Goal: Task Accomplishment & Management: Use online tool/utility

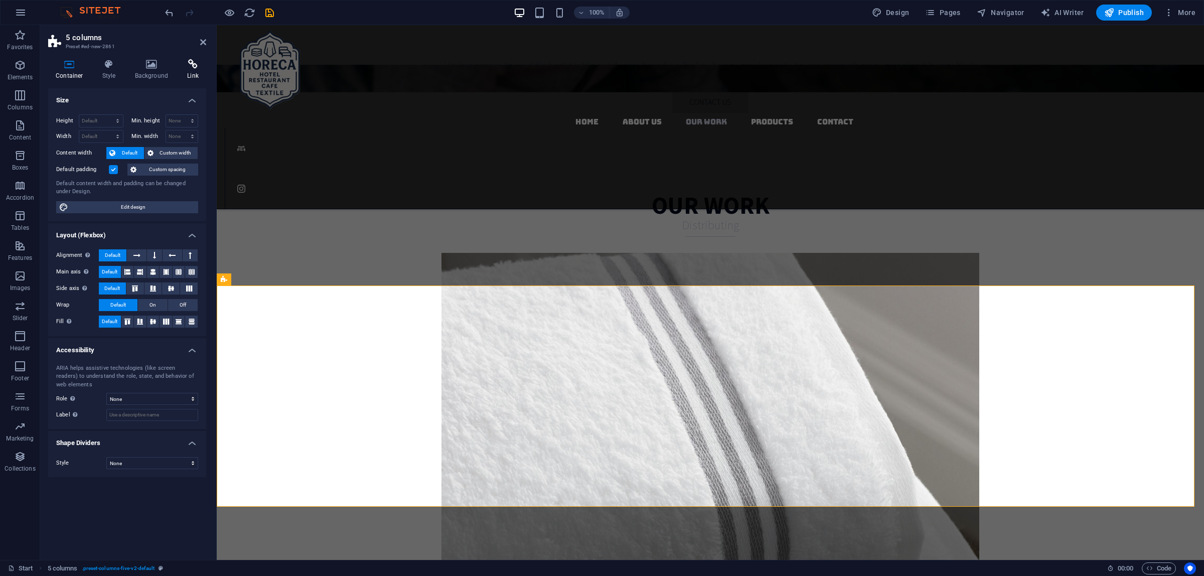
click at [191, 61] on icon at bounding box center [193, 64] width 27 height 10
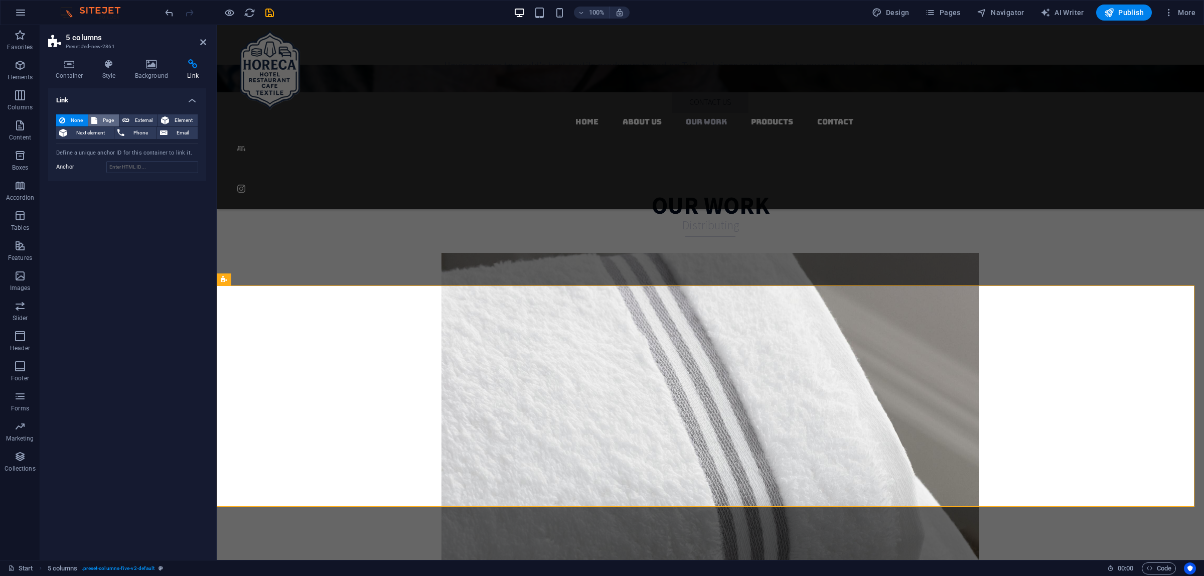
click at [114, 119] on span "Page" at bounding box center [108, 120] width 16 height 12
select select
click at [137, 149] on select "Start Subpage Legal Notice Privacy Products" at bounding box center [152, 149] width 92 height 12
click at [196, 43] on header "5 columns Preset #ed-new-2861" at bounding box center [127, 38] width 158 height 26
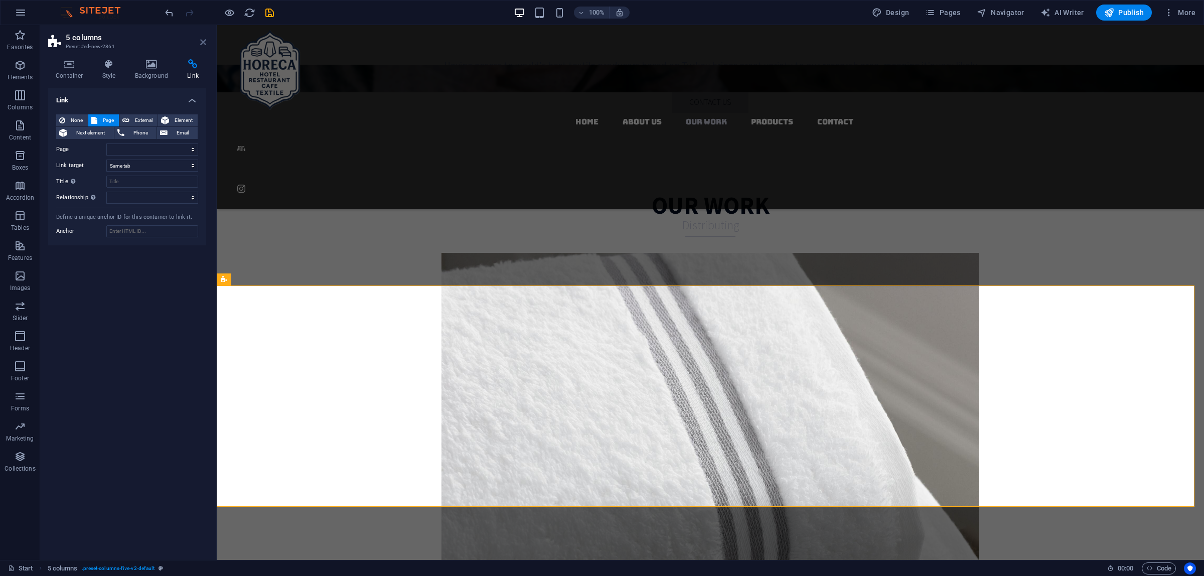
click at [199, 43] on header "5 columns Preset #ed-new-2861" at bounding box center [127, 38] width 158 height 26
click at [200, 43] on icon at bounding box center [203, 42] width 6 height 8
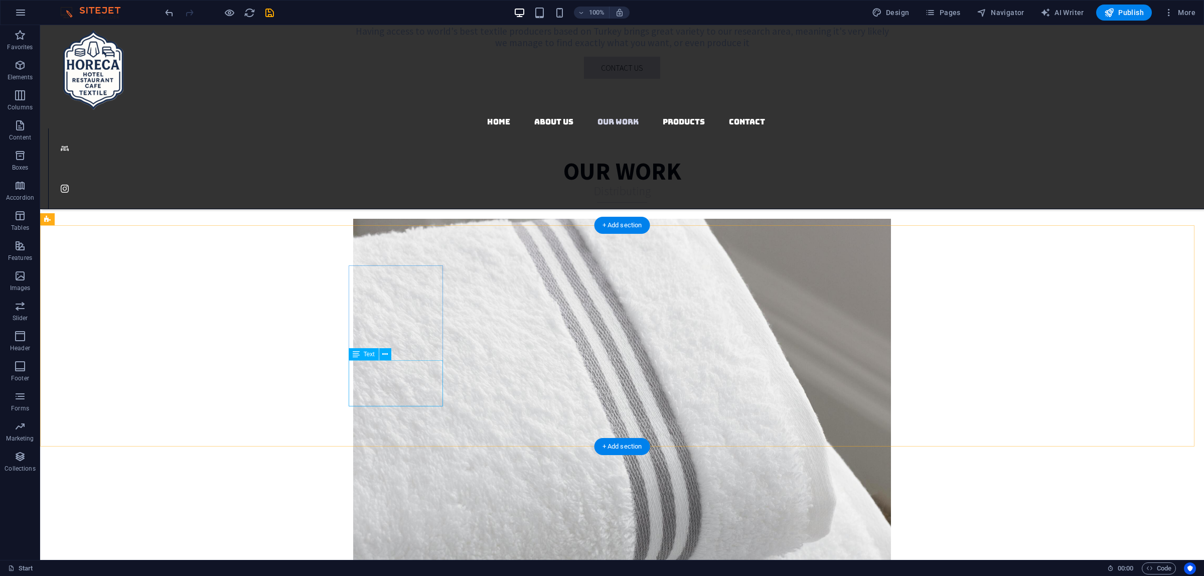
scroll to position [1981, 0]
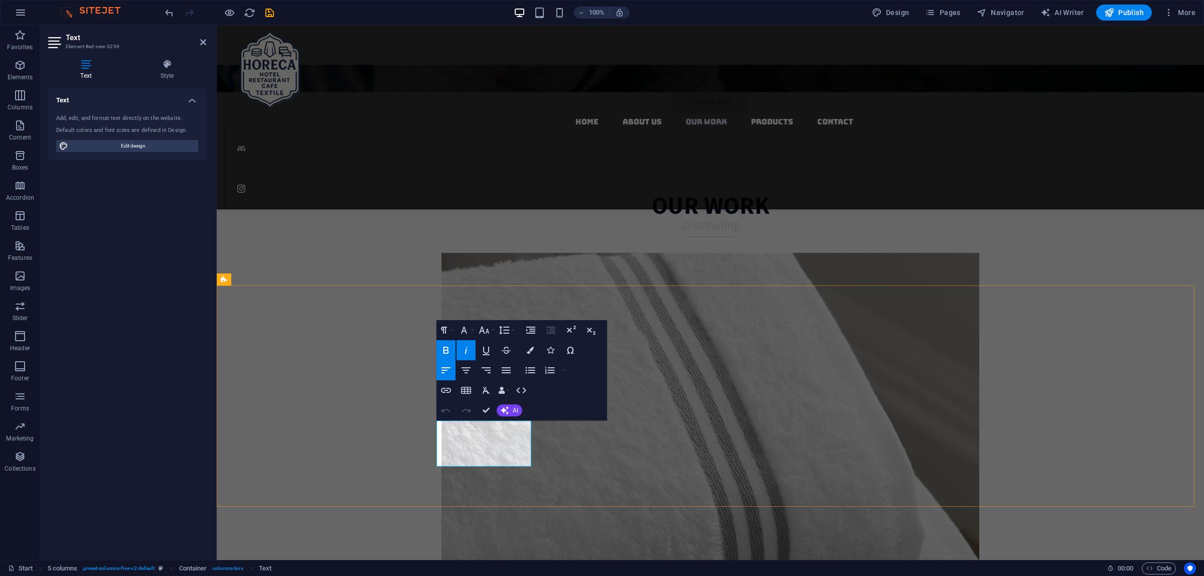
drag, startPoint x: 480, startPoint y: 462, endPoint x: 397, endPoint y: 415, distance: 95.7
click at [447, 350] on icon "button" at bounding box center [446, 350] width 6 height 7
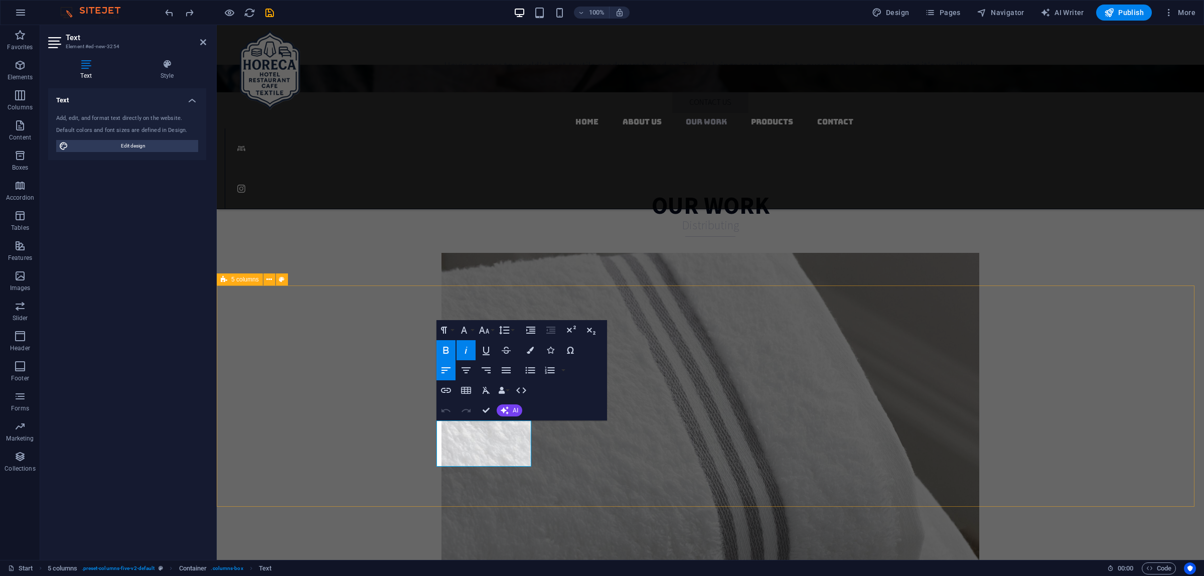
drag, startPoint x: 487, startPoint y: 461, endPoint x: 402, endPoint y: 415, distance: 96.7
click at [471, 329] on button "Font Family" at bounding box center [465, 330] width 19 height 20
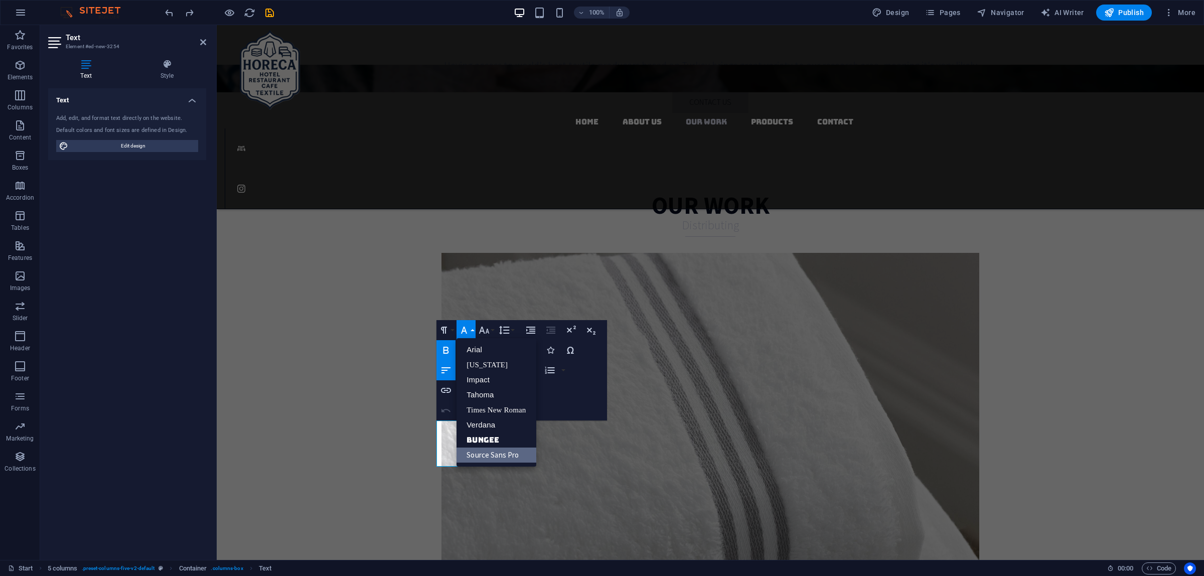
scroll to position [0, 0]
click at [478, 389] on link "Tahoma" at bounding box center [495, 394] width 79 height 15
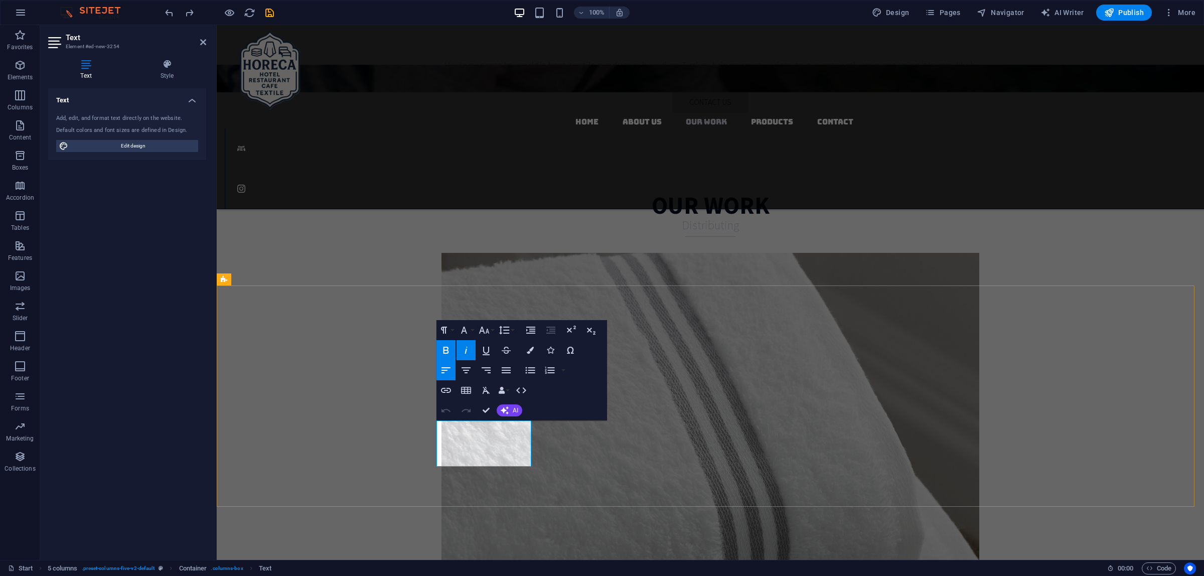
drag, startPoint x: 480, startPoint y: 455, endPoint x: 403, endPoint y: 378, distance: 109.3
click at [466, 328] on icon "button" at bounding box center [464, 330] width 12 height 12
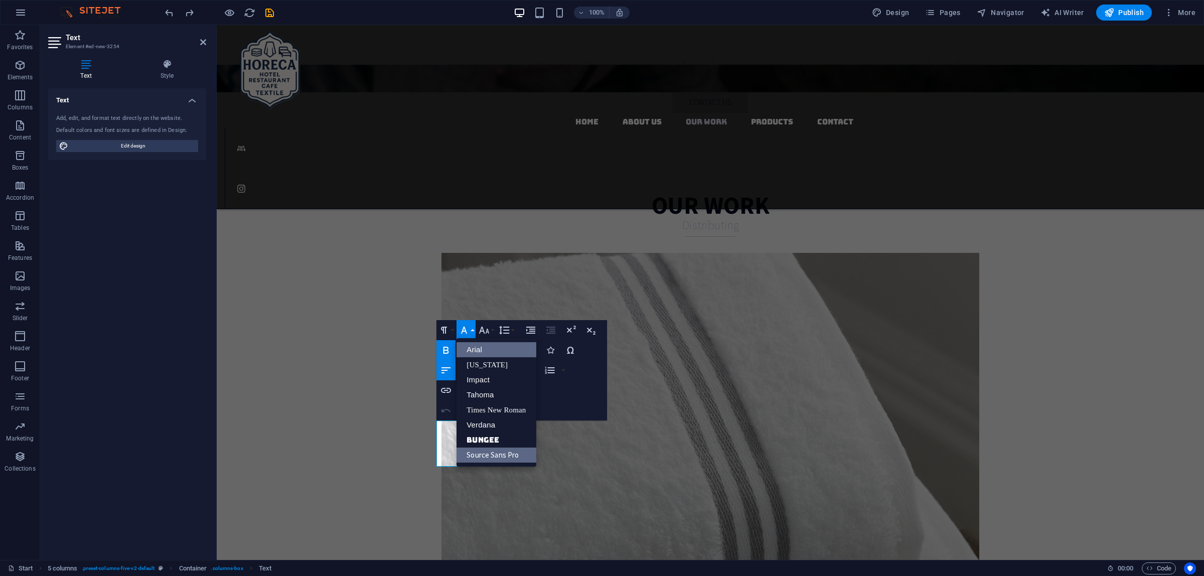
click at [478, 346] on link "Arial" at bounding box center [495, 349] width 79 height 15
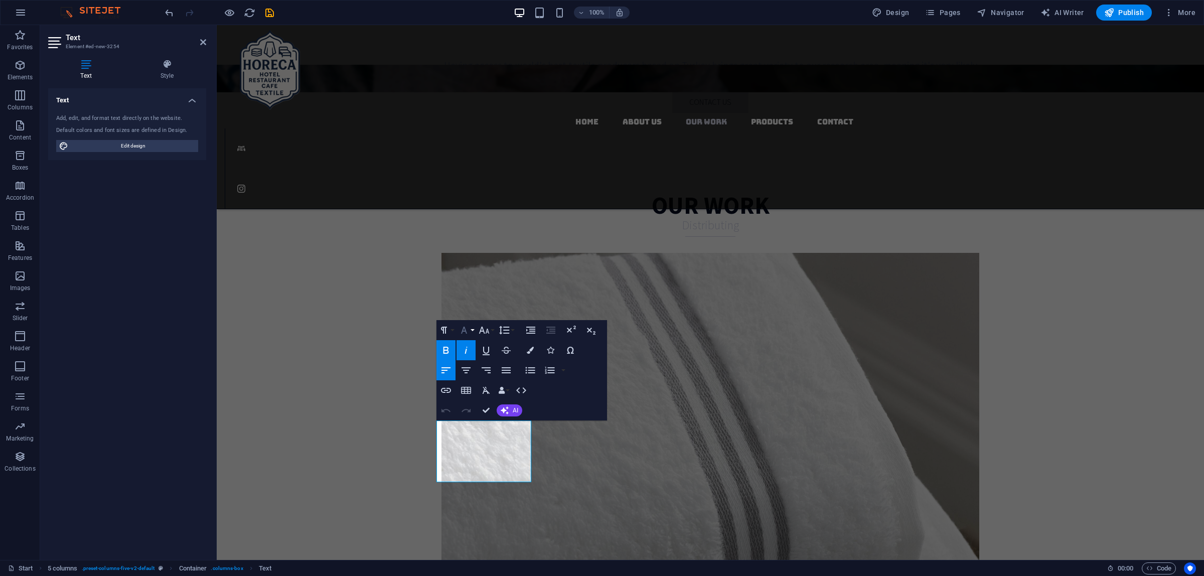
click at [470, 335] on icon "button" at bounding box center [464, 330] width 12 height 12
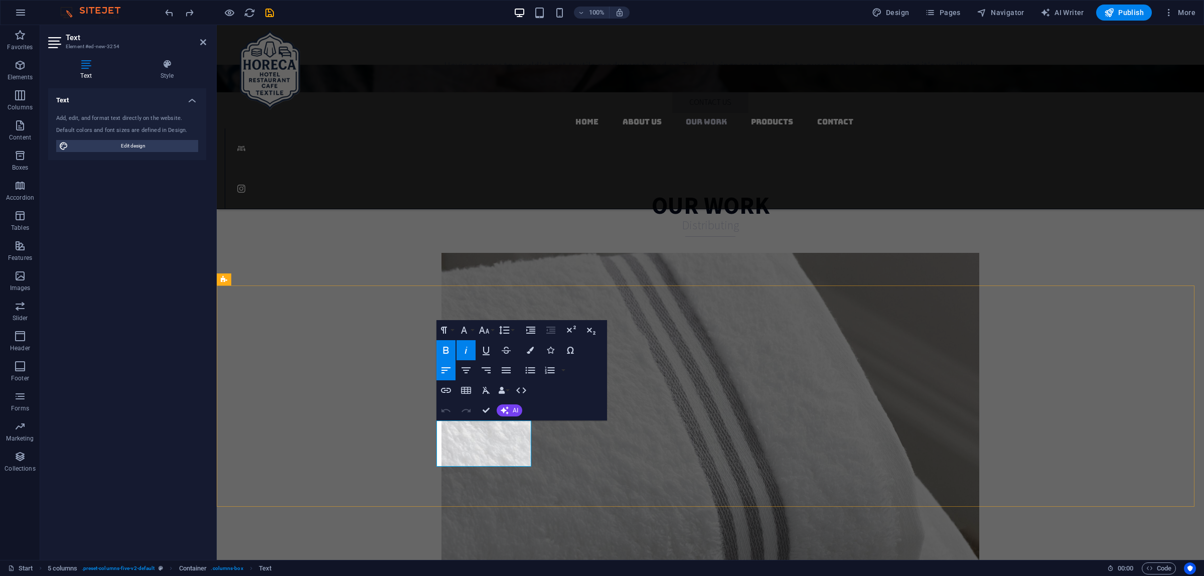
drag, startPoint x: 479, startPoint y: 457, endPoint x: 408, endPoint y: 397, distance: 93.6
click at [445, 344] on icon "button" at bounding box center [446, 350] width 12 height 12
click at [465, 329] on icon "button" at bounding box center [464, 330] width 6 height 7
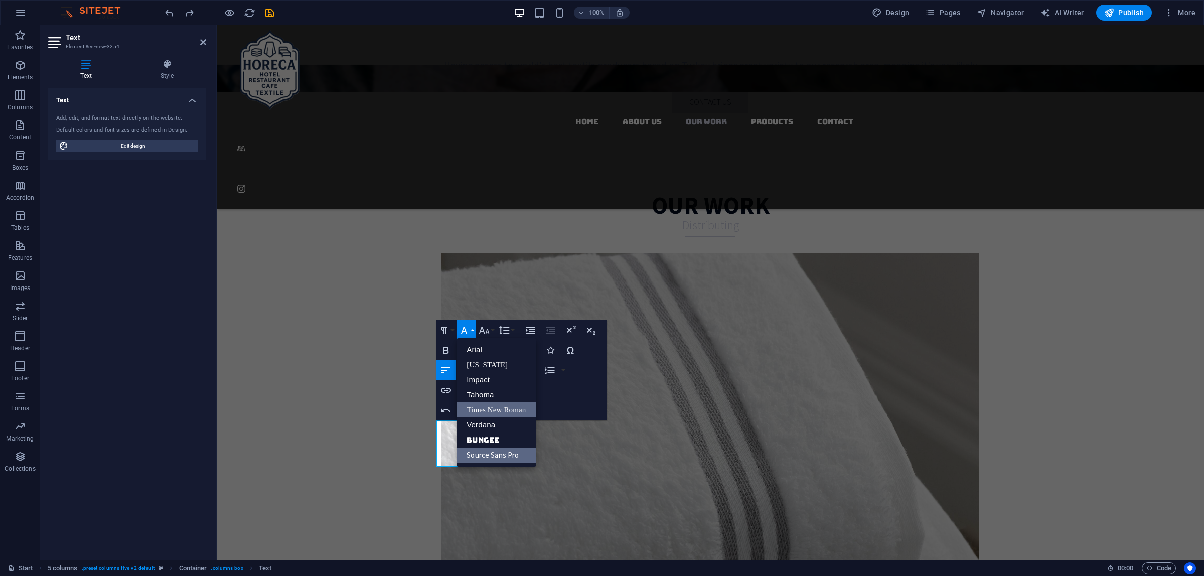
click at [507, 412] on link "Times New Roman" at bounding box center [495, 409] width 79 height 15
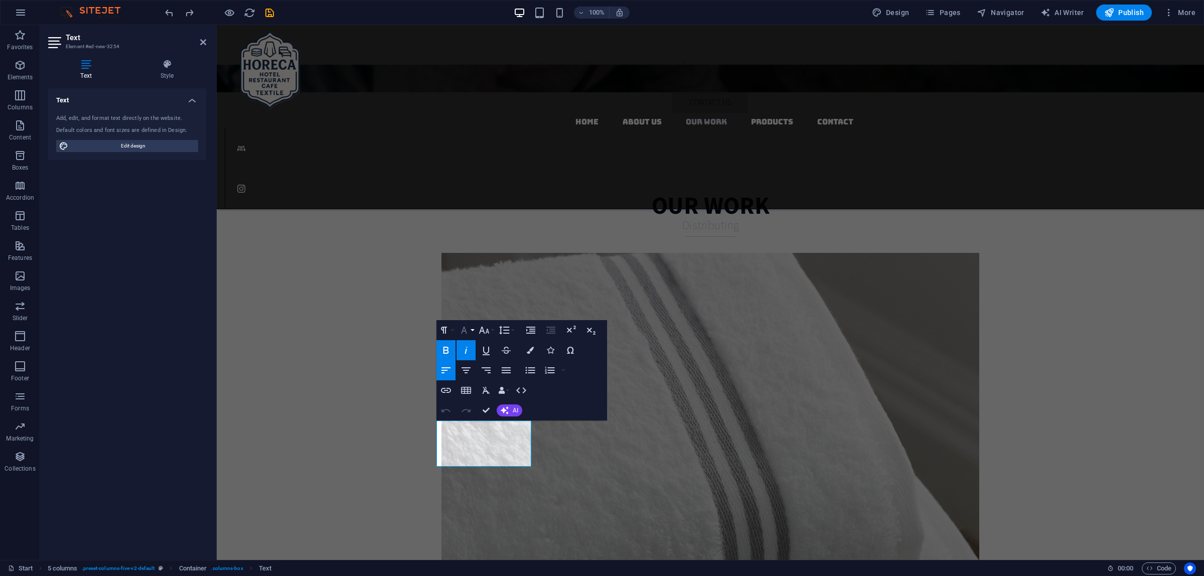
click at [468, 328] on icon "button" at bounding box center [464, 330] width 12 height 12
click at [497, 411] on link "Times New Roman" at bounding box center [495, 409] width 79 height 15
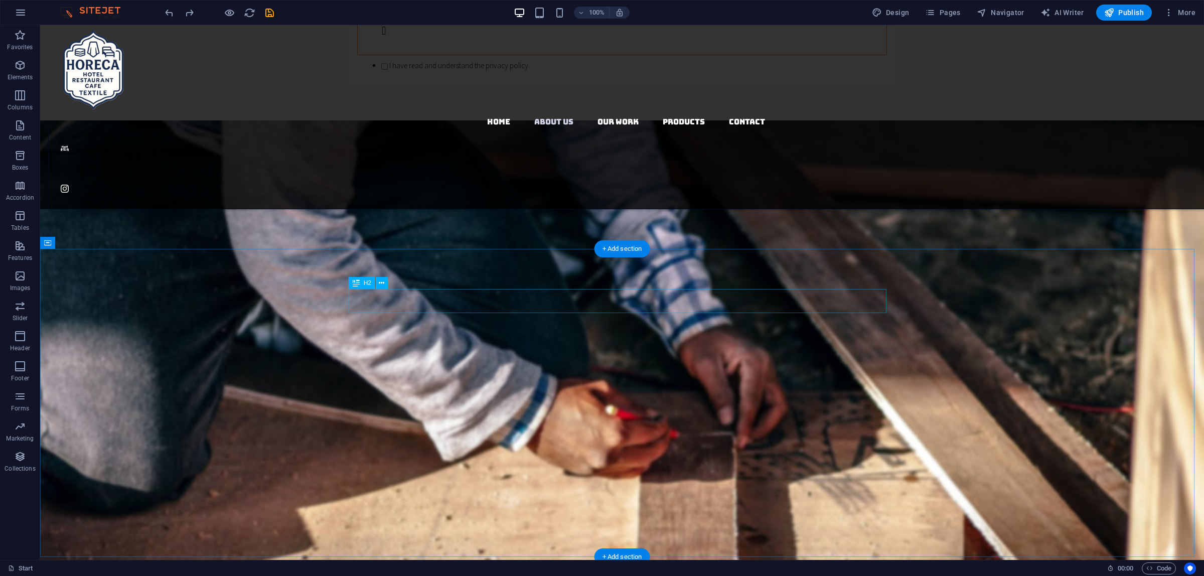
scroll to position [1793, 0]
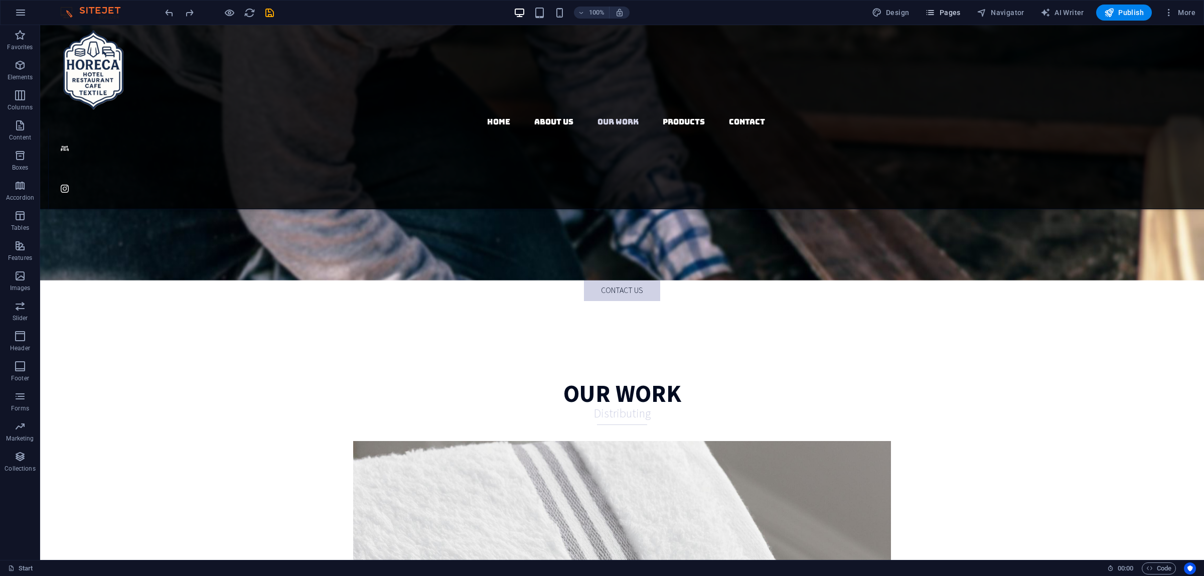
click at [946, 9] on span "Pages" at bounding box center [942, 13] width 35 height 10
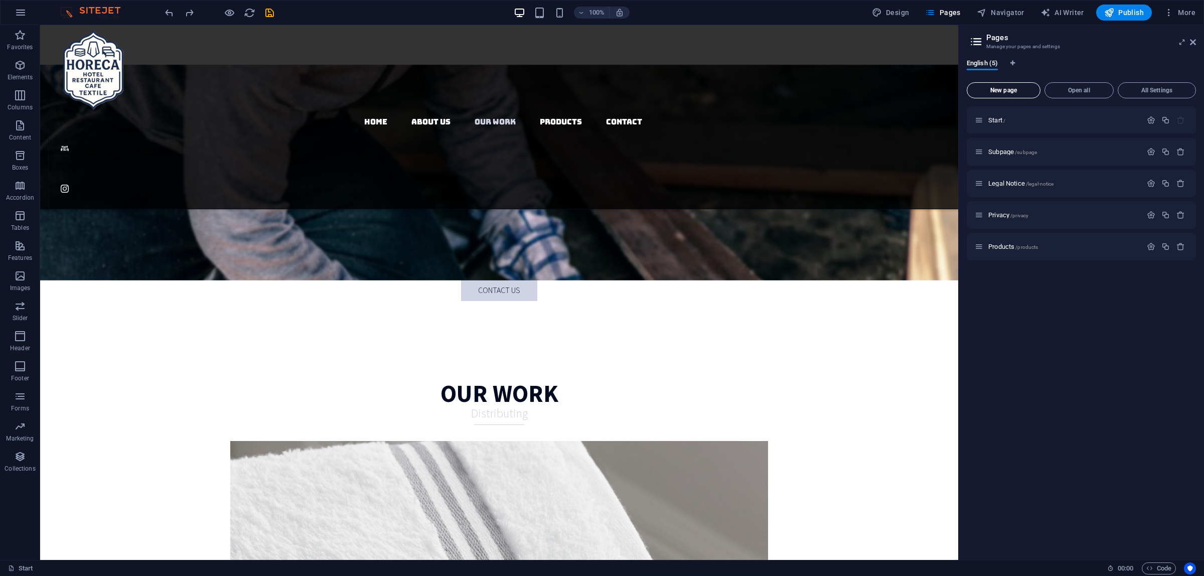
click at [1033, 93] on span "New page" at bounding box center [1003, 90] width 65 height 6
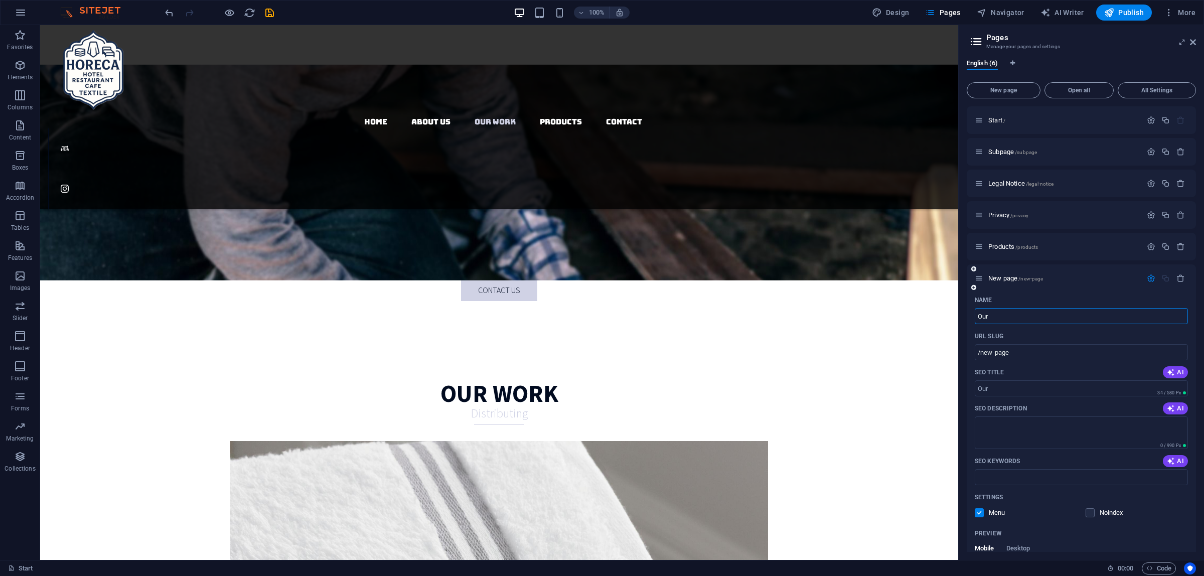
type input "Our"
type input "/our"
type input "Our Work"
type input "/our-work"
type input "Our Work"
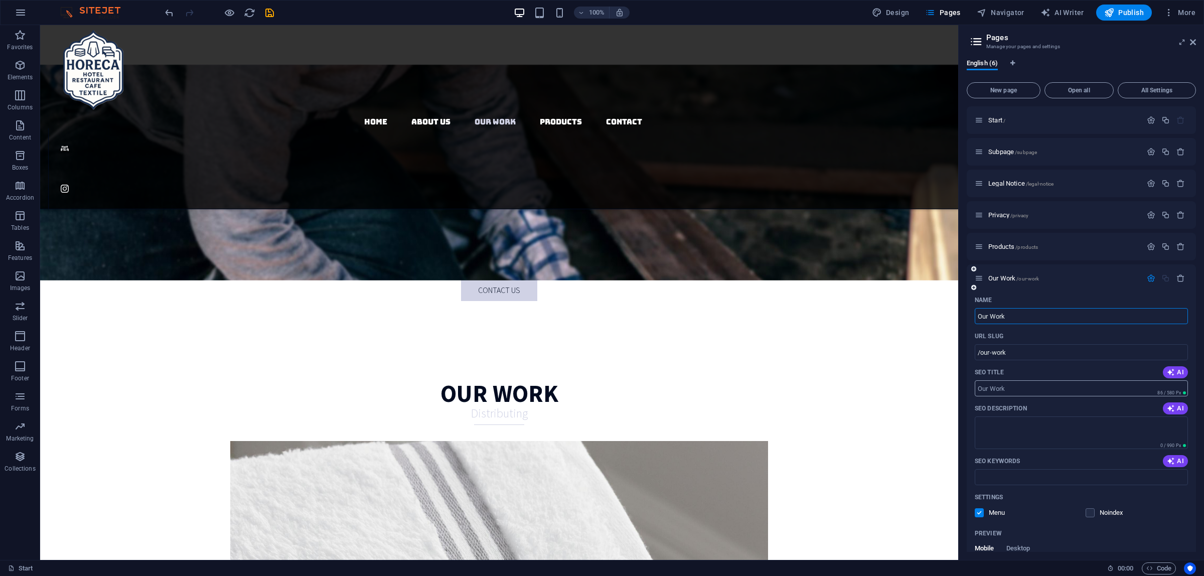
click at [1021, 392] on input "SEO Title" at bounding box center [1081, 388] width 213 height 16
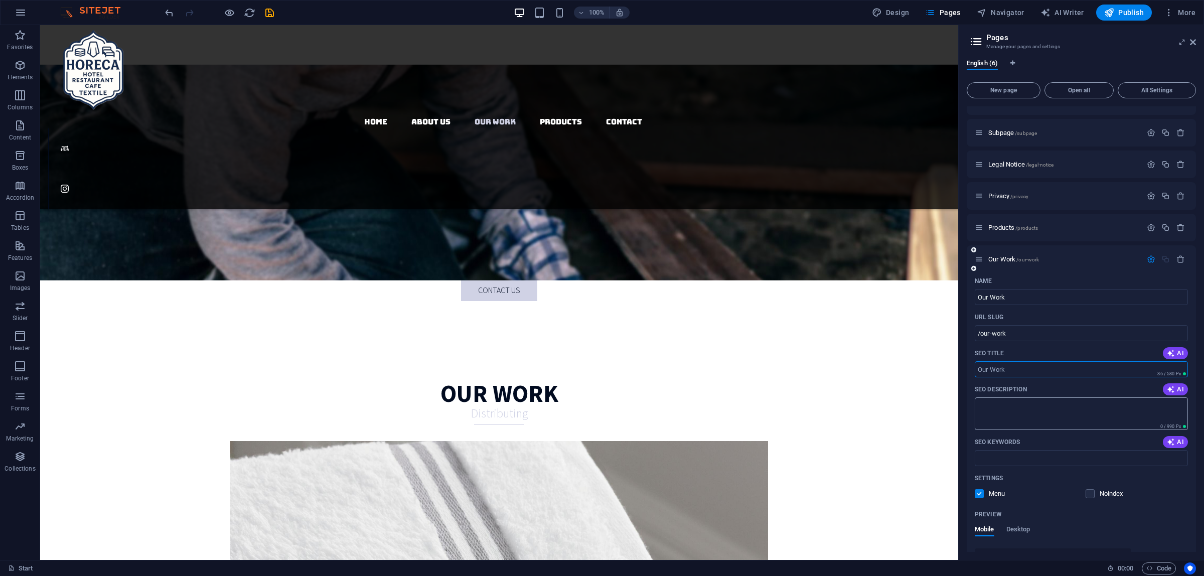
scroll to position [0, 0]
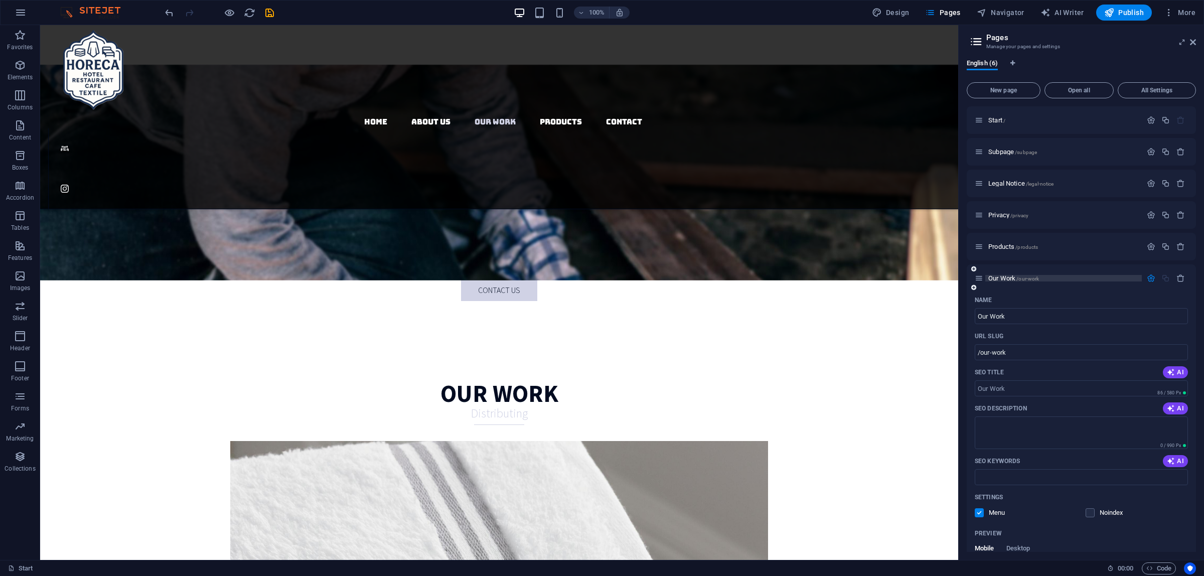
click at [1021, 277] on span "/our-work" at bounding box center [1027, 279] width 23 height 6
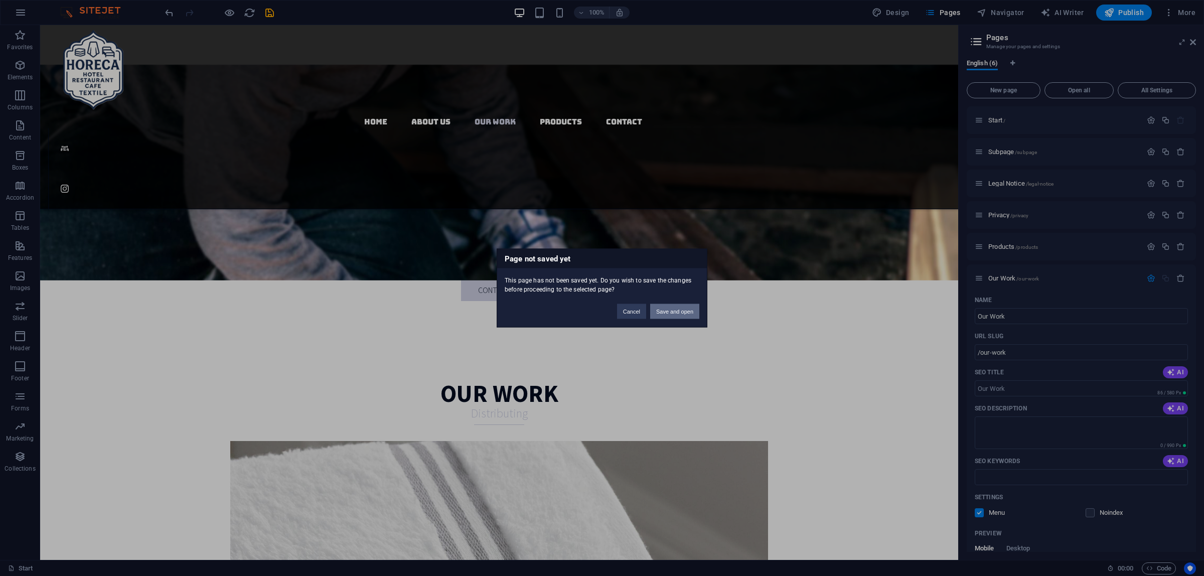
click at [667, 310] on button "Save and open" at bounding box center [674, 311] width 49 height 15
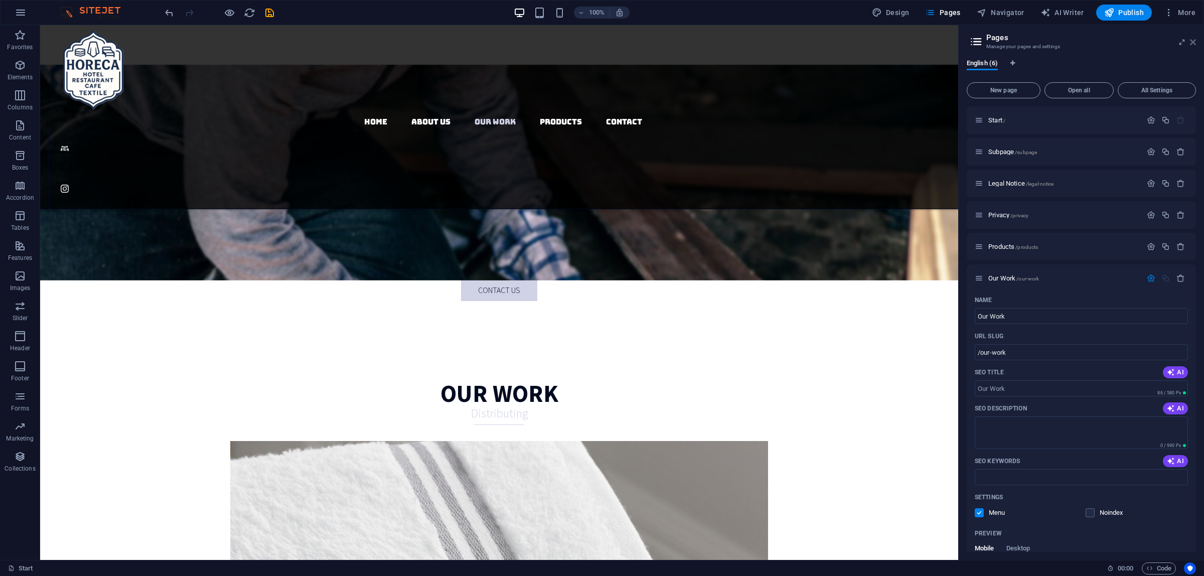
click at [1195, 41] on icon at bounding box center [1193, 42] width 6 height 8
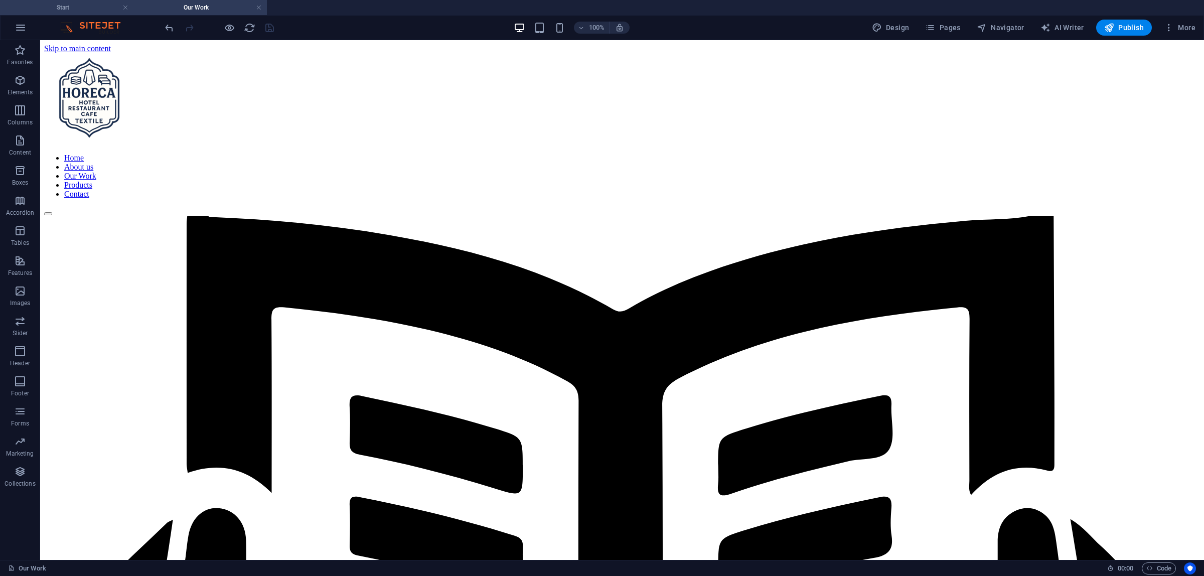
click at [71, 6] on h4 "Start" at bounding box center [66, 7] width 133 height 11
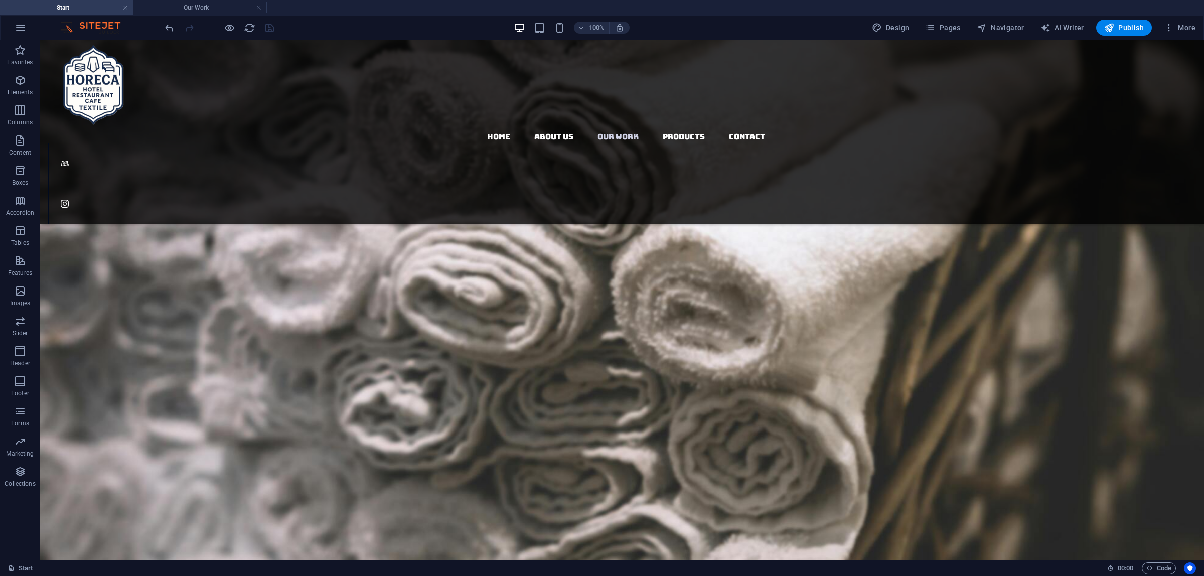
scroll to position [1819, 0]
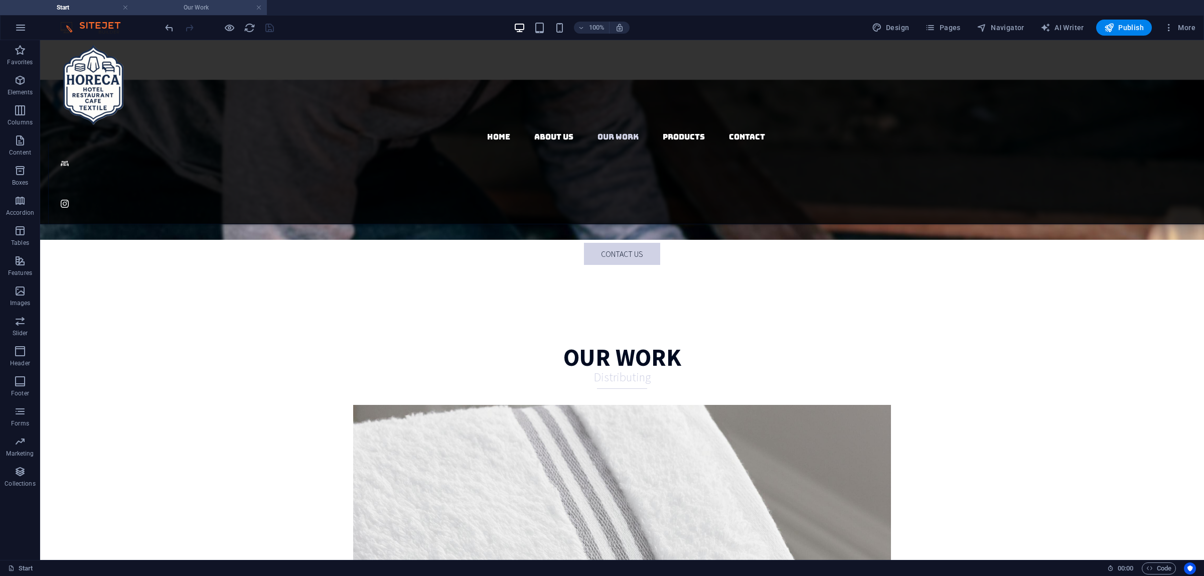
click at [166, 5] on h4 "Our Work" at bounding box center [199, 7] width 133 height 11
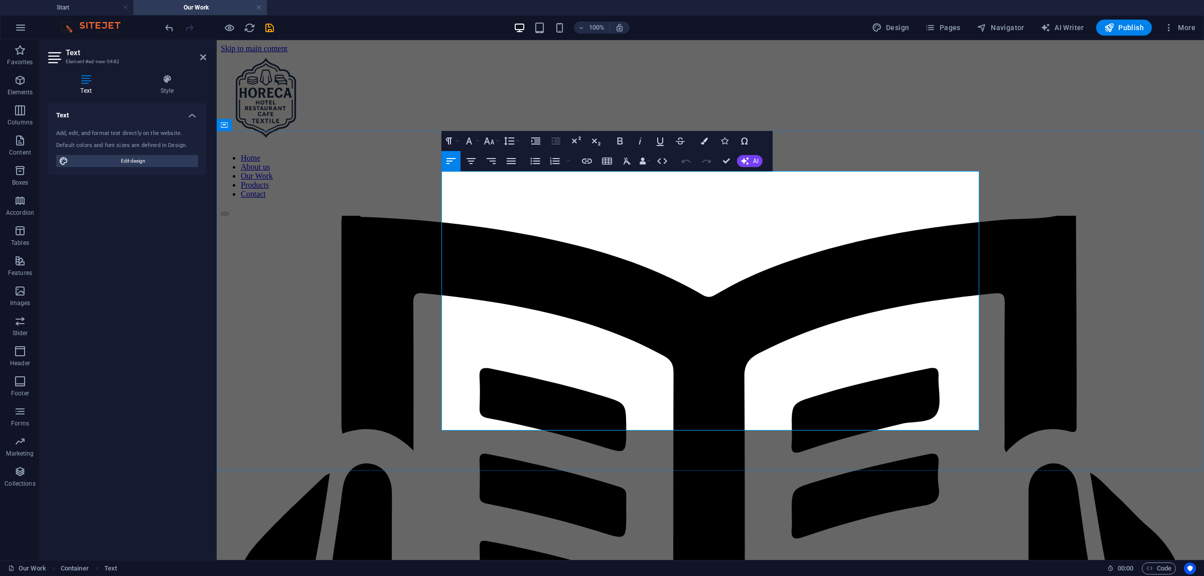
drag, startPoint x: 447, startPoint y: 178, endPoint x: 1085, endPoint y: 468, distance: 700.2
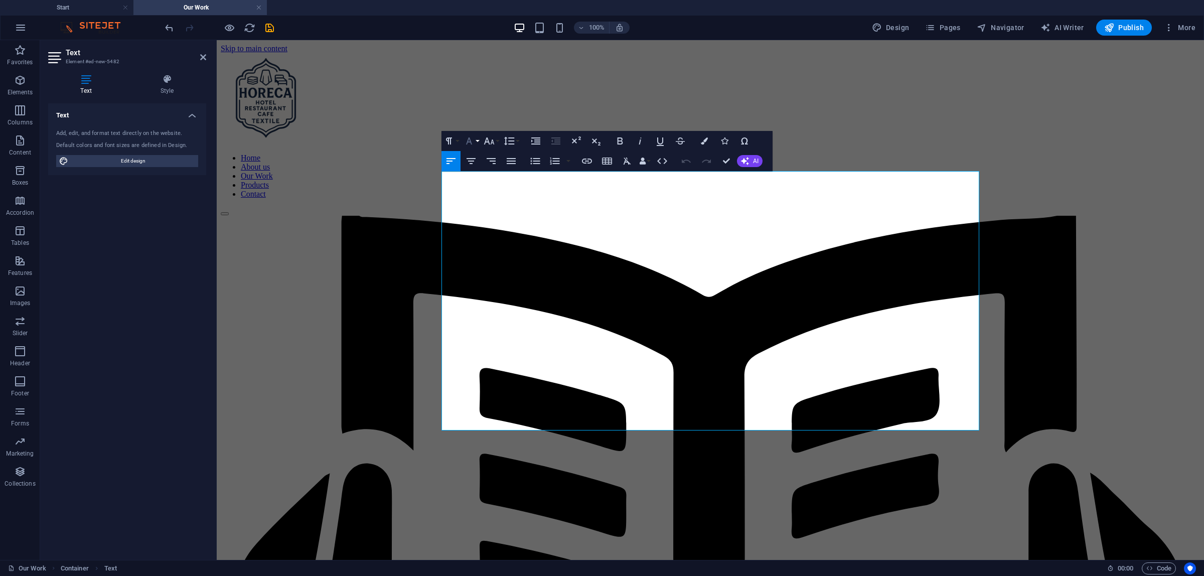
click at [477, 140] on button "Font Family" at bounding box center [471, 141] width 19 height 20
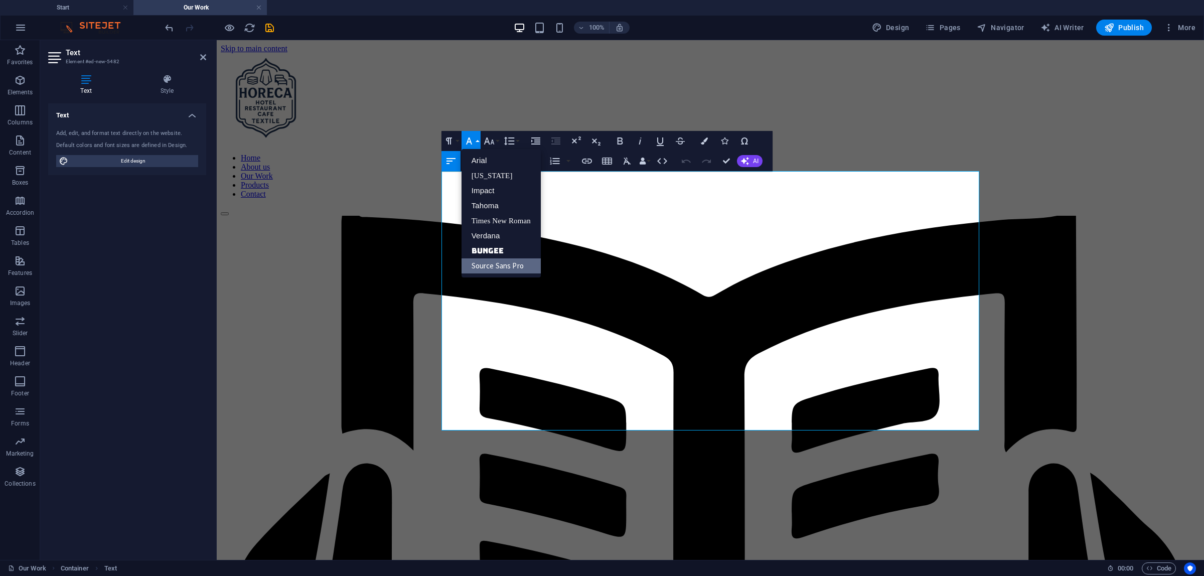
click at [477, 140] on button "Font Family" at bounding box center [471, 141] width 19 height 20
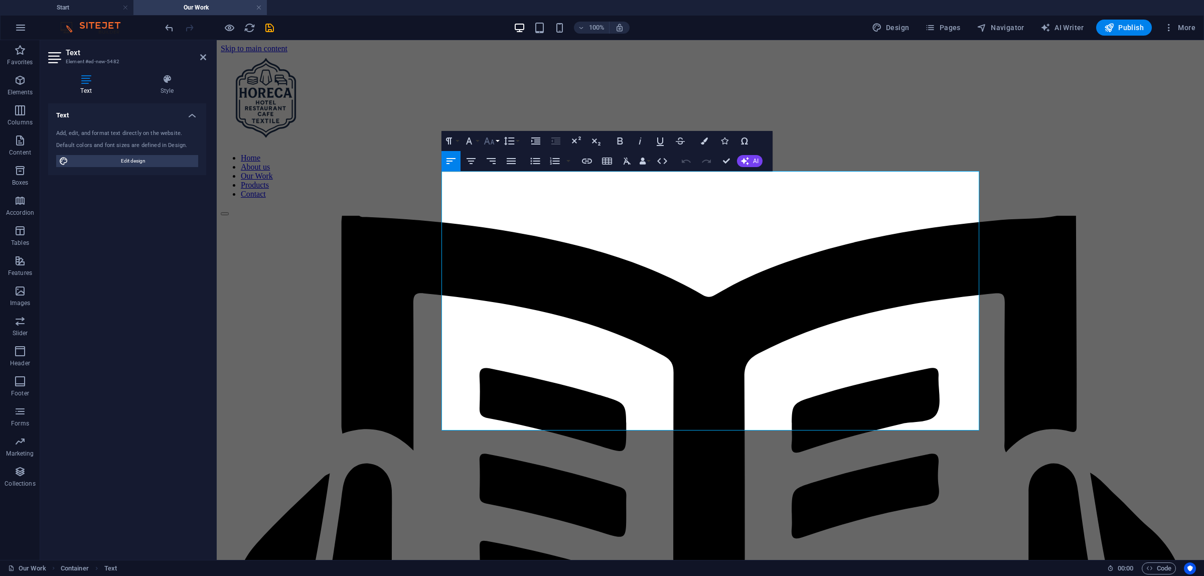
click at [497, 138] on button "Font Size" at bounding box center [491, 141] width 19 height 20
click at [500, 276] on link "30" at bounding box center [500, 280] width 36 height 15
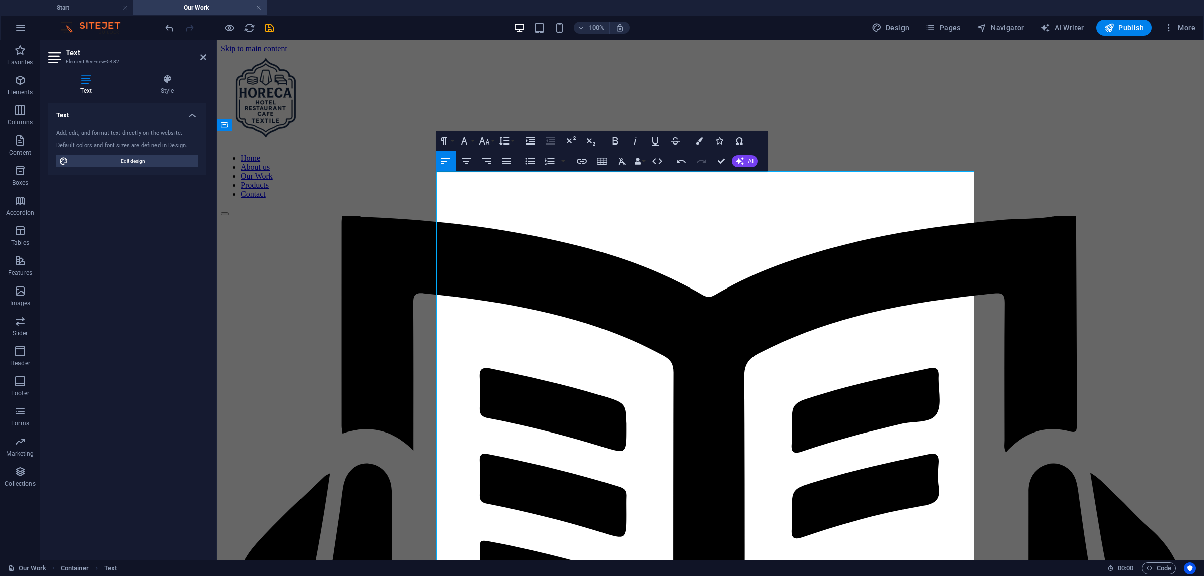
click at [471, 140] on button "Font Family" at bounding box center [465, 141] width 19 height 20
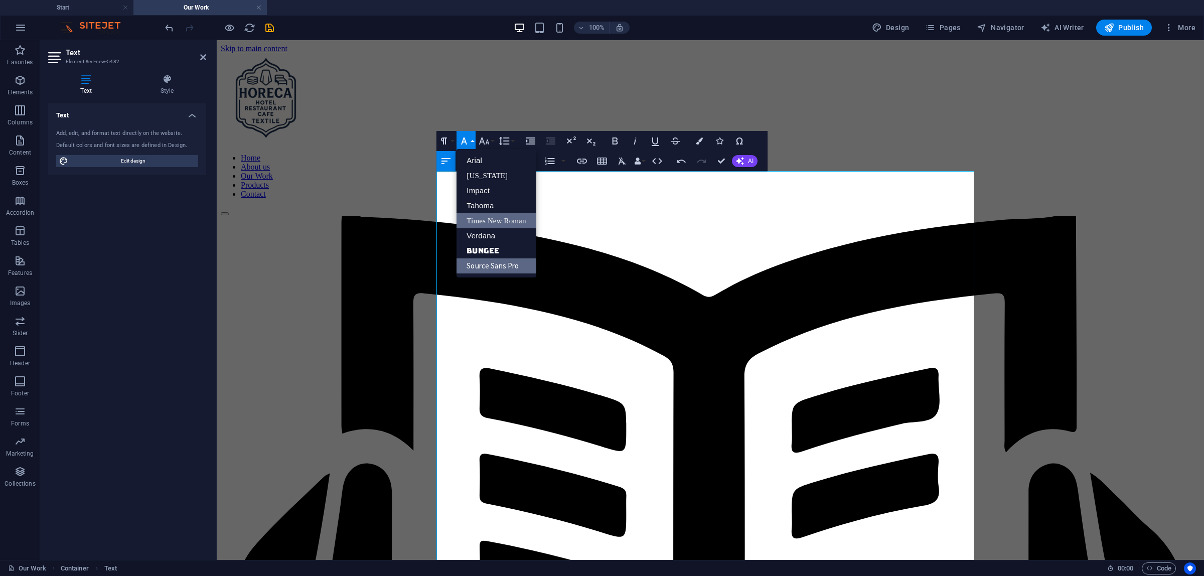
click at [507, 226] on link "Times New Roman" at bounding box center [495, 220] width 79 height 15
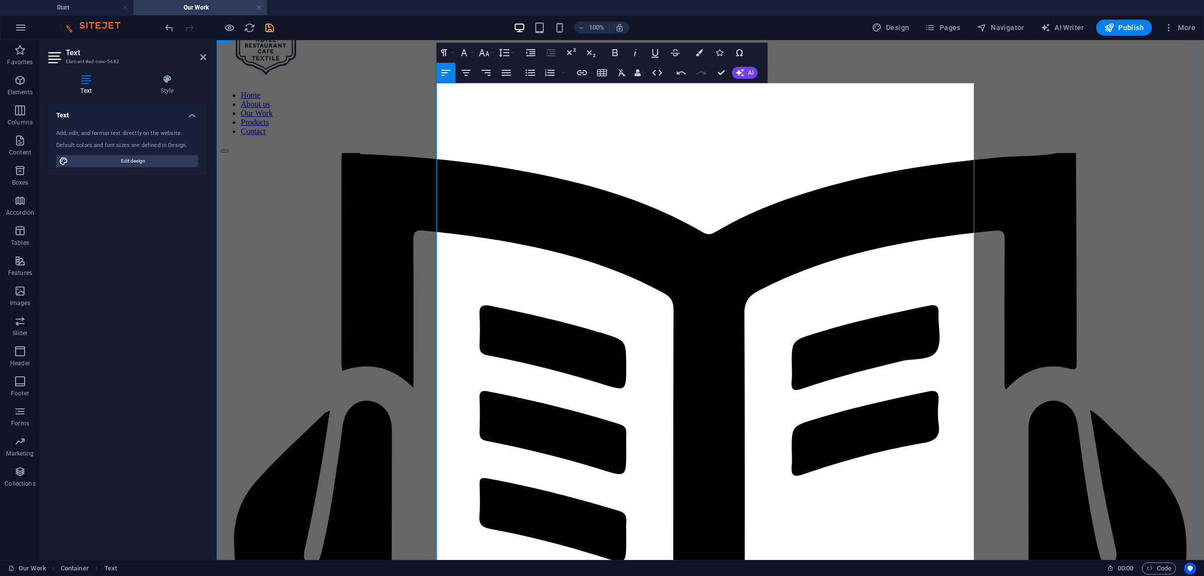
scroll to position [88, 0]
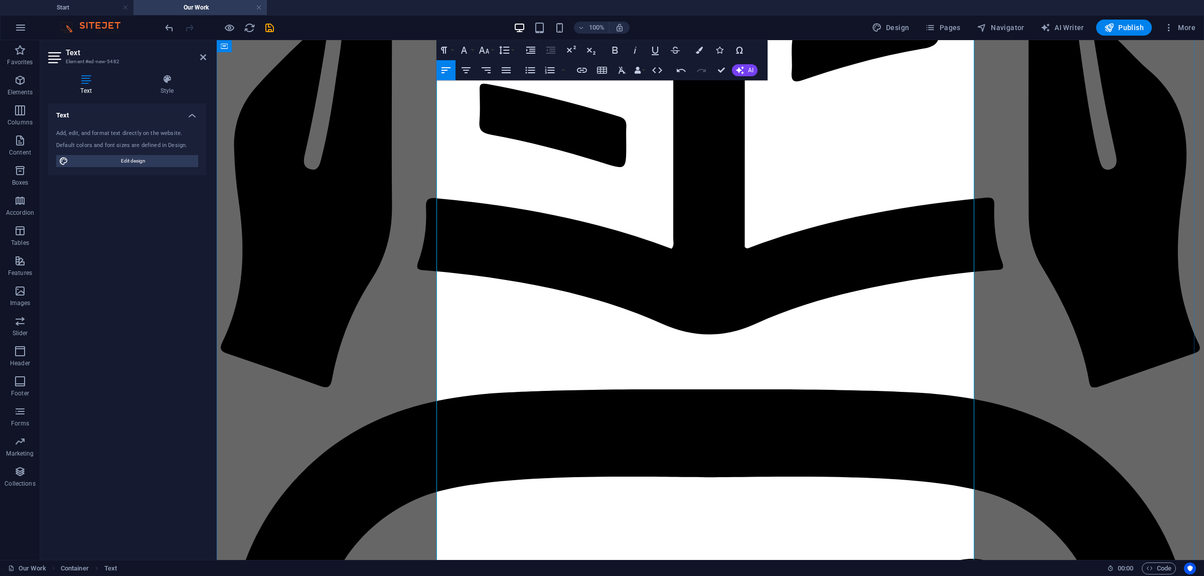
scroll to position [465, 0]
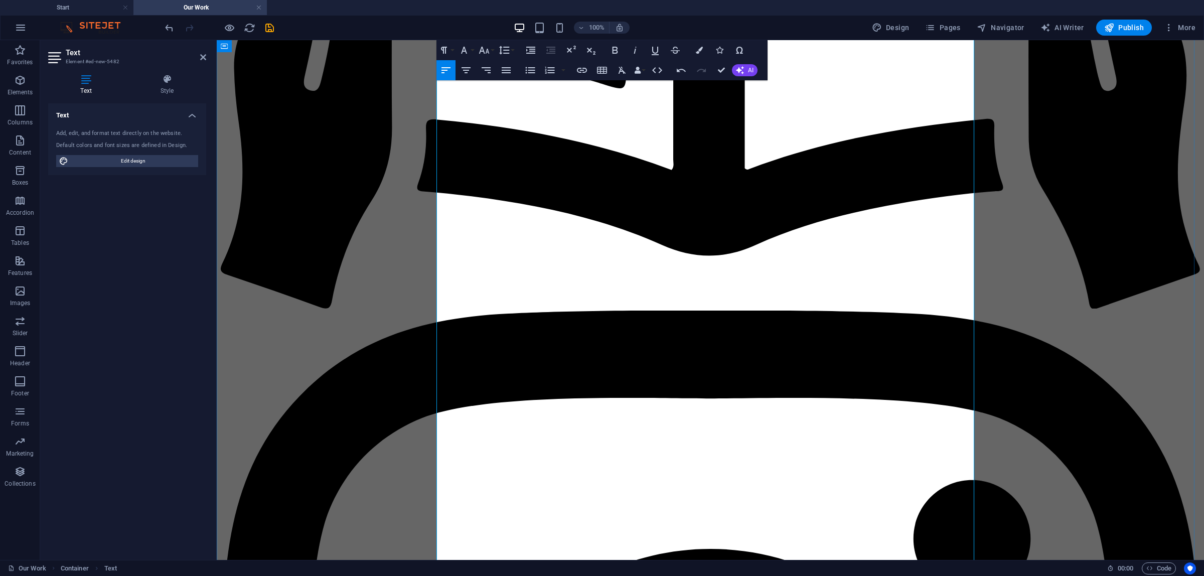
scroll to position [547, 0]
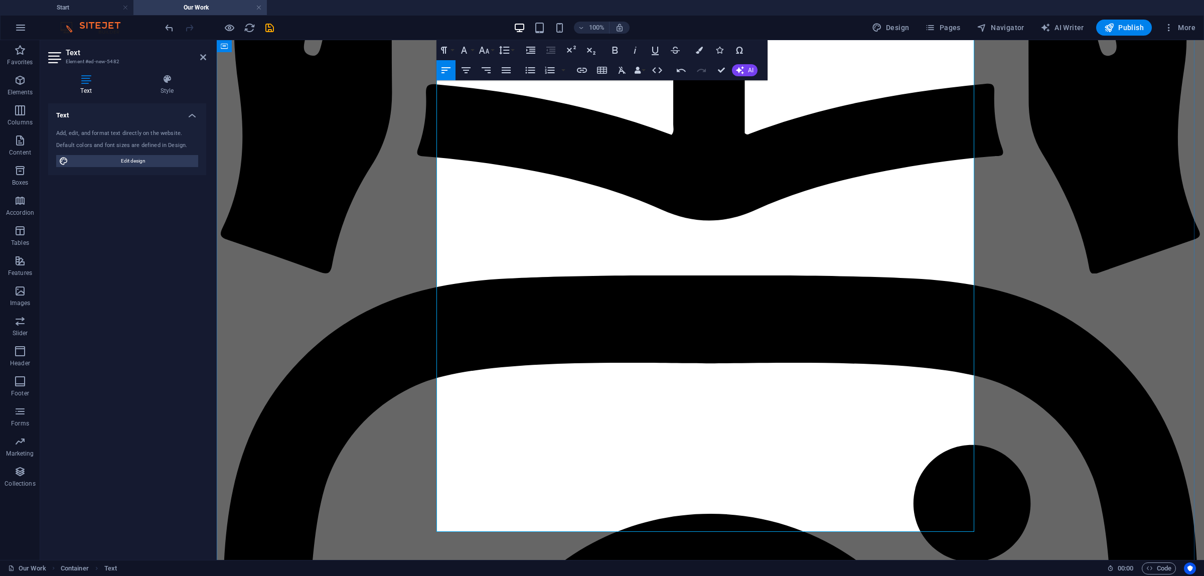
scroll to position [572, 0]
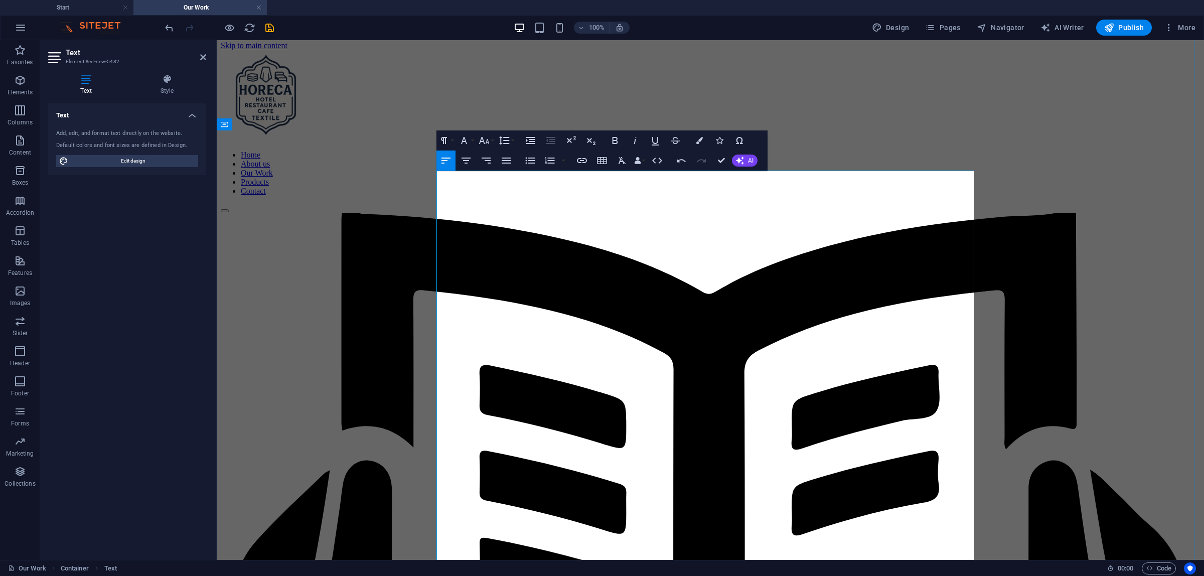
scroll to position [0, 0]
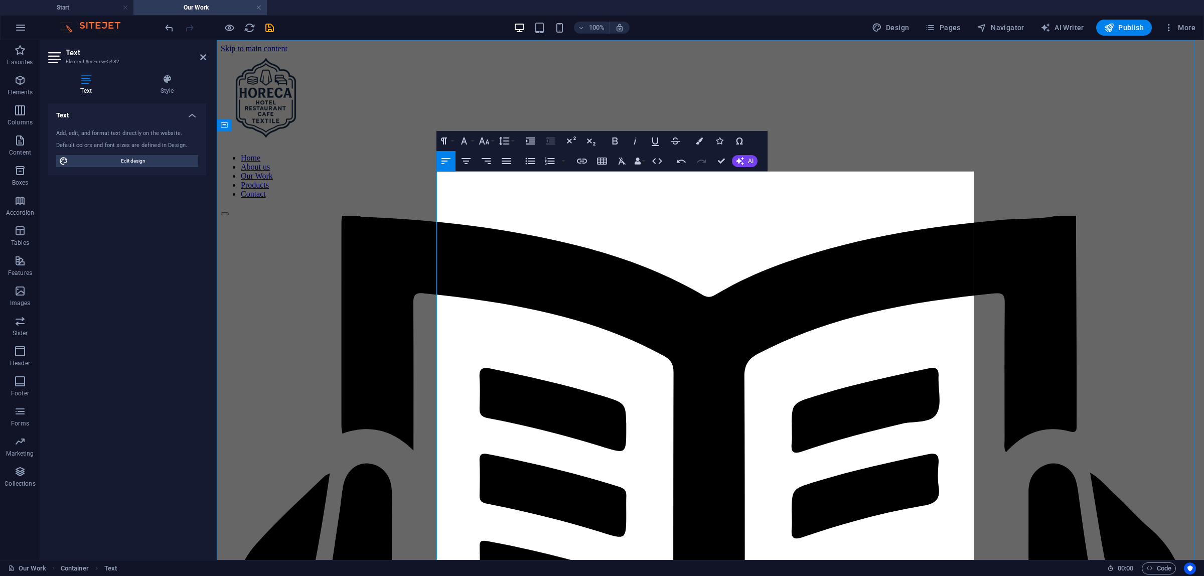
drag, startPoint x: 753, startPoint y: 239, endPoint x: 399, endPoint y: 235, distance: 354.2
click at [473, 135] on button "Font Family" at bounding box center [465, 141] width 19 height 20
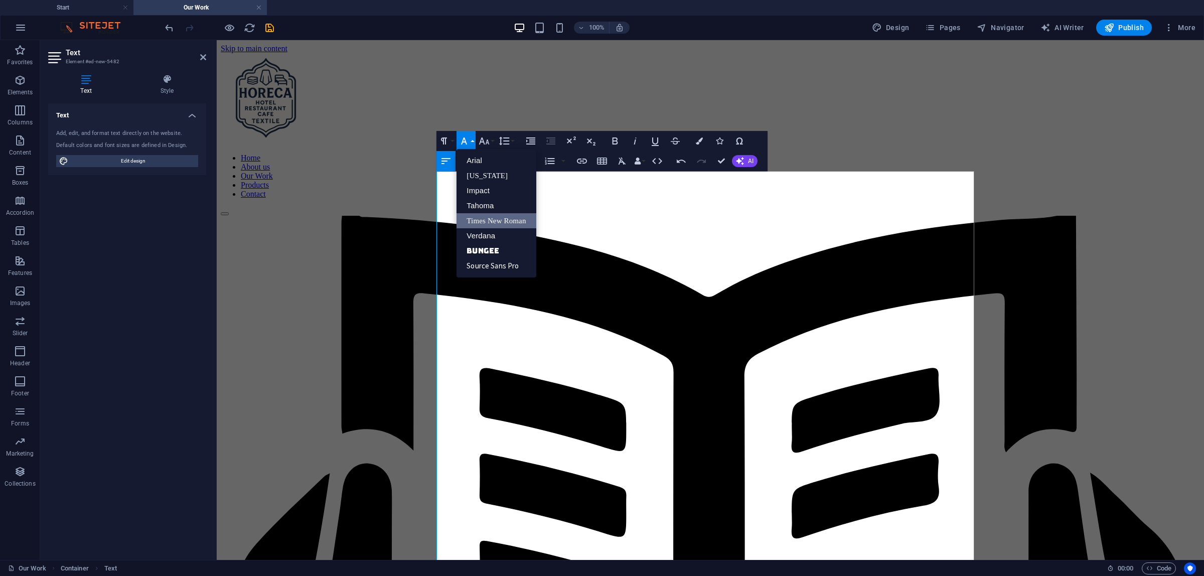
click at [473, 135] on button "Font Family" at bounding box center [465, 141] width 19 height 20
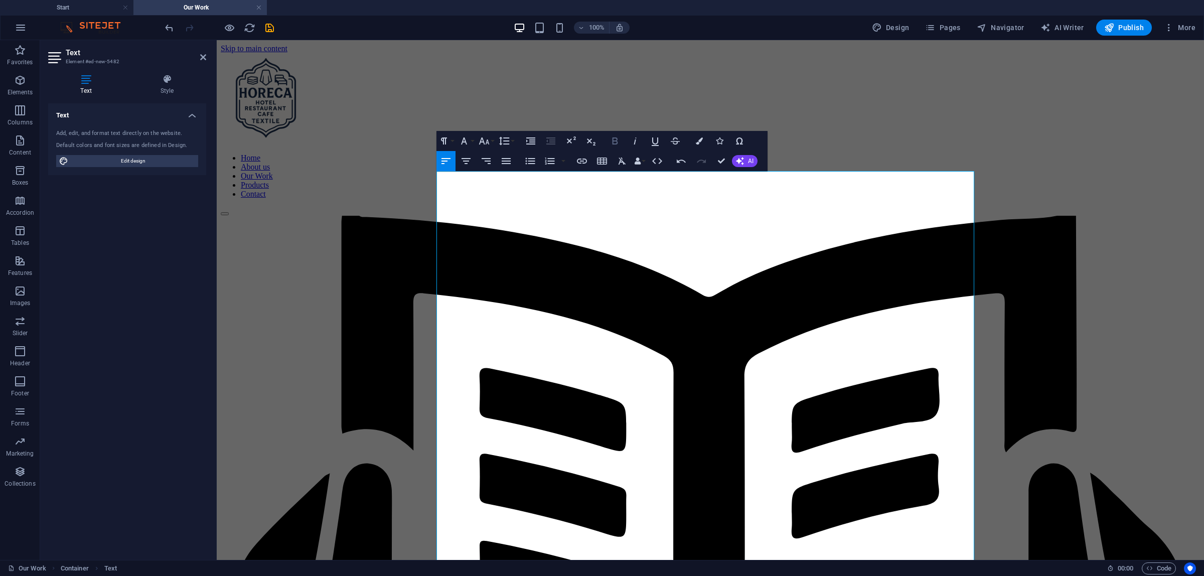
click at [621, 143] on icon "button" at bounding box center [615, 141] width 12 height 12
drag, startPoint x: 695, startPoint y: 381, endPoint x: 353, endPoint y: 366, distance: 343.0
click at [618, 139] on icon "button" at bounding box center [615, 141] width 12 height 12
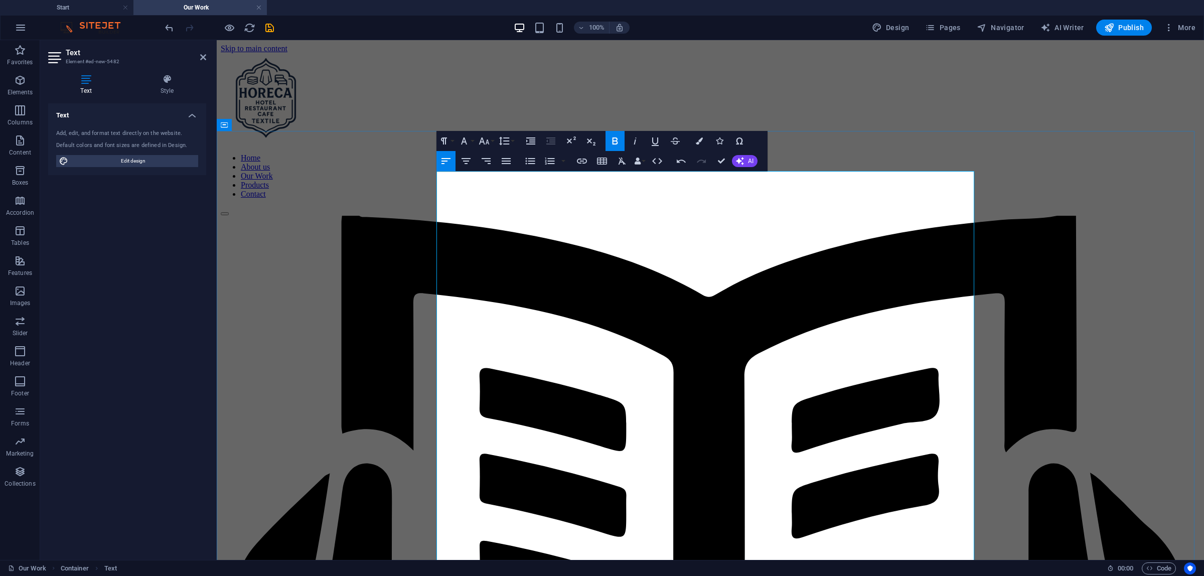
drag, startPoint x: 759, startPoint y: 237, endPoint x: 404, endPoint y: 191, distance: 357.6
click at [639, 140] on icon "button" at bounding box center [635, 141] width 12 height 12
drag, startPoint x: 743, startPoint y: 392, endPoint x: 399, endPoint y: 375, distance: 345.1
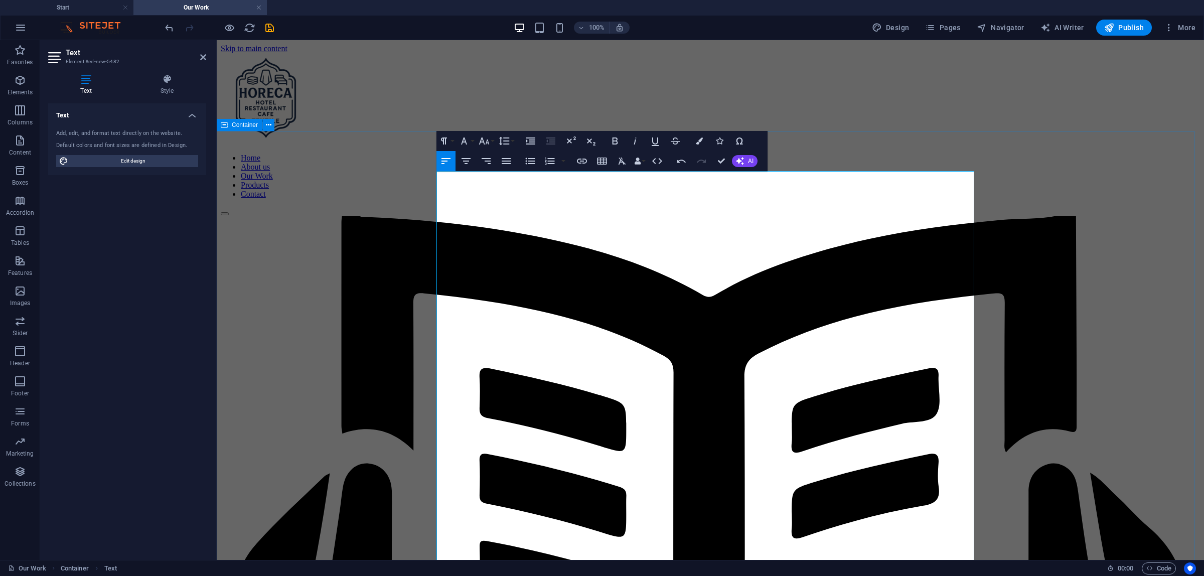
click at [638, 139] on icon "button" at bounding box center [635, 141] width 12 height 12
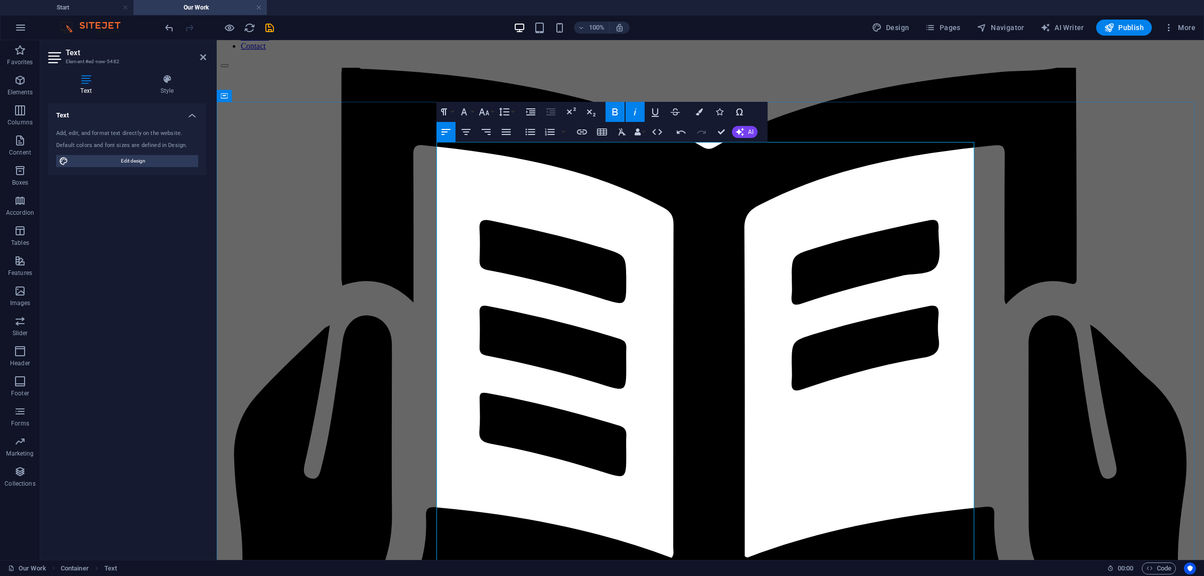
scroll to position [188, 0]
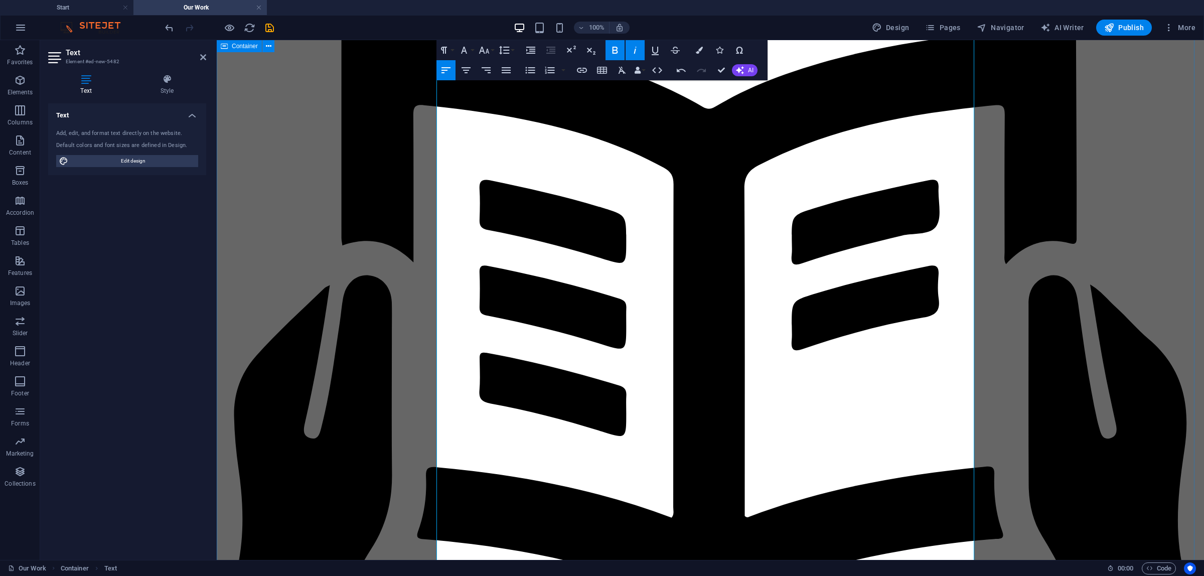
drag, startPoint x: 614, startPoint y: 382, endPoint x: 444, endPoint y: 242, distance: 219.9
click at [615, 46] on icon "button" at bounding box center [615, 50] width 12 height 12
click at [635, 47] on icon "button" at bounding box center [635, 50] width 12 height 12
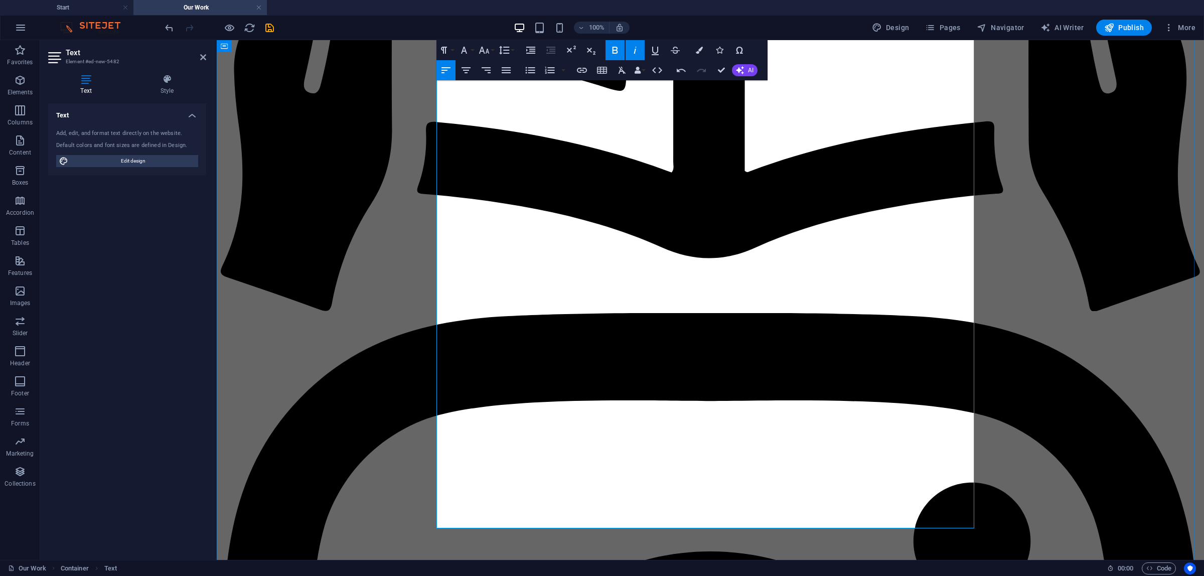
scroll to position [564, 0]
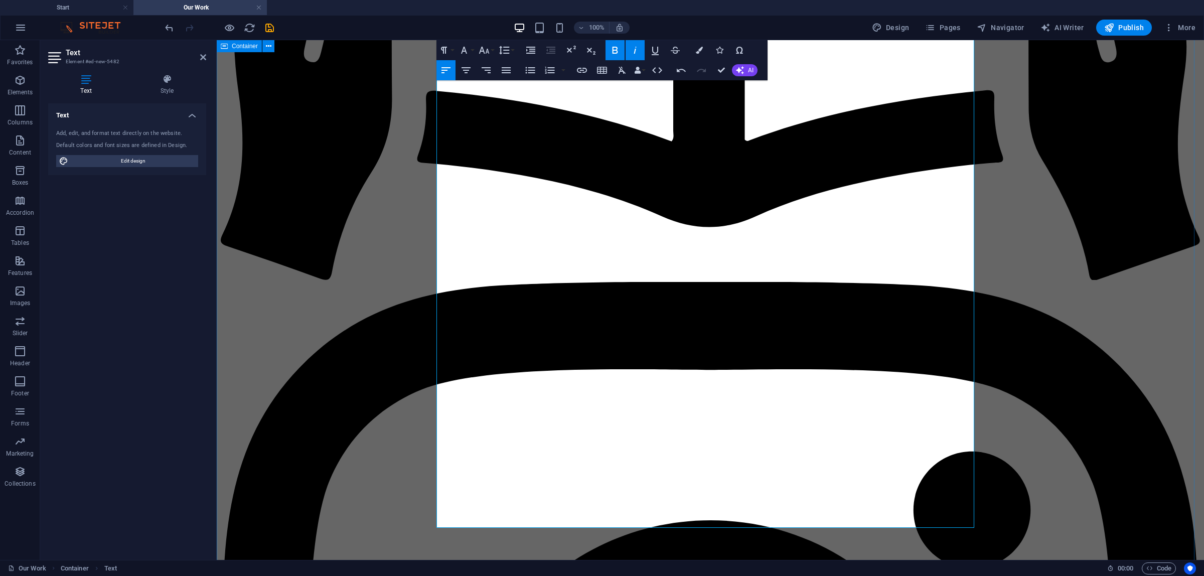
drag, startPoint x: 625, startPoint y: 209, endPoint x: 394, endPoint y: 138, distance: 241.0
click at [608, 46] on button "Bold" at bounding box center [614, 50] width 19 height 20
click at [645, 50] on div "Bold Italic Underline Strikethrough" at bounding box center [644, 50] width 79 height 20
click at [638, 53] on icon "button" at bounding box center [635, 50] width 12 height 12
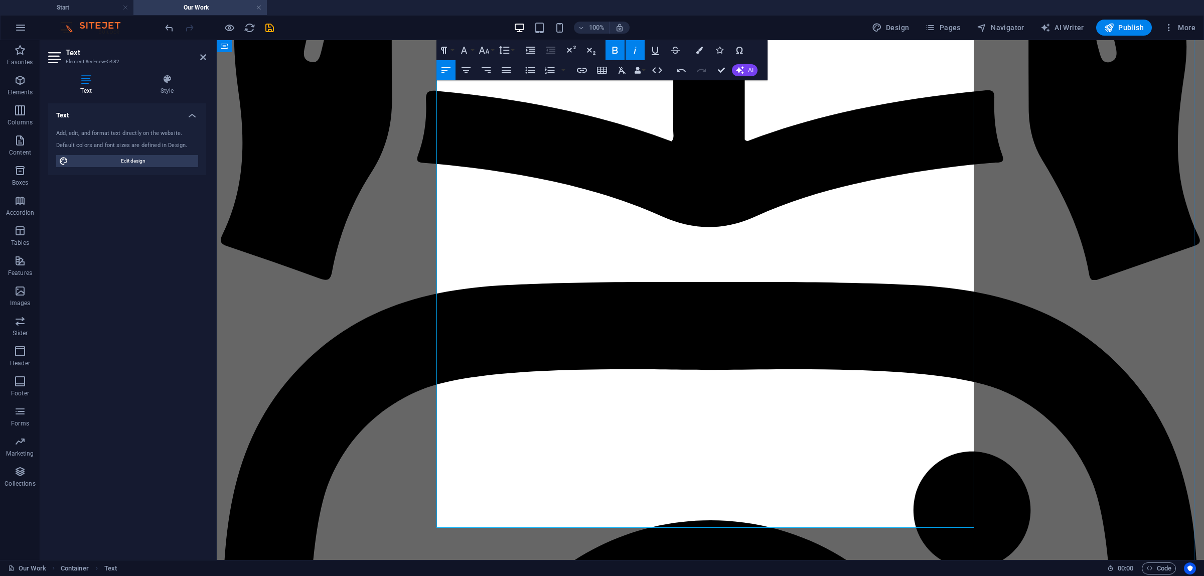
drag, startPoint x: 627, startPoint y: 362, endPoint x: 339, endPoint y: 359, distance: 288.0
click at [621, 48] on button "Bold" at bounding box center [614, 50] width 19 height 20
click at [627, 48] on button "Italic" at bounding box center [635, 50] width 19 height 20
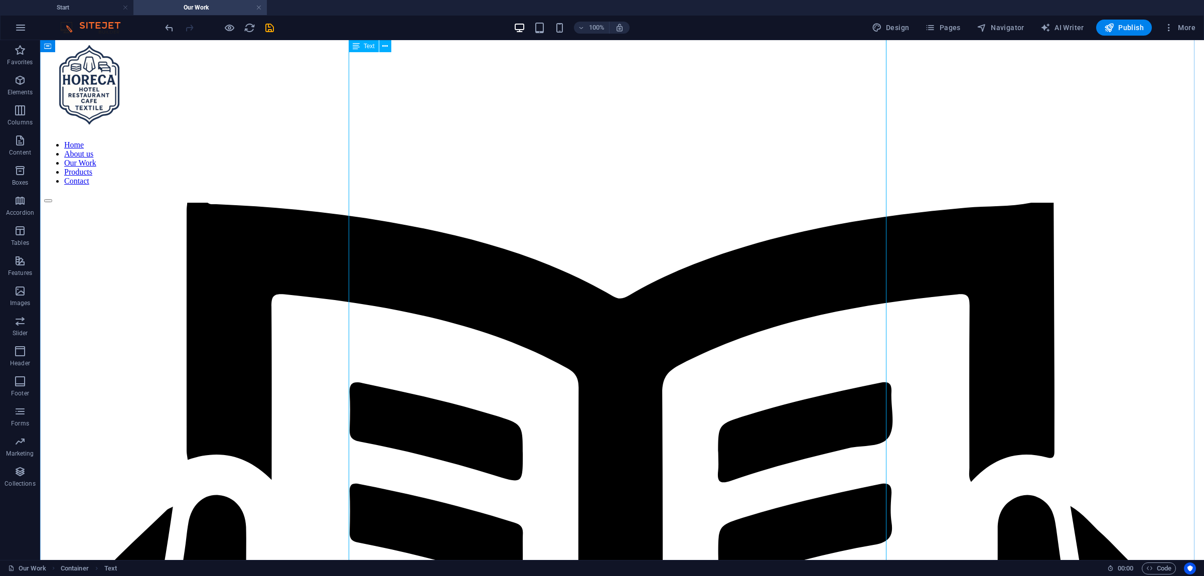
scroll to position [0, 0]
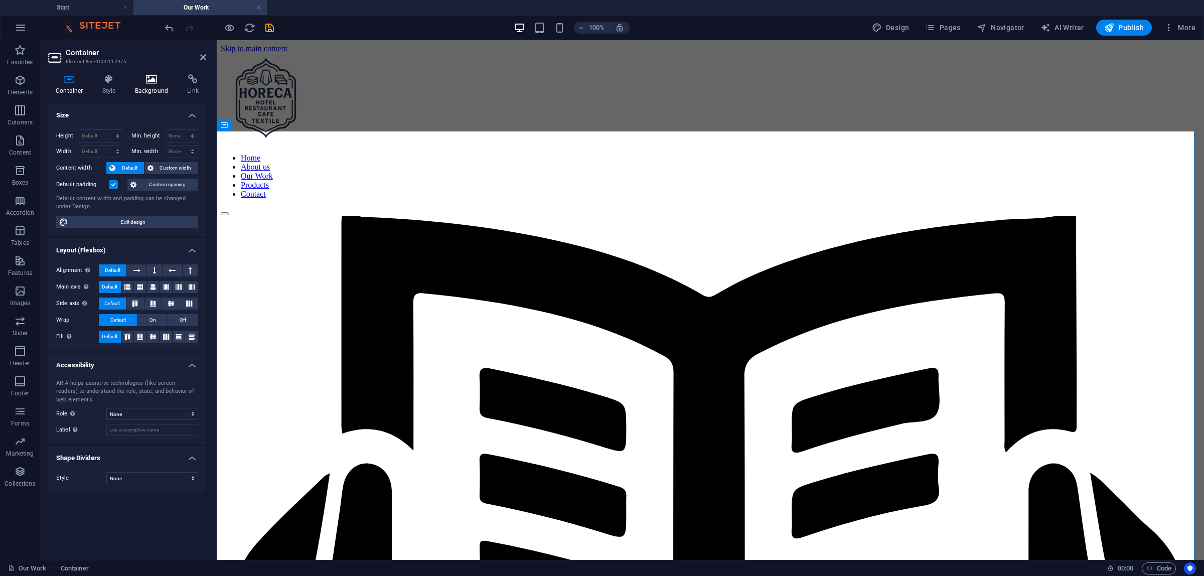
click at [144, 83] on icon at bounding box center [151, 79] width 49 height 10
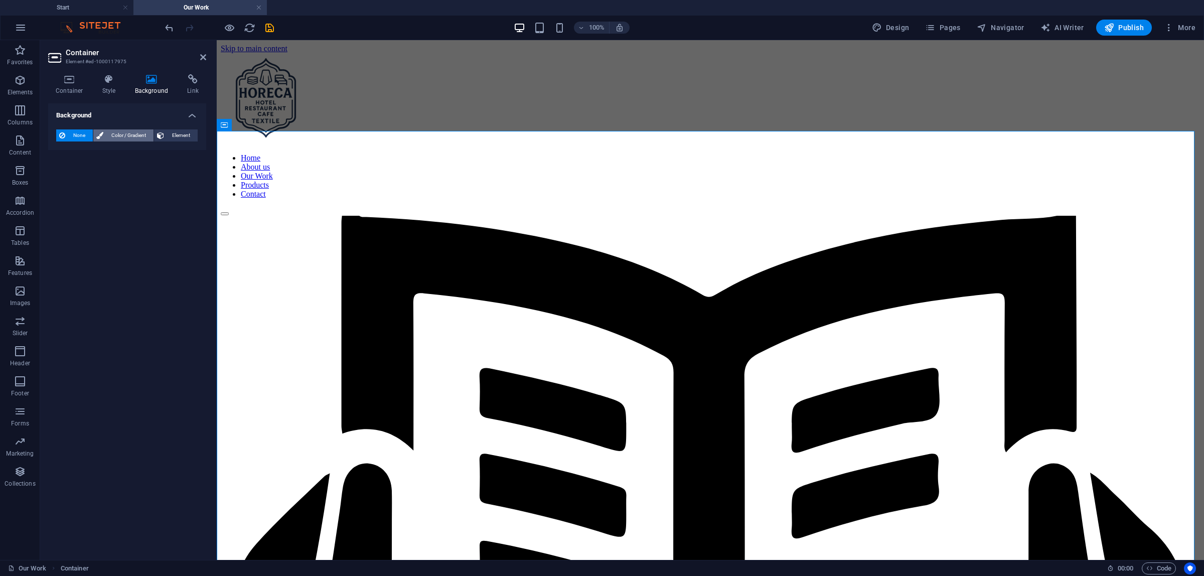
click at [110, 132] on span "Color / Gradient" at bounding box center [128, 135] width 44 height 12
click at [161, 128] on div "None Color / Gradient Element Stretch background to full-width Color overlay Pl…" at bounding box center [127, 155] width 158 height 69
click at [169, 128] on div "None Color / Gradient Element Stretch background to full-width Color overlay Pl…" at bounding box center [127, 155] width 158 height 69
click at [169, 134] on span "Element" at bounding box center [181, 135] width 28 height 12
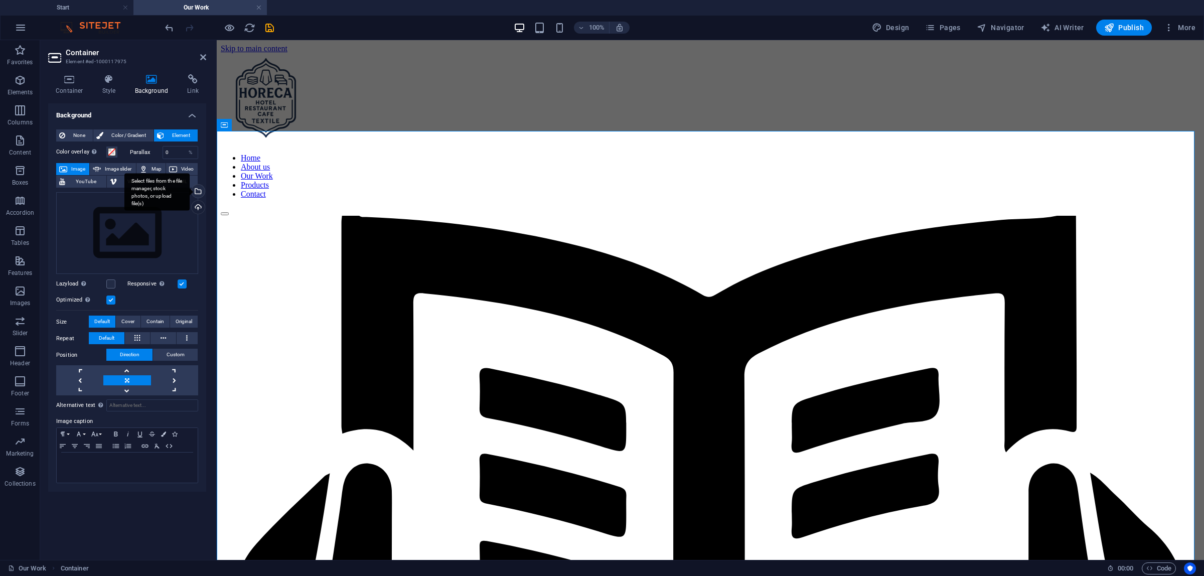
click at [199, 192] on div "Select files from the file manager, stock photos, or upload file(s)" at bounding box center [197, 192] width 15 height 15
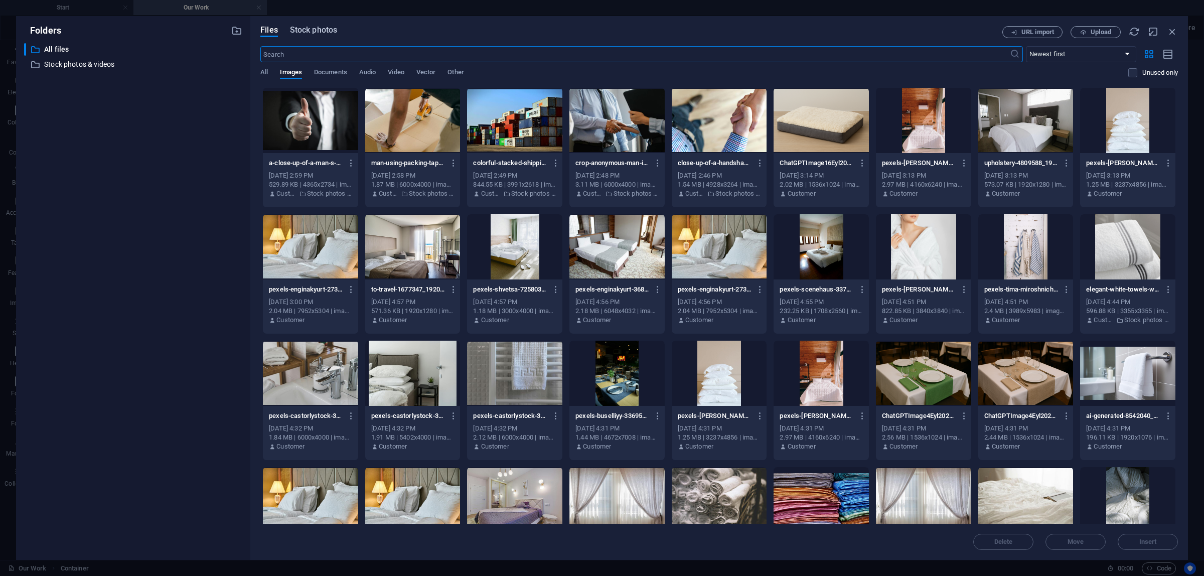
click at [325, 35] on span "Stock photos" at bounding box center [313, 30] width 47 height 12
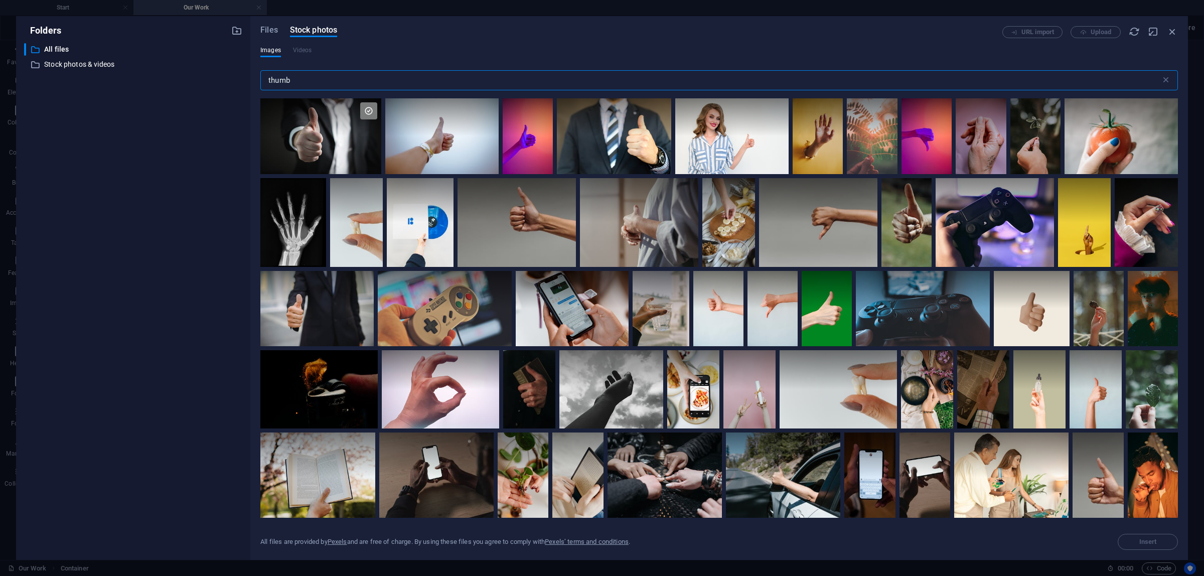
click at [324, 55] on div "Images Videos" at bounding box center [719, 55] width 918 height 19
drag, startPoint x: 253, startPoint y: 79, endPoint x: 153, endPoint y: 70, distance: 100.7
click at [145, 80] on div "Folders ​ All files All files ​ Stock photos & videos Stock photos & videos Fil…" at bounding box center [602, 288] width 1172 height 544
type input "background"
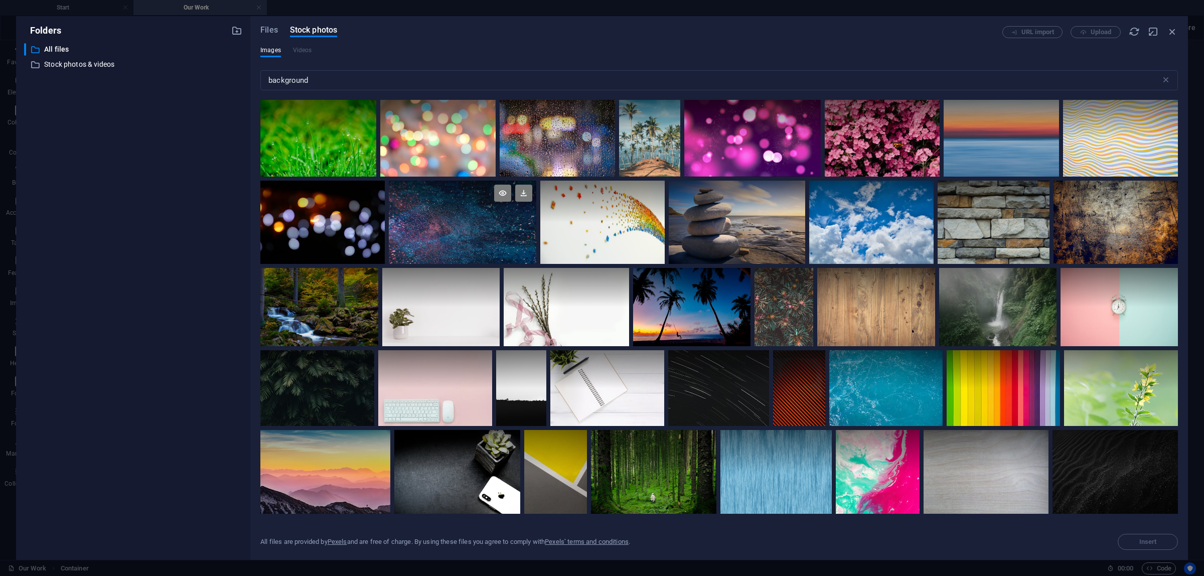
scroll to position [274, 0]
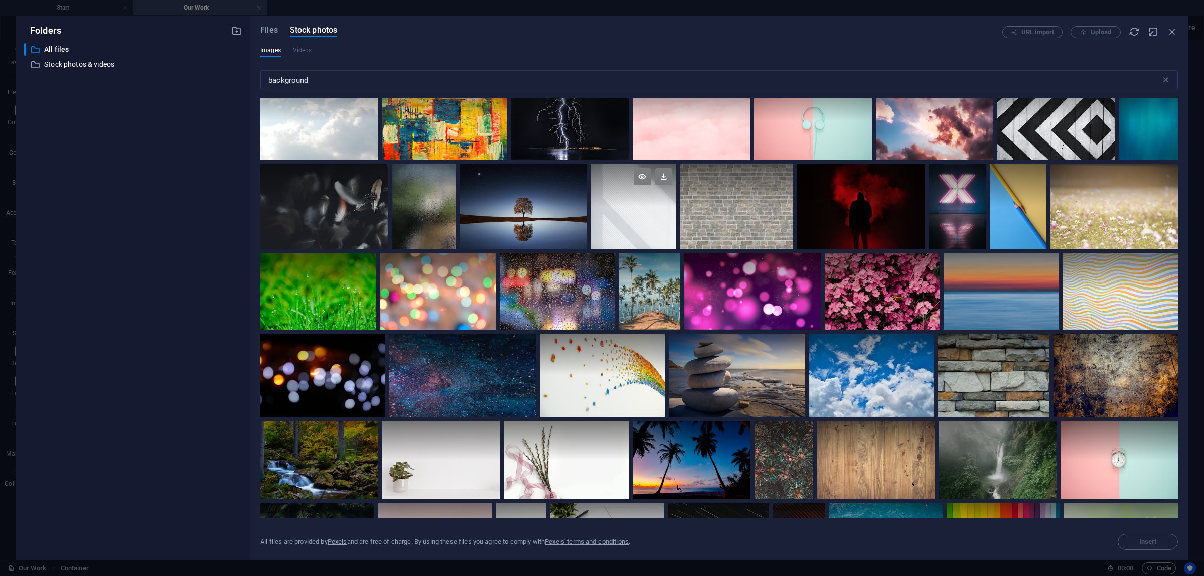
click at [619, 206] on div at bounding box center [633, 206] width 85 height 85
click at [619, 207] on div at bounding box center [633, 228] width 85 height 43
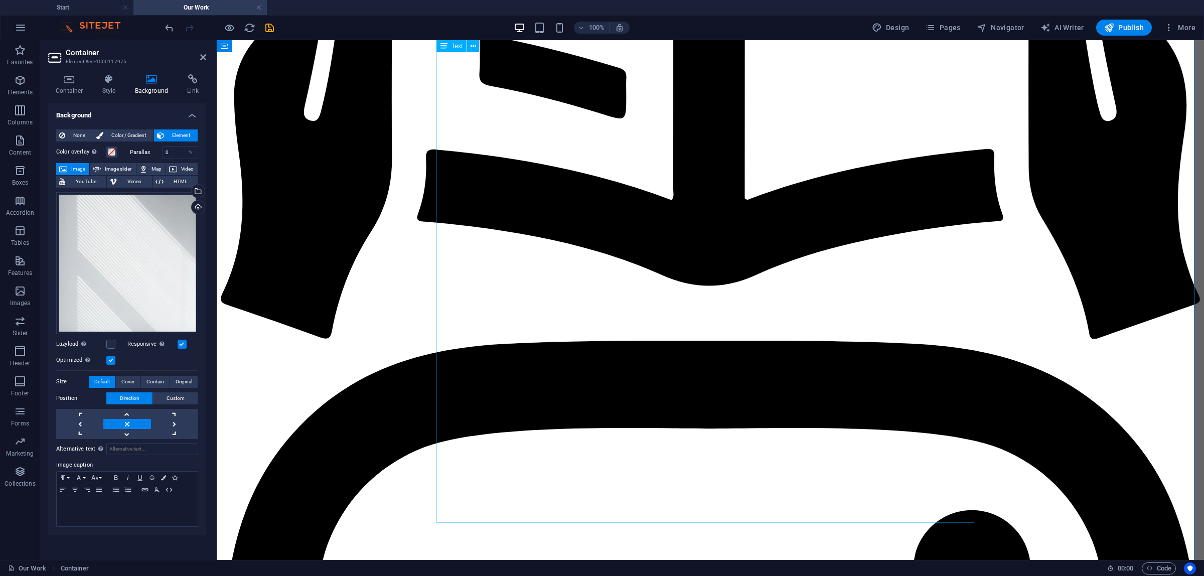
scroll to position [509, 0]
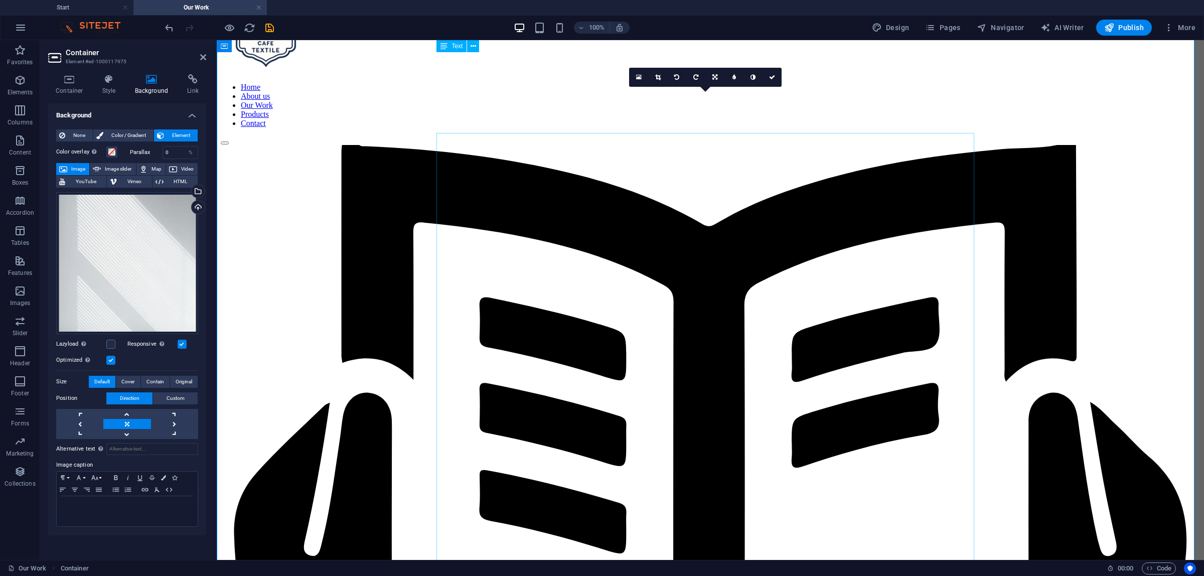
scroll to position [0, 0]
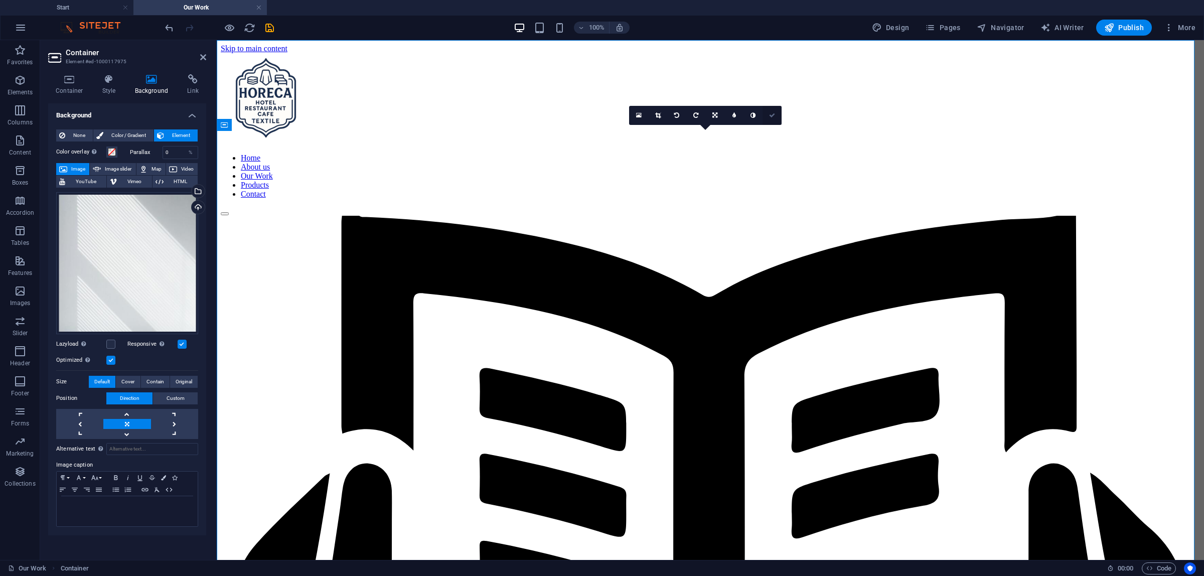
click at [770, 114] on icon at bounding box center [772, 115] width 6 height 6
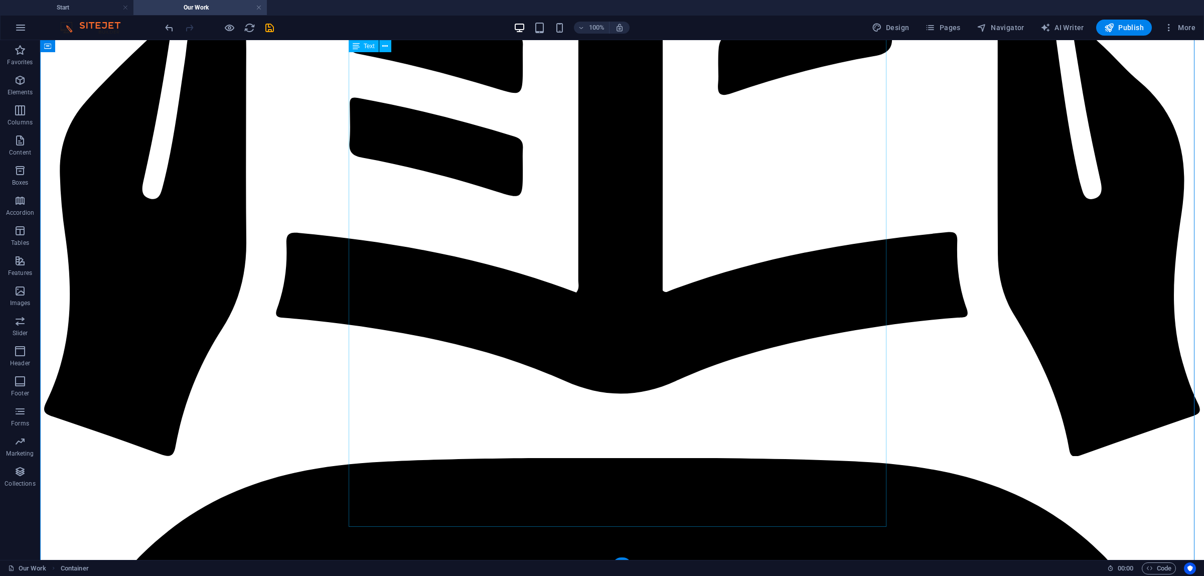
scroll to position [509, 0]
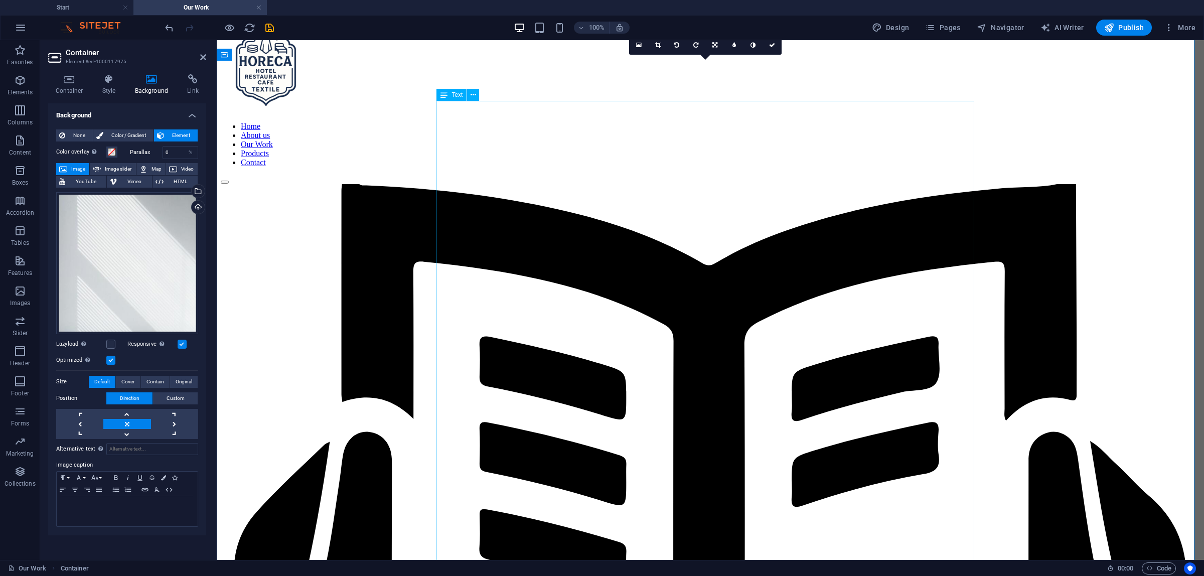
scroll to position [0, 0]
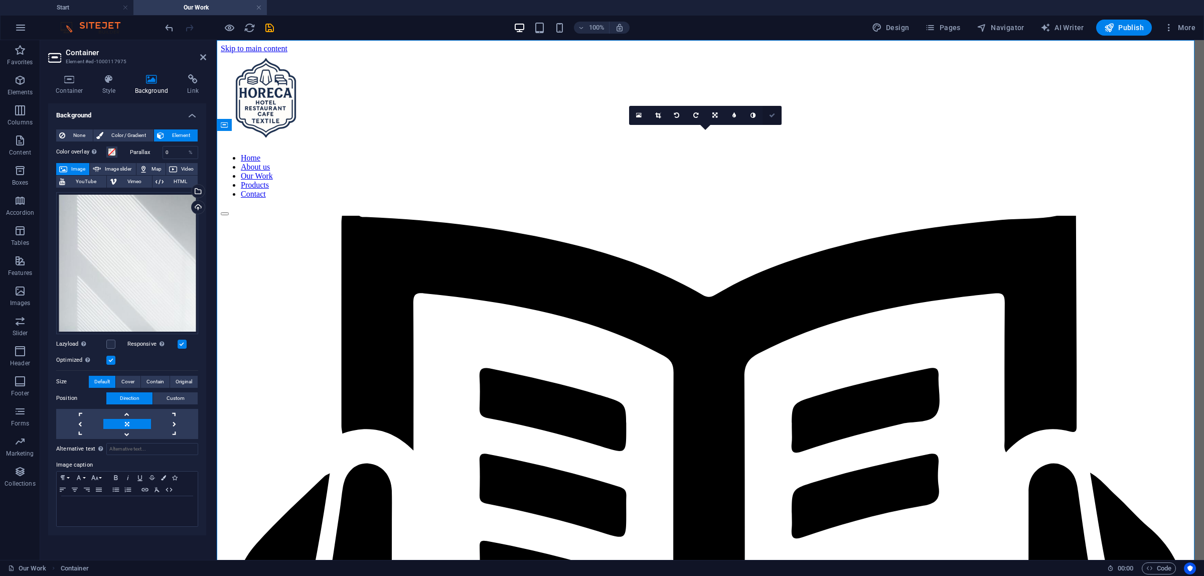
click at [772, 113] on icon at bounding box center [772, 115] width 6 height 6
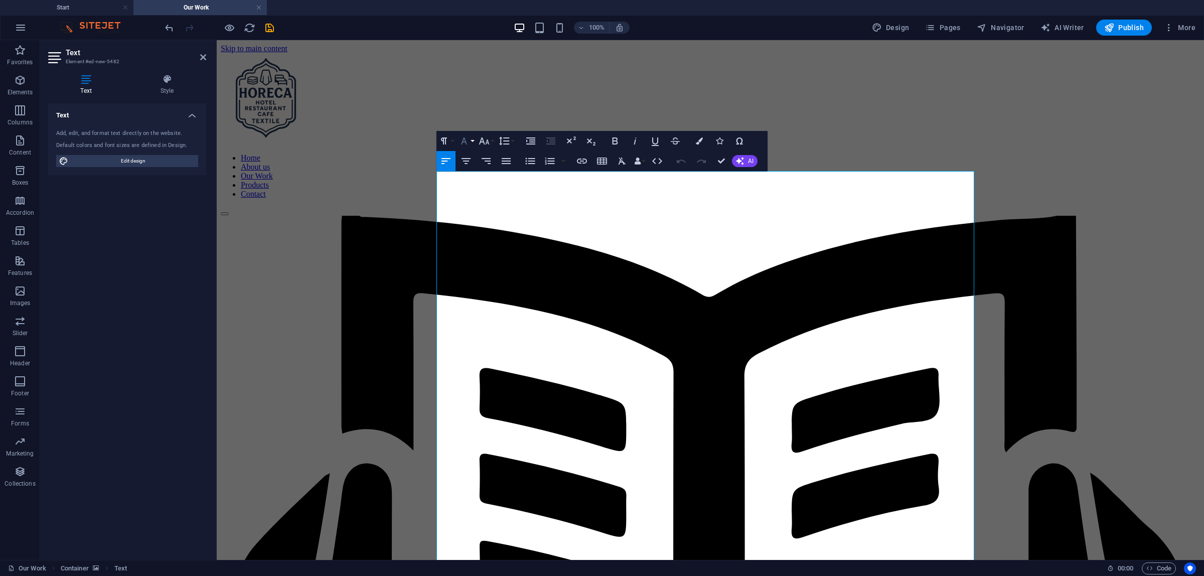
click at [473, 138] on button "Font Family" at bounding box center [465, 141] width 19 height 20
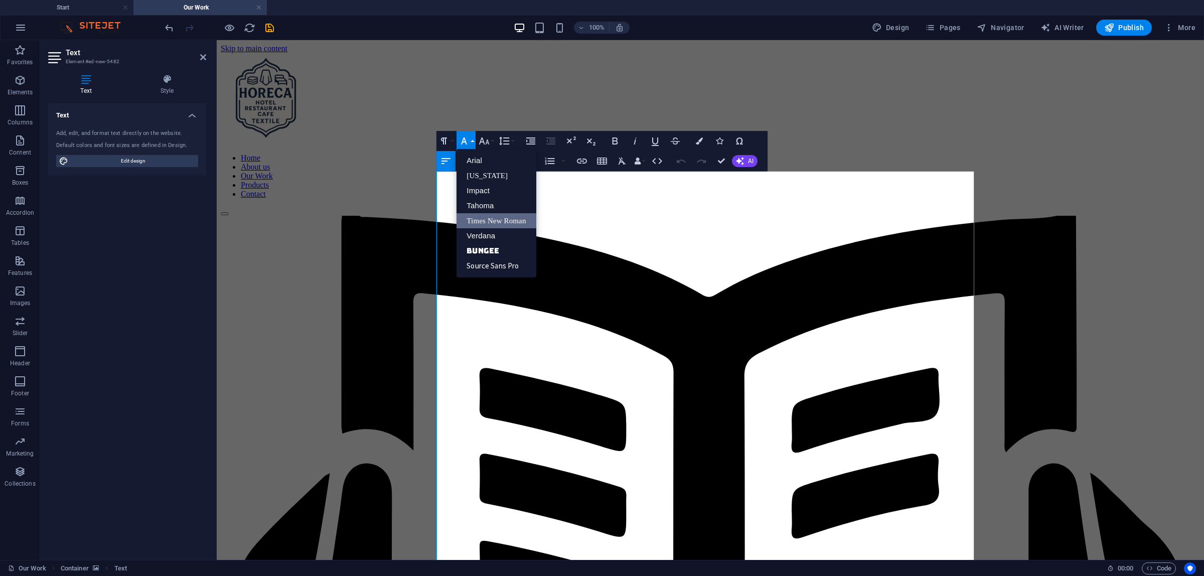
click at [473, 138] on button "Font Family" at bounding box center [465, 141] width 19 height 20
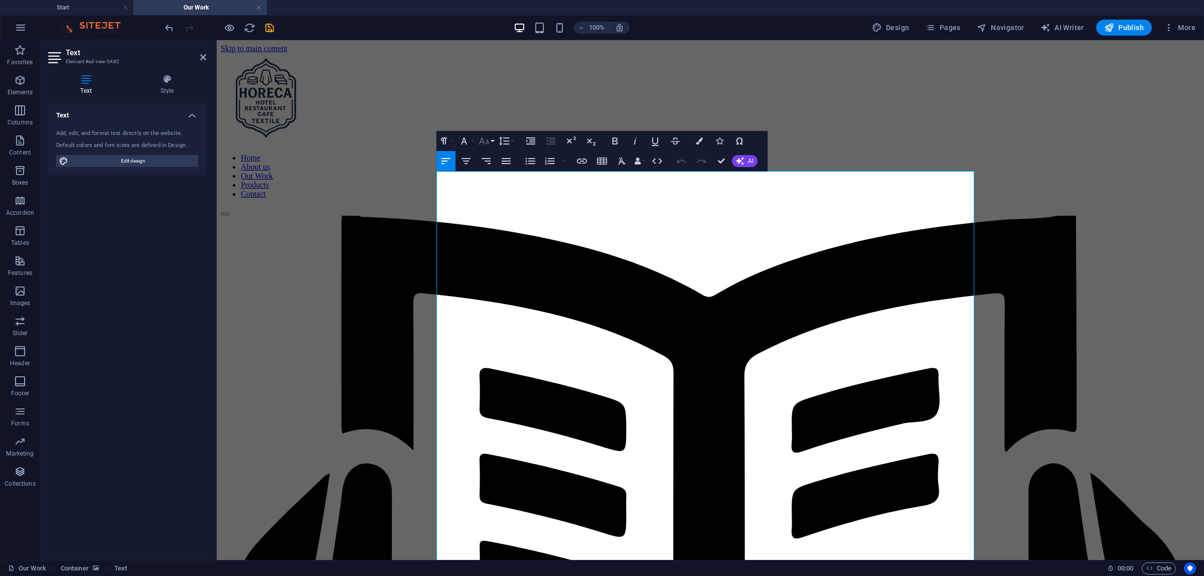
click at [492, 138] on button "Font Size" at bounding box center [486, 141] width 19 height 20
click at [504, 180] on link "24" at bounding box center [495, 185] width 36 height 15
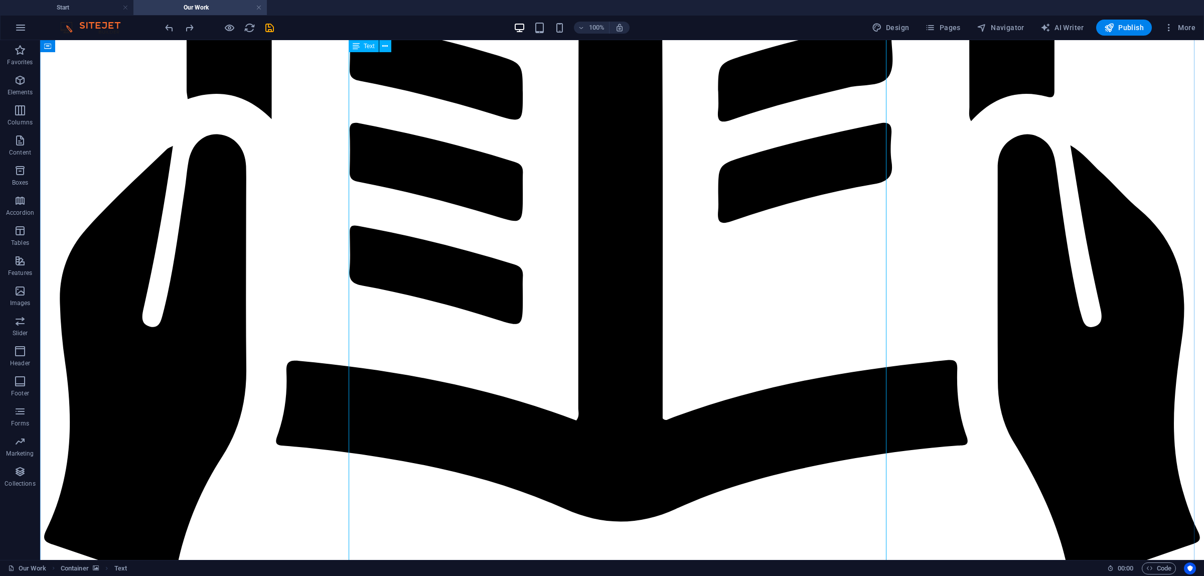
scroll to position [509, 0]
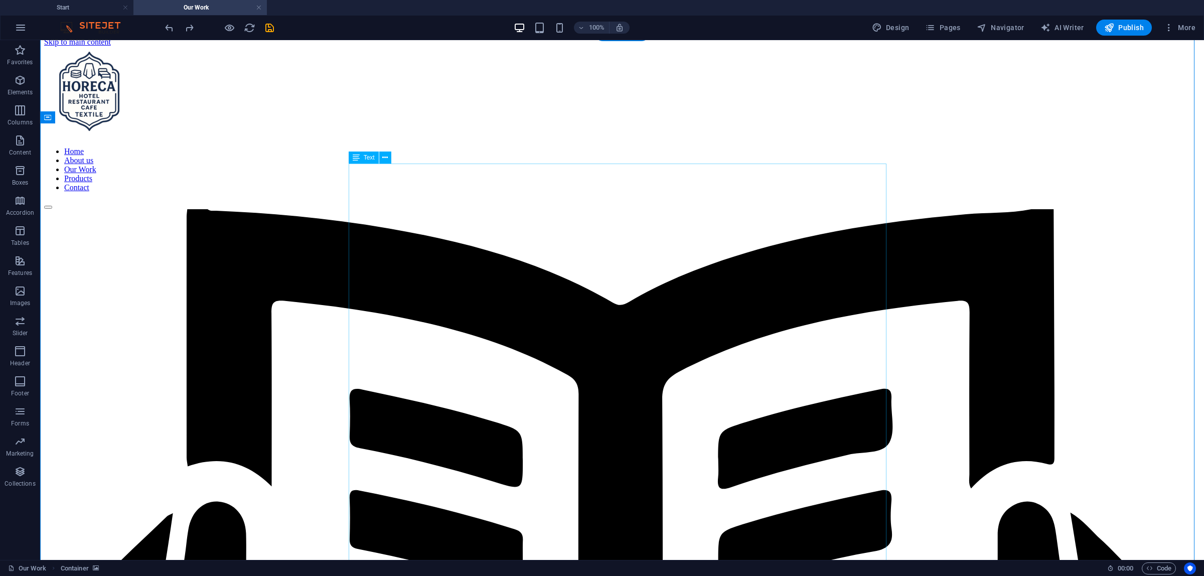
scroll to position [0, 0]
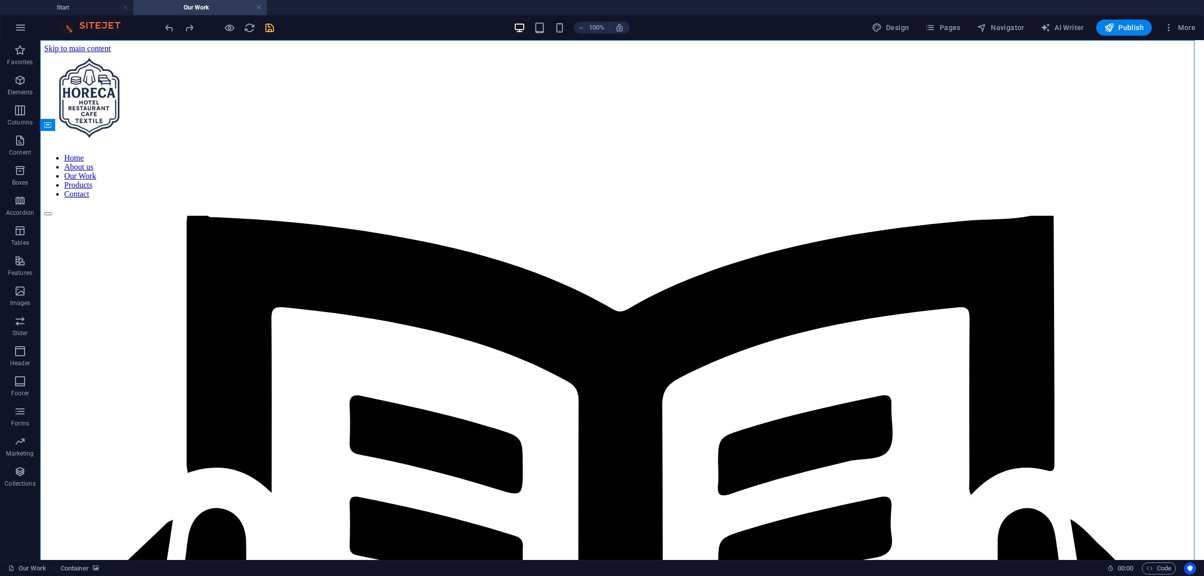
click at [274, 29] on icon "save" at bounding box center [270, 28] width 12 height 12
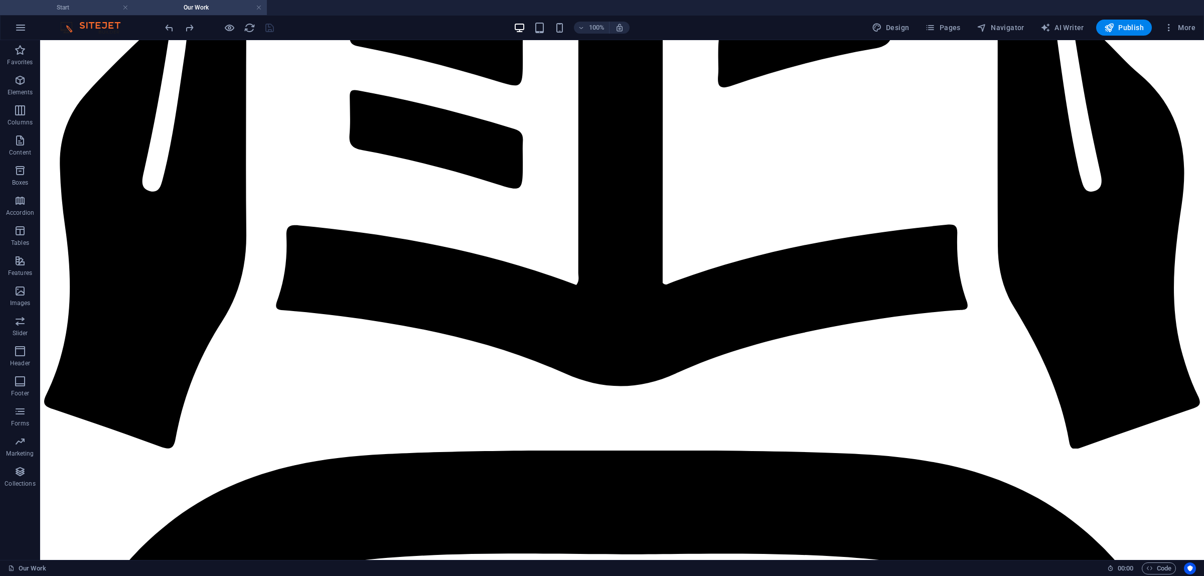
click at [85, 5] on h4 "Start" at bounding box center [66, 7] width 133 height 11
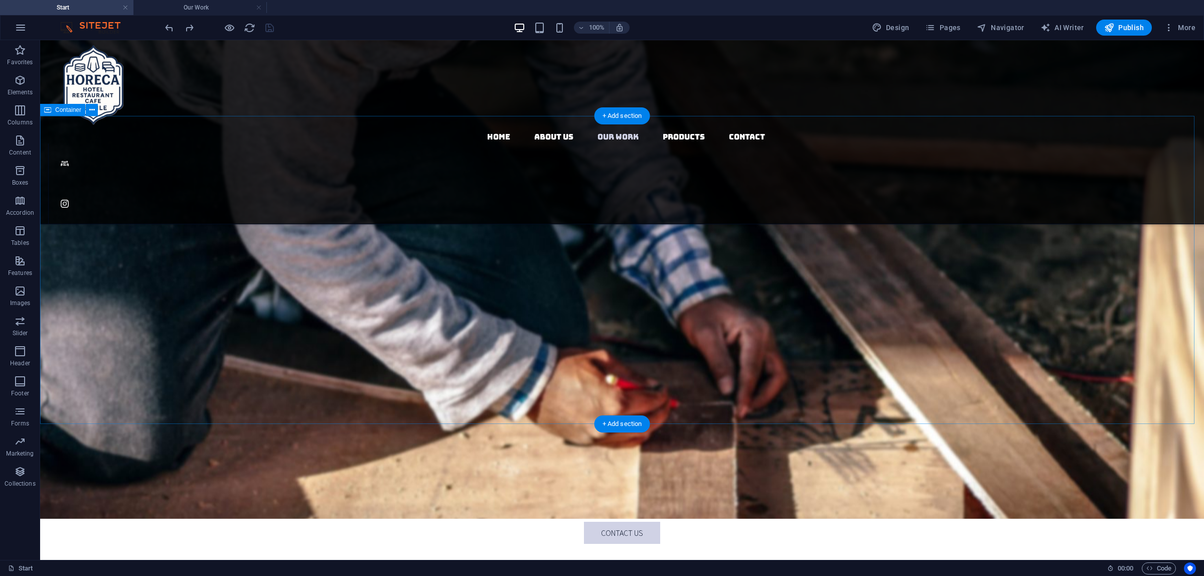
scroll to position [1443, 0]
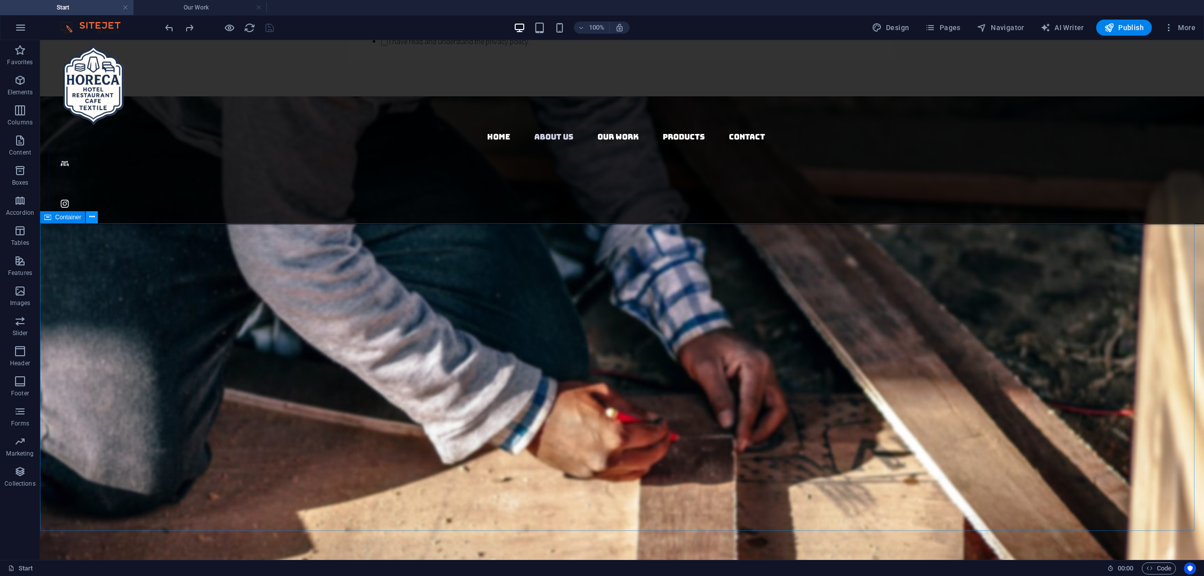
click at [91, 221] on icon at bounding box center [92, 217] width 6 height 11
click at [91, 215] on icon at bounding box center [92, 217] width 6 height 11
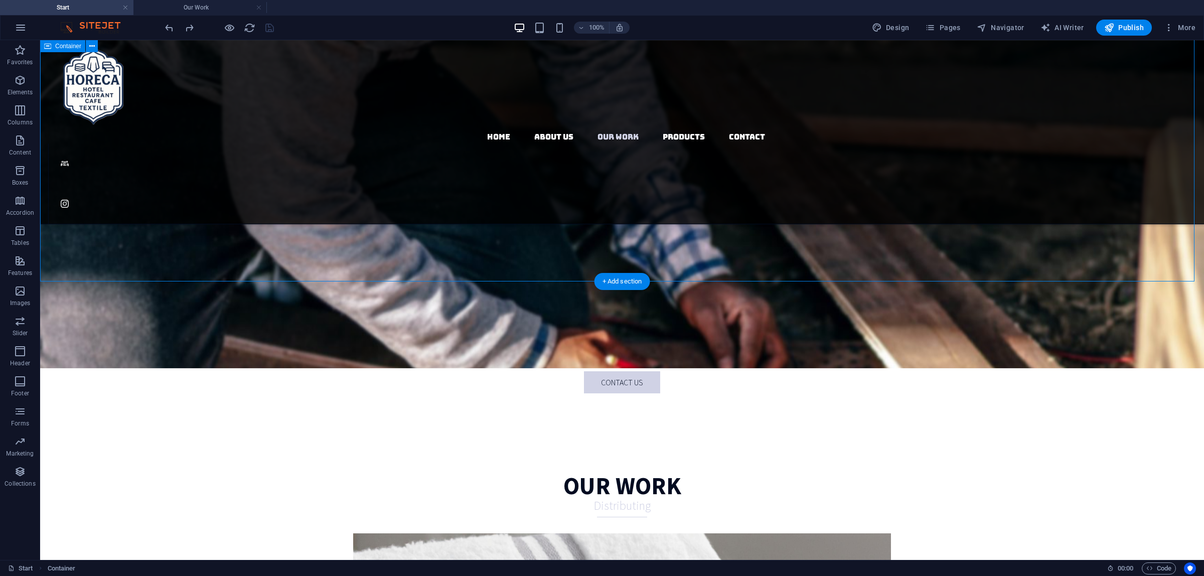
scroll to position [1694, 0]
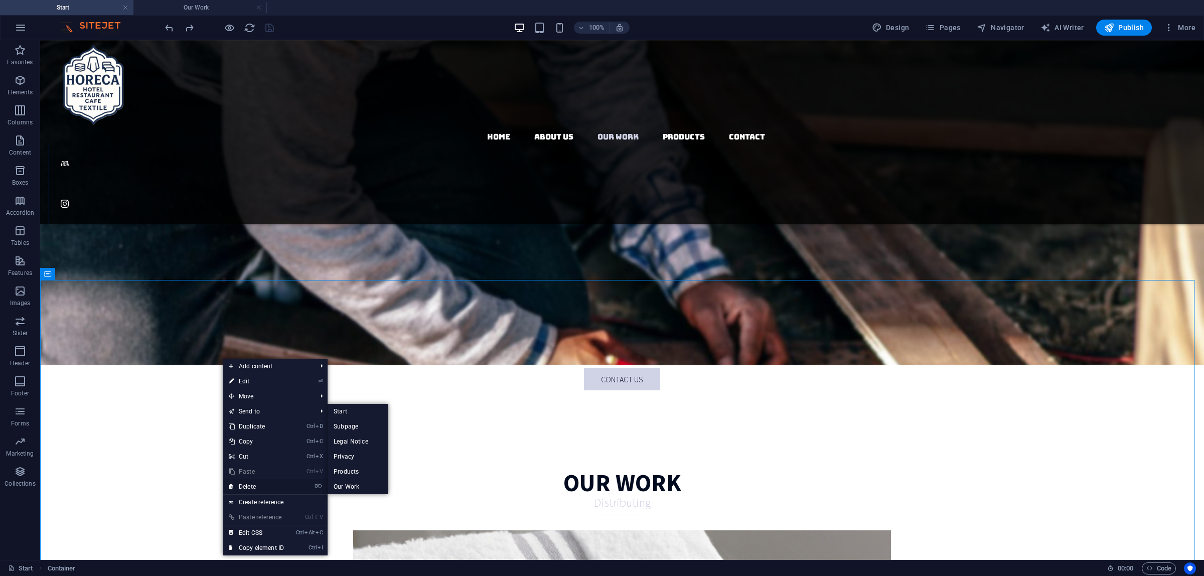
click at [261, 488] on link "⌦ Delete" at bounding box center [256, 486] width 67 height 15
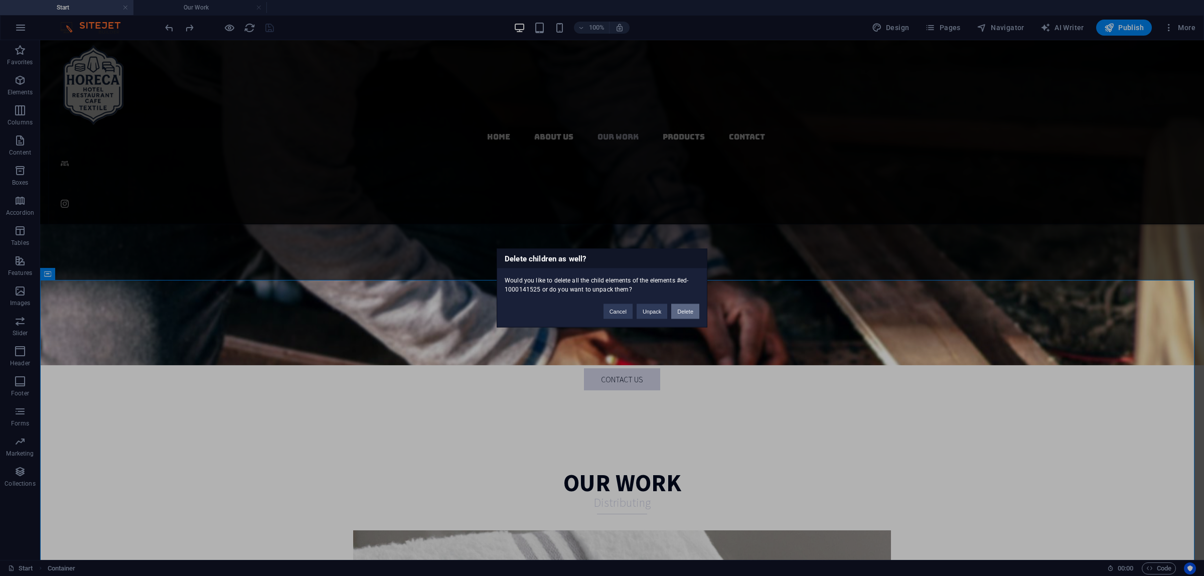
click at [689, 307] on button "Delete" at bounding box center [685, 311] width 28 height 15
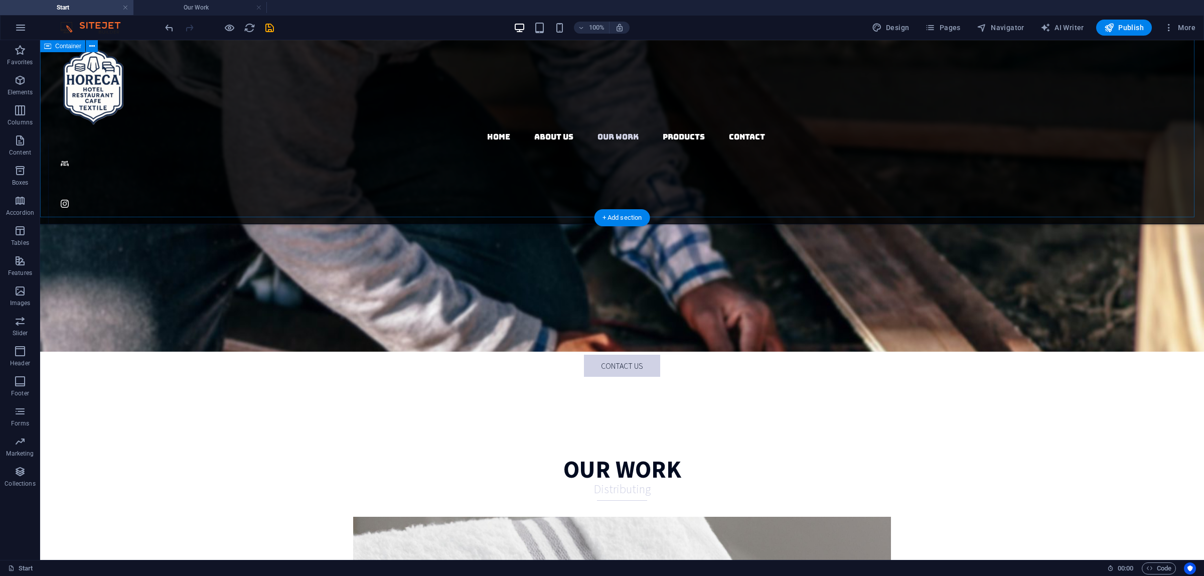
scroll to position [1756, 0]
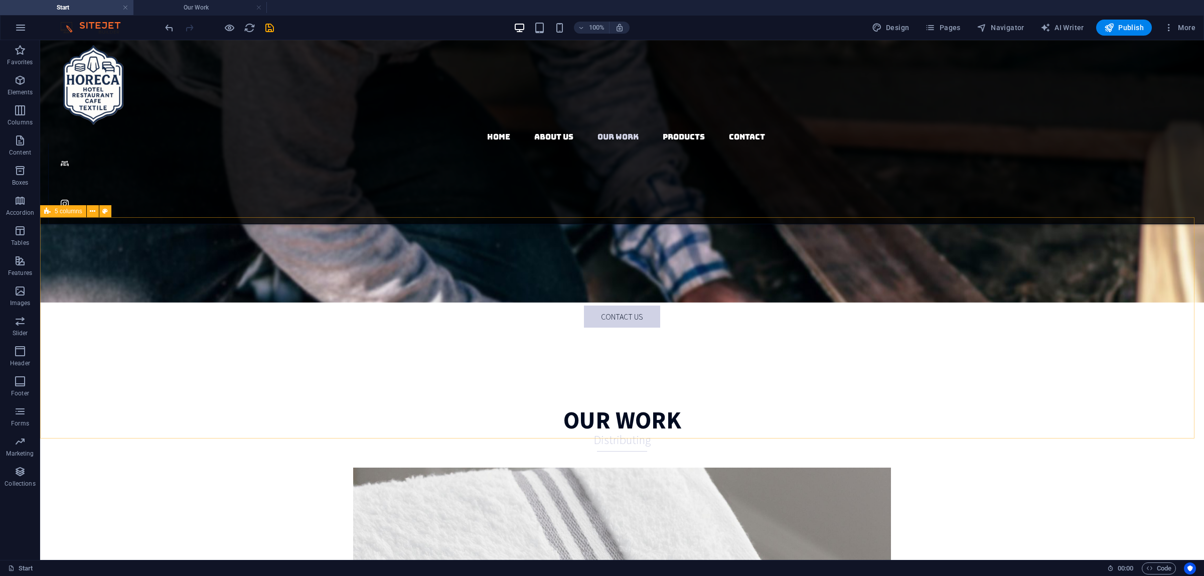
click at [79, 213] on span "5 columns" at bounding box center [69, 211] width 28 height 6
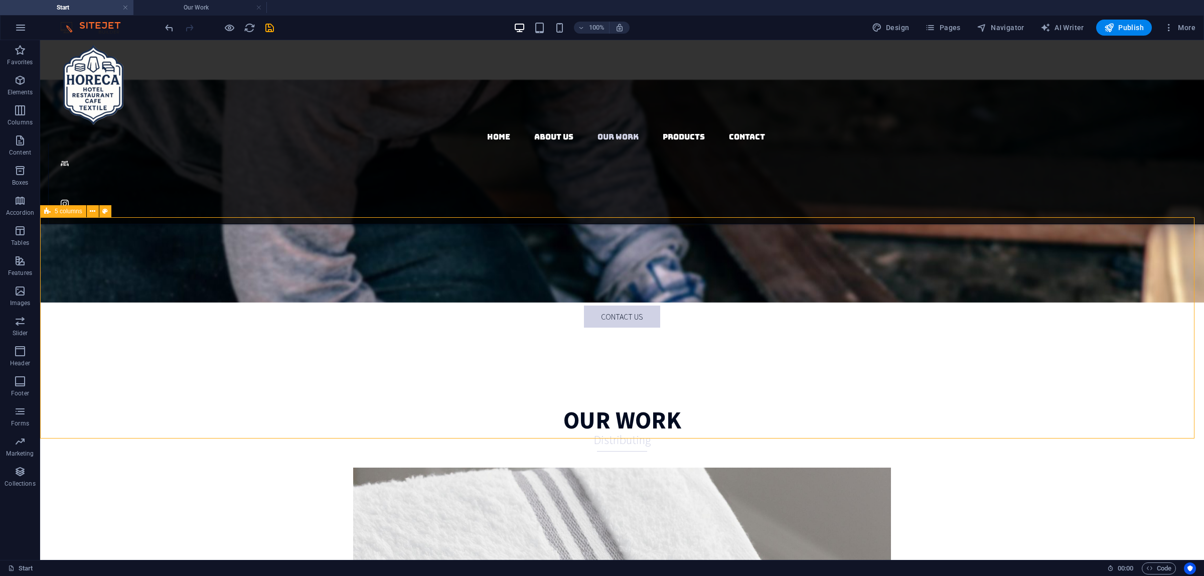
select select
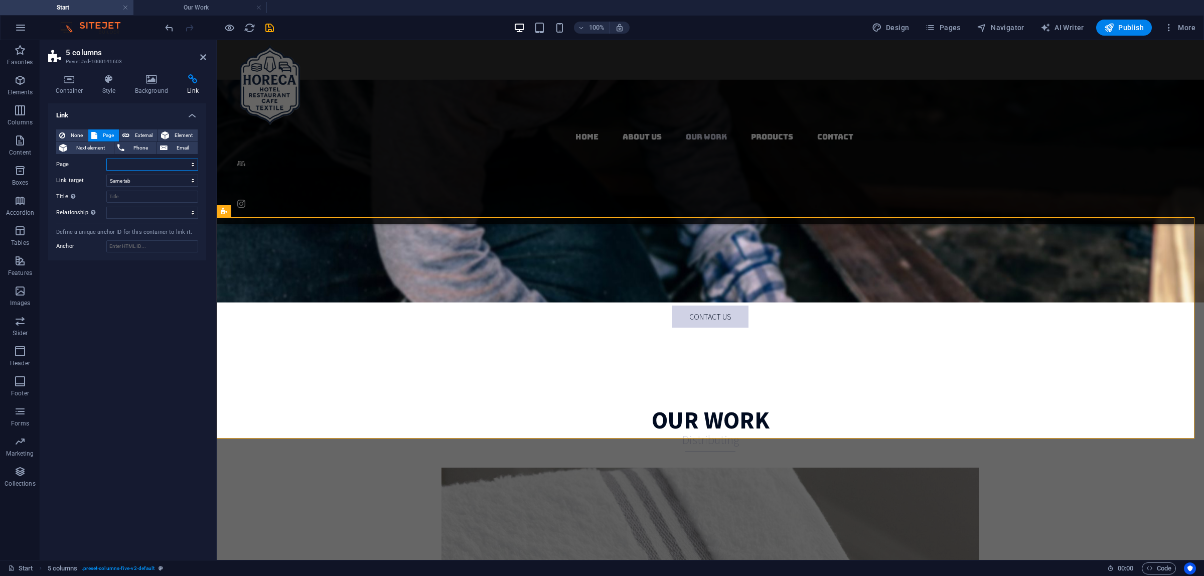
click at [133, 164] on select "Start Subpage Legal Notice Privacy Products Our Work" at bounding box center [152, 165] width 92 height 12
select select "5"
click at [106, 159] on select "Start Subpage Legal Notice Privacy Products Our Work" at bounding box center [152, 165] width 92 height 12
click at [148, 181] on select "New tab Same tab Overlay" at bounding box center [152, 181] width 92 height 12
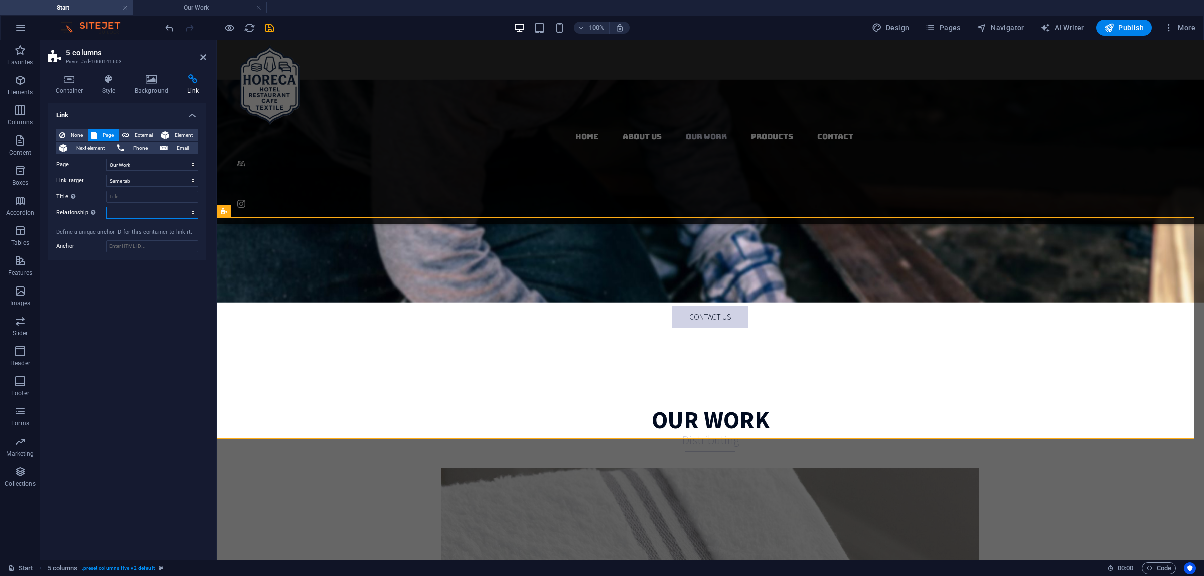
click at [141, 211] on select "alternate author bookmark external help license next nofollow noreferrer noopen…" at bounding box center [152, 213] width 92 height 12
click at [264, 33] on icon "save" at bounding box center [270, 28] width 12 height 12
checkbox input "false"
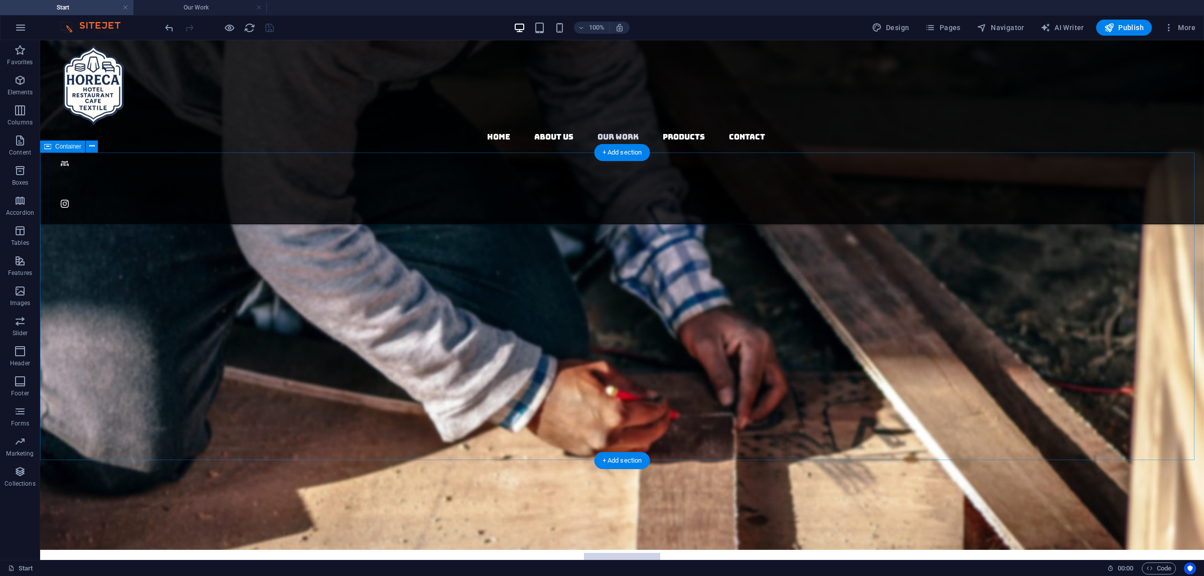
scroll to position [1505, 0]
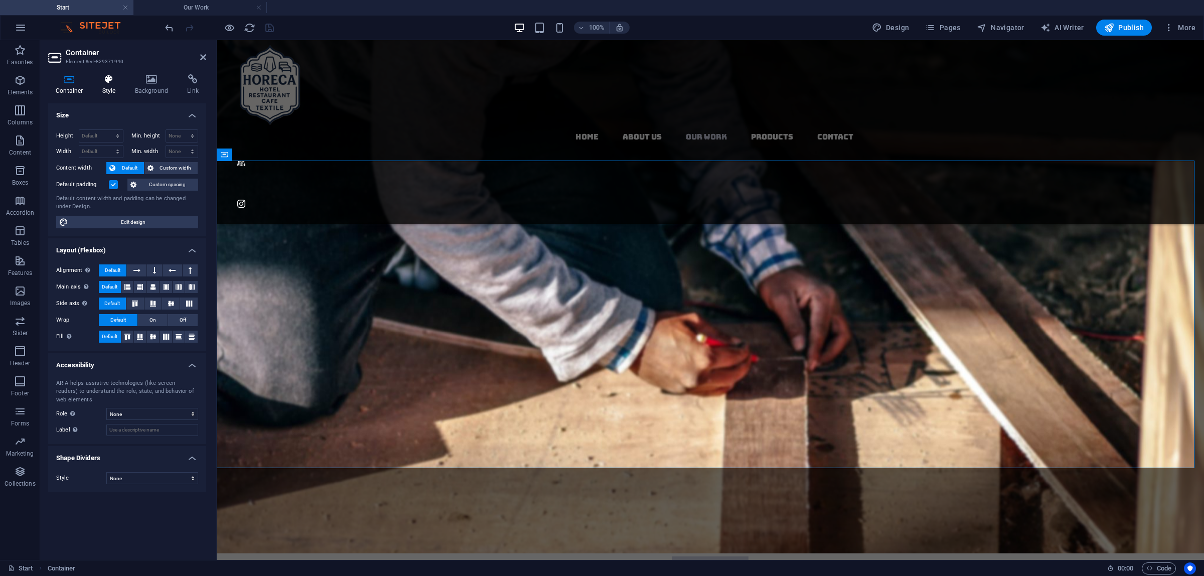
click at [112, 83] on icon at bounding box center [109, 79] width 29 height 10
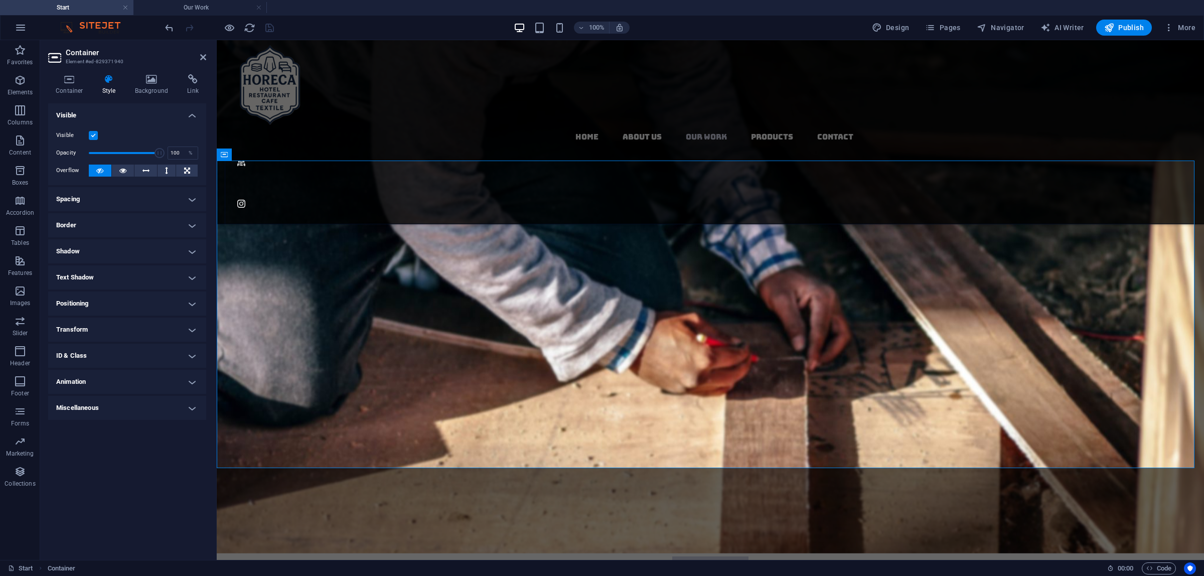
click at [93, 133] on label at bounding box center [93, 135] width 9 height 9
click at [0, 0] on input "Visible" at bounding box center [0, 0] width 0 height 0
click at [201, 54] on icon at bounding box center [203, 57] width 6 height 8
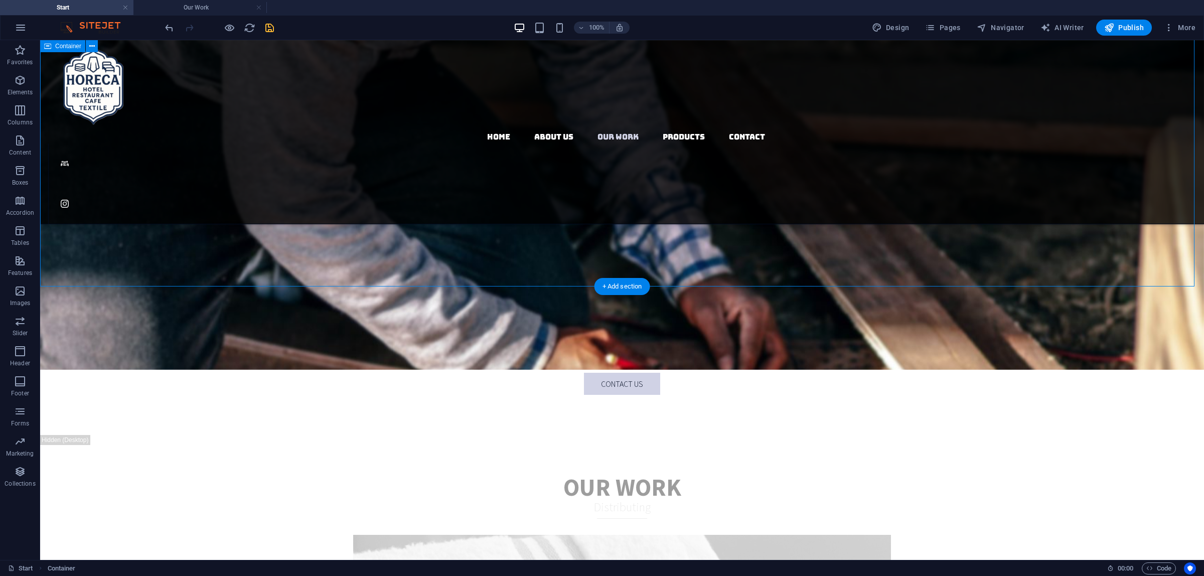
scroll to position [1694, 0]
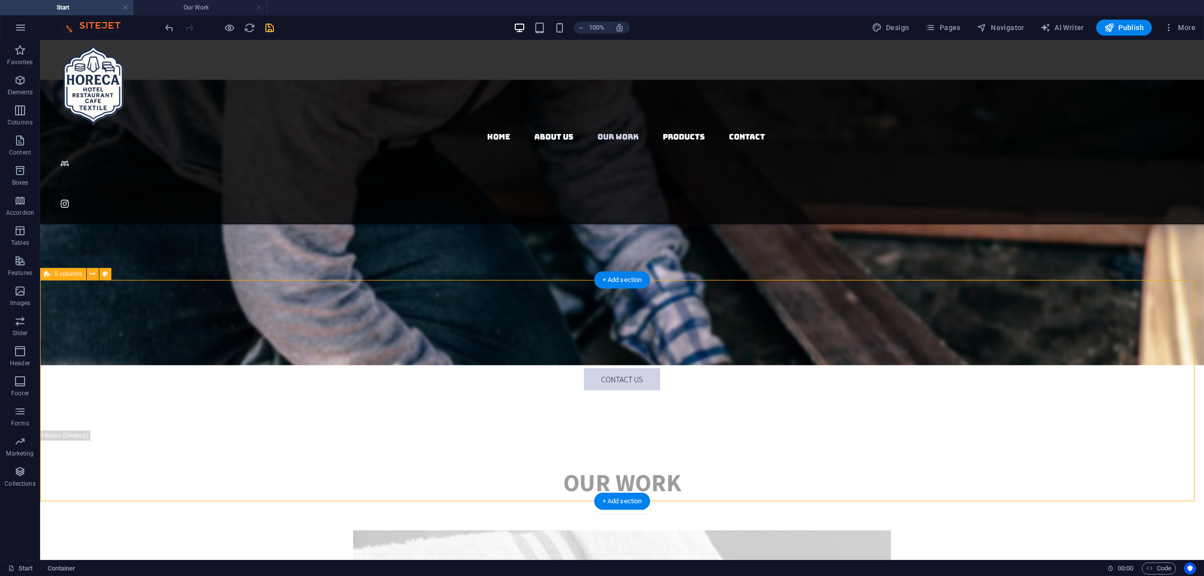
select select "5"
select select
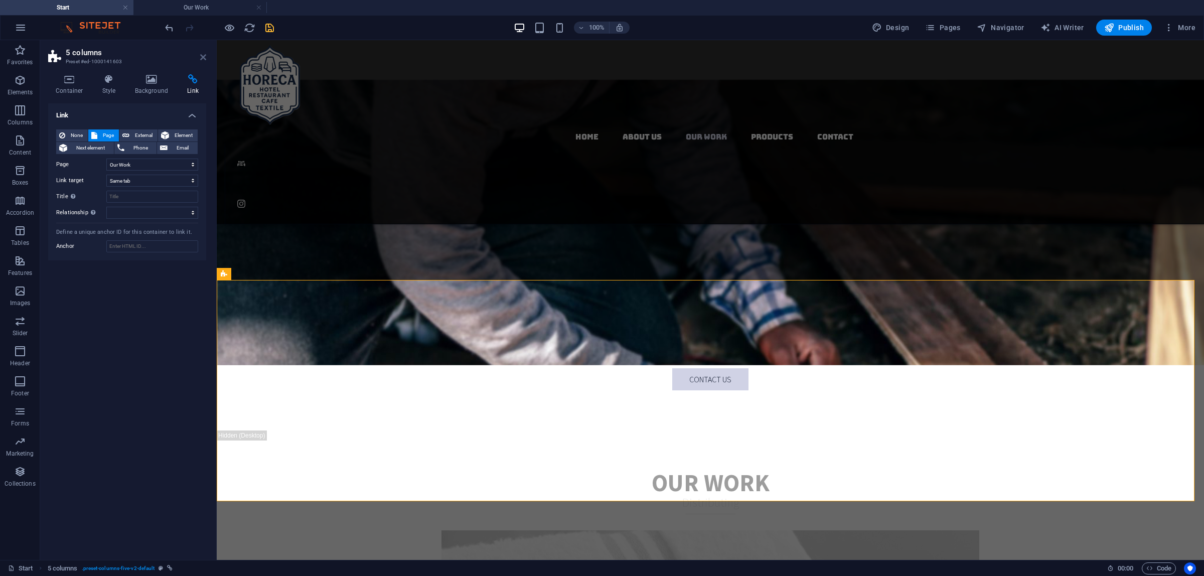
drag, startPoint x: 202, startPoint y: 58, endPoint x: 192, endPoint y: 20, distance: 39.4
click at [202, 58] on icon at bounding box center [203, 57] width 6 height 8
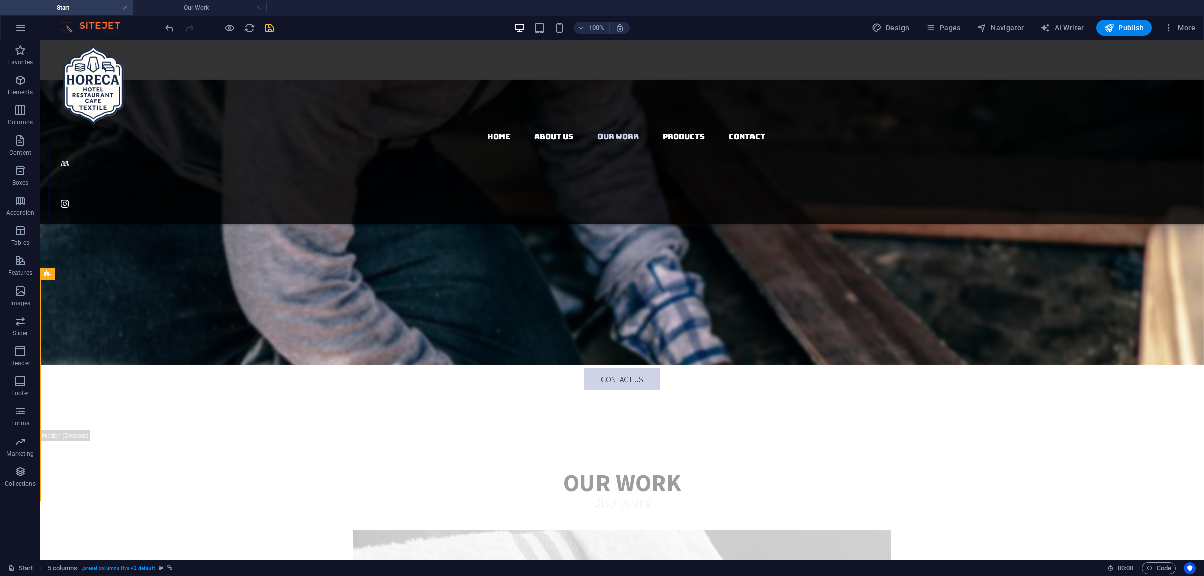
click at [269, 33] on icon "save" at bounding box center [270, 28] width 12 height 12
checkbox input "false"
click at [1117, 28] on span "Publish" at bounding box center [1124, 28] width 40 height 10
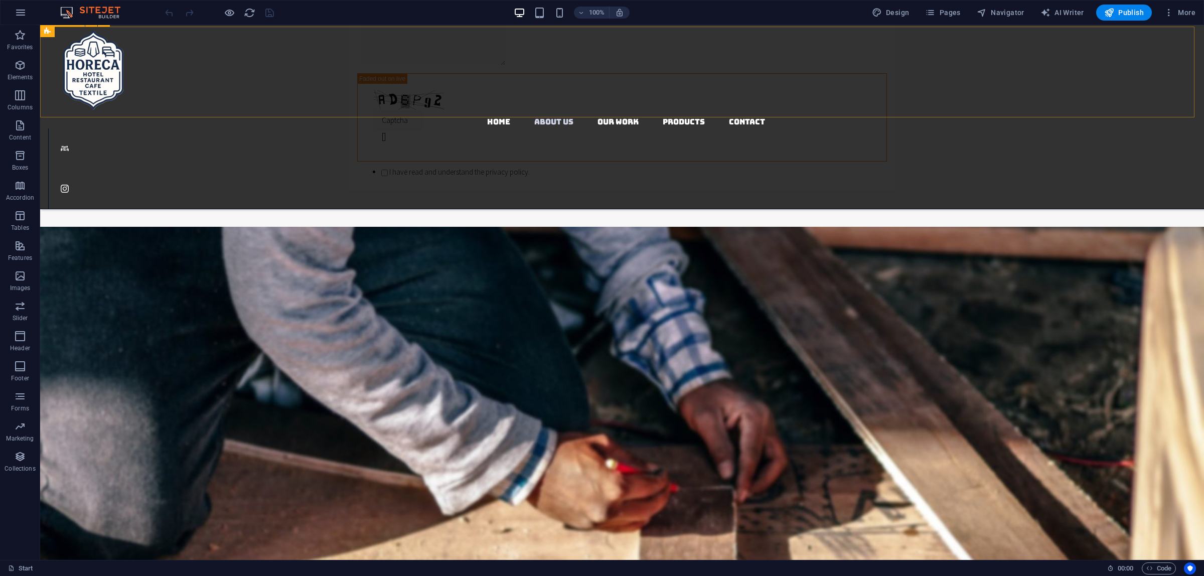
scroll to position [1191, 0]
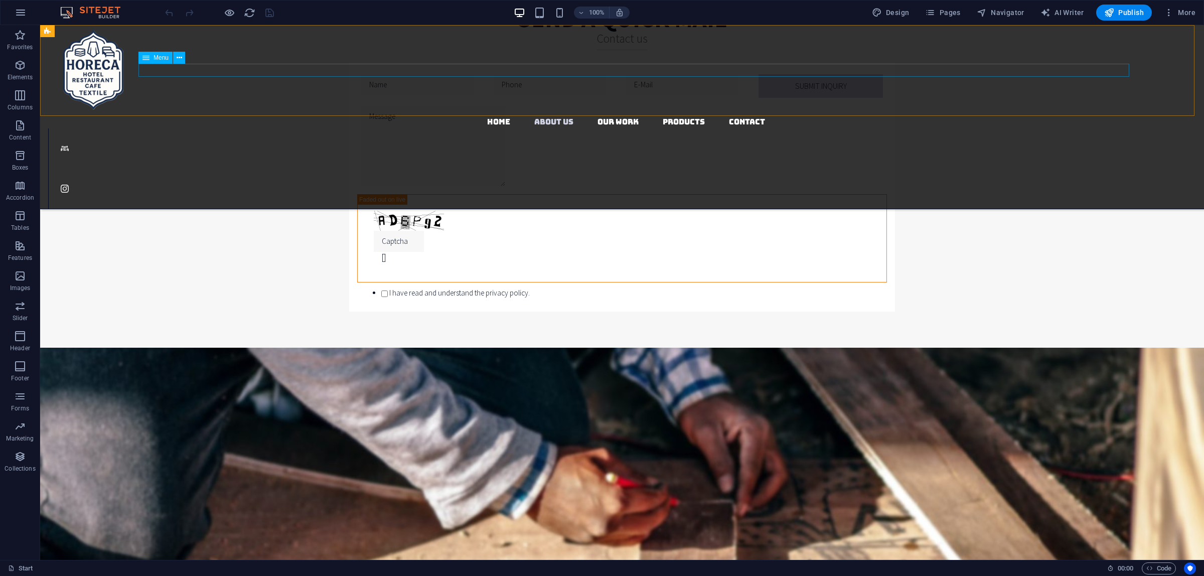
click at [624, 115] on nav "Home About us Our Work Products Contact" at bounding box center [626, 121] width 1156 height 13
select select "4"
select select
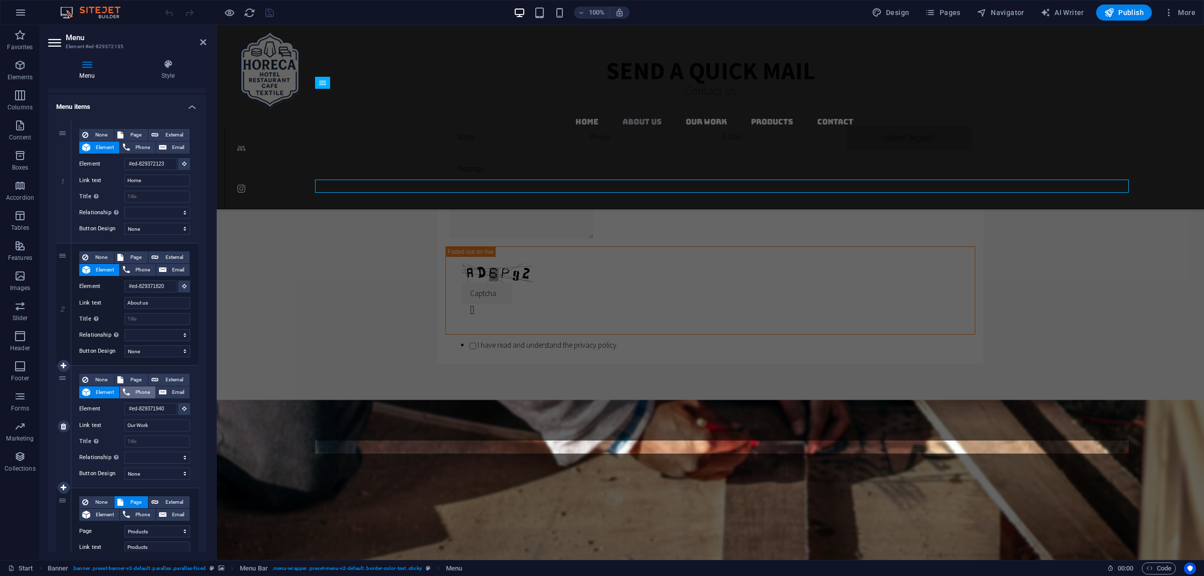
scroll to position [1009, 0]
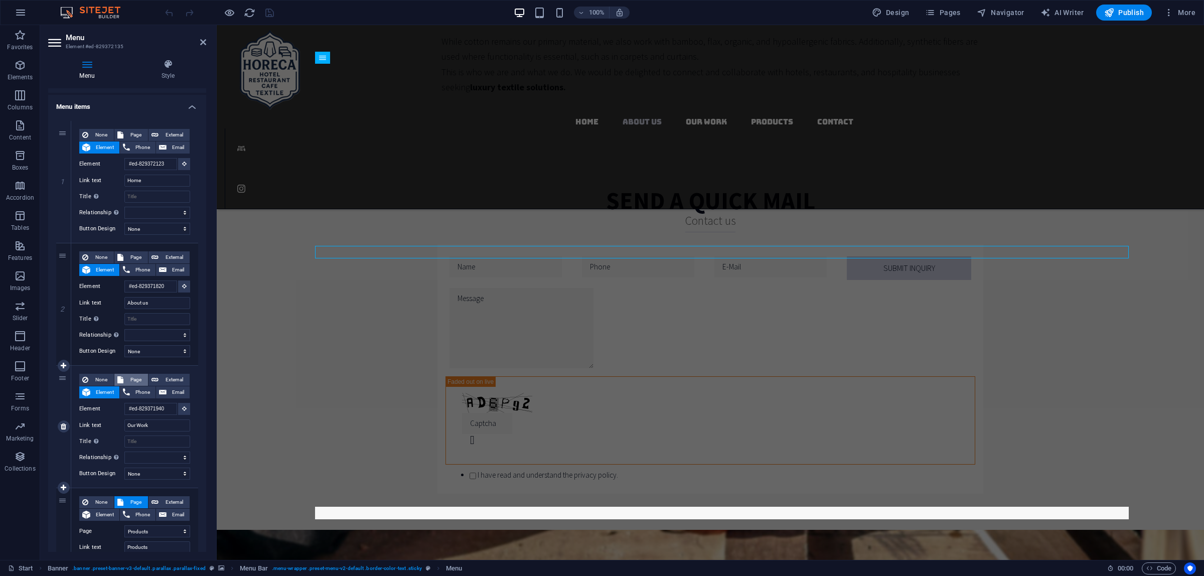
click at [138, 380] on span "Page" at bounding box center [135, 380] width 19 height 12
select select
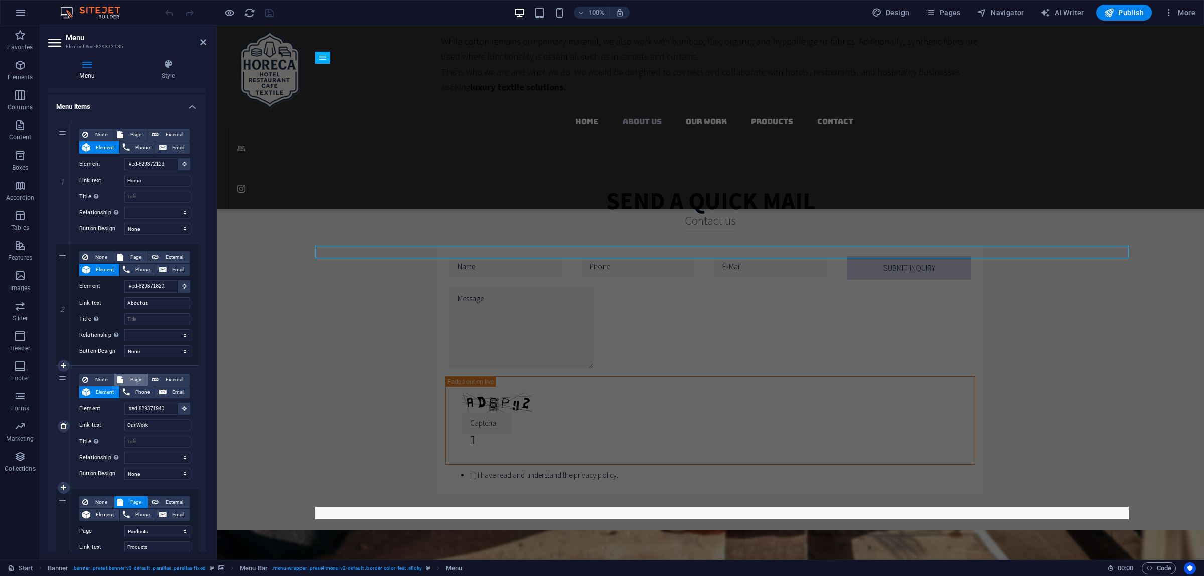
select select
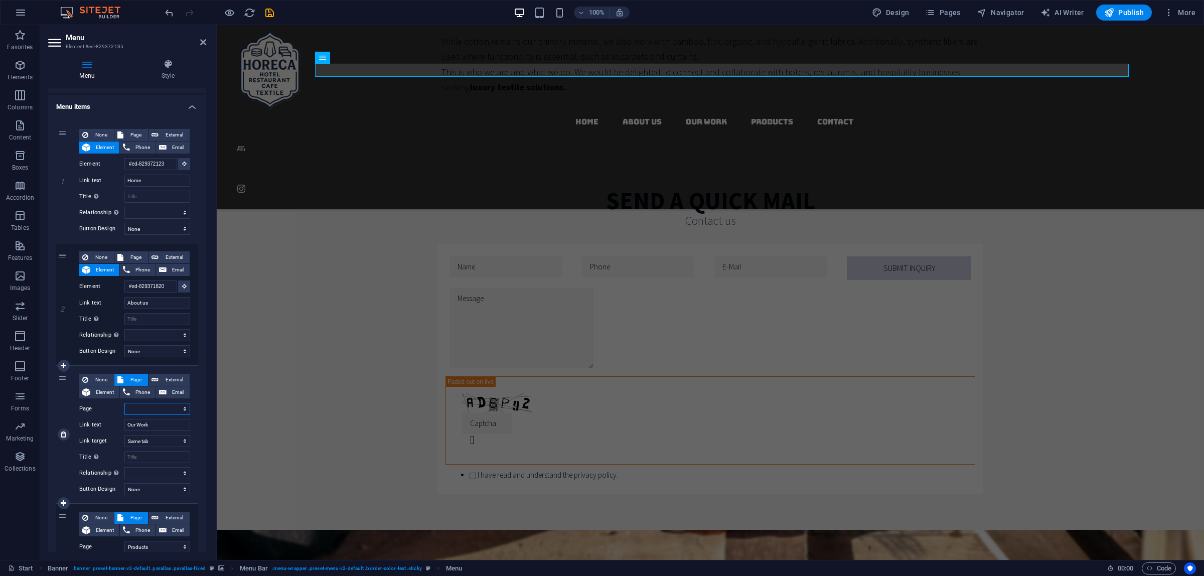
click at [156, 404] on select "Start Subpage Legal Notice Privacy Products Our Work" at bounding box center [157, 409] width 66 height 12
select select "5"
click at [124, 403] on select "Start Subpage Legal Notice Privacy Products Our Work" at bounding box center [157, 409] width 66 height 12
select select
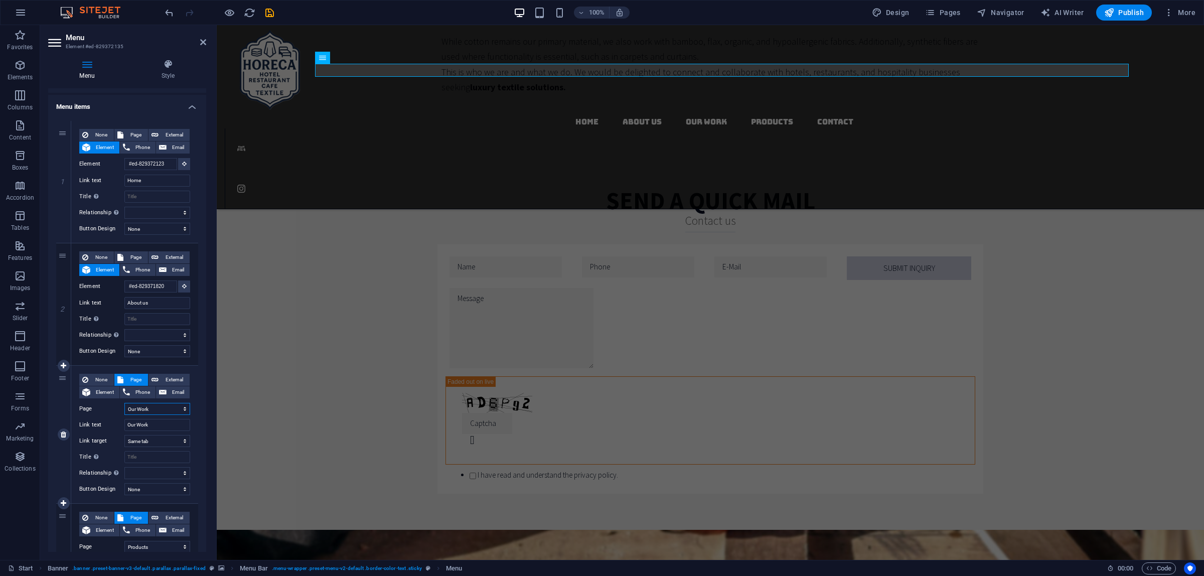
select select
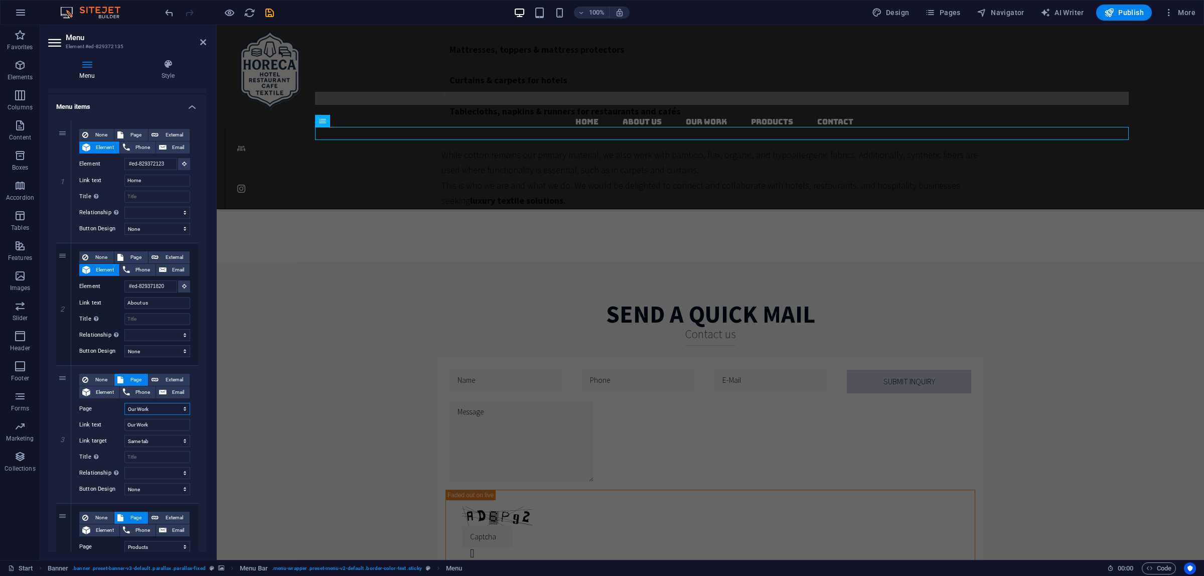
scroll to position [884, 0]
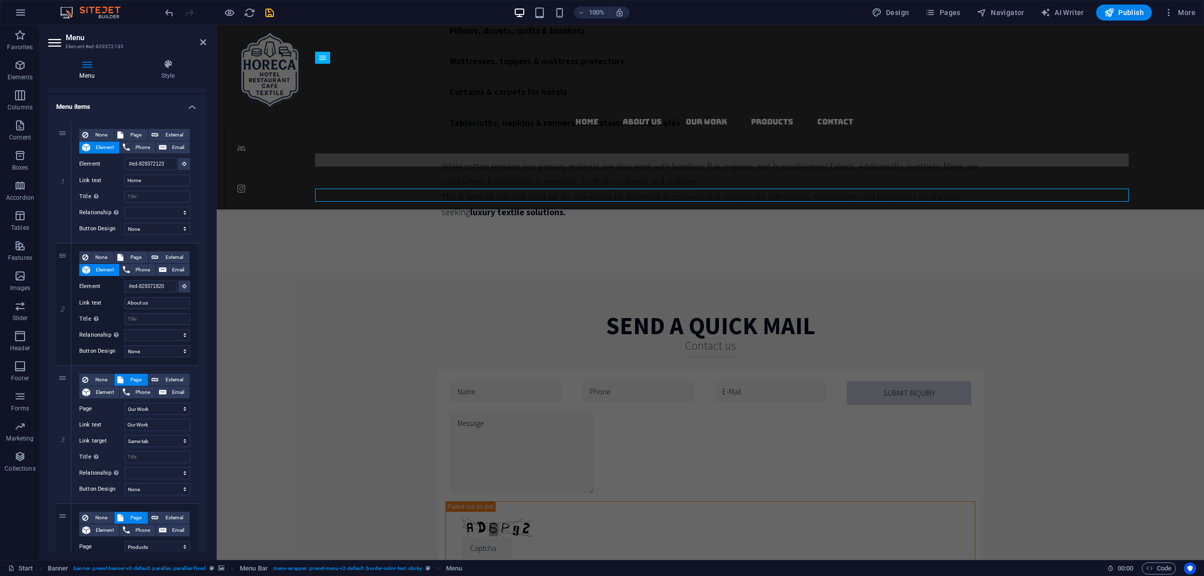
click at [267, 18] on icon "save" at bounding box center [270, 13] width 12 height 12
checkbox input "false"
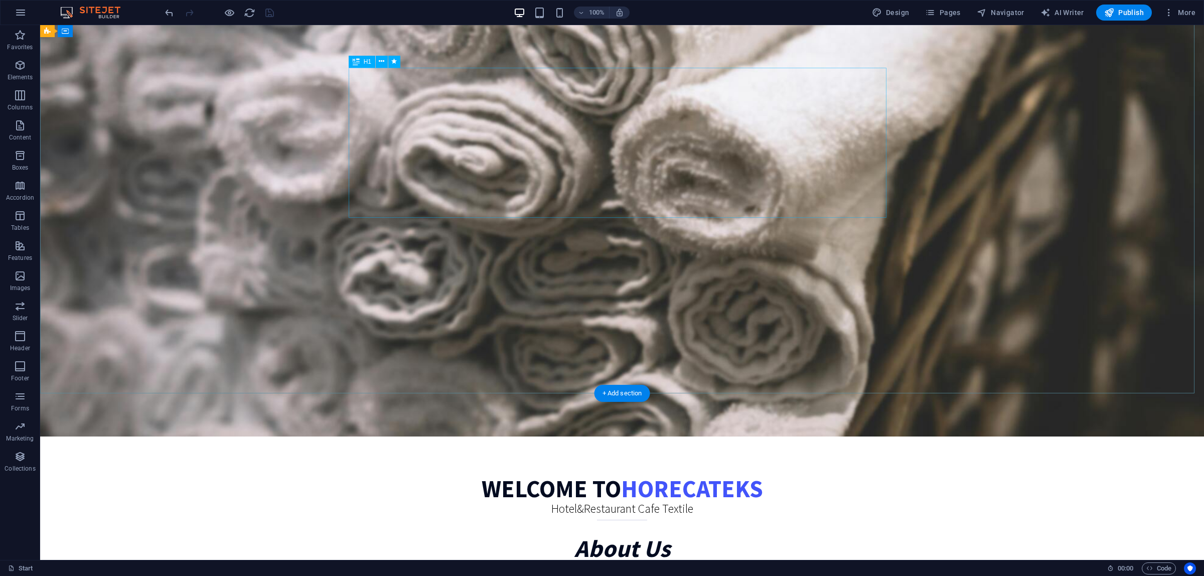
scroll to position [41, 0]
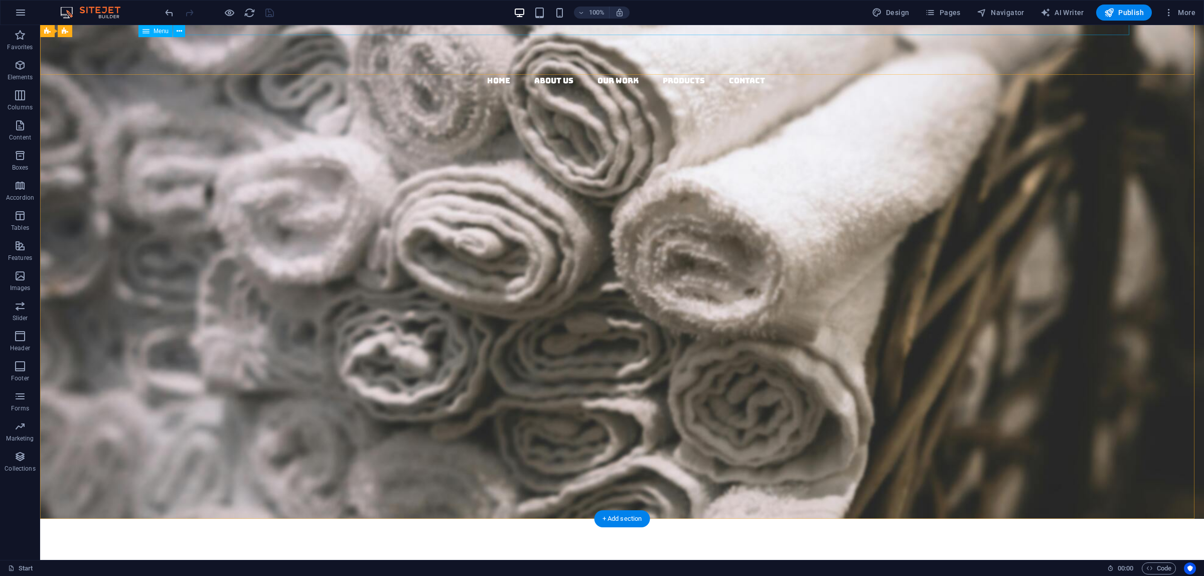
click at [615, 74] on nav "Home About us Our Work Products Contact" at bounding box center [626, 80] width 1156 height 13
select select "5"
select select
select select "4"
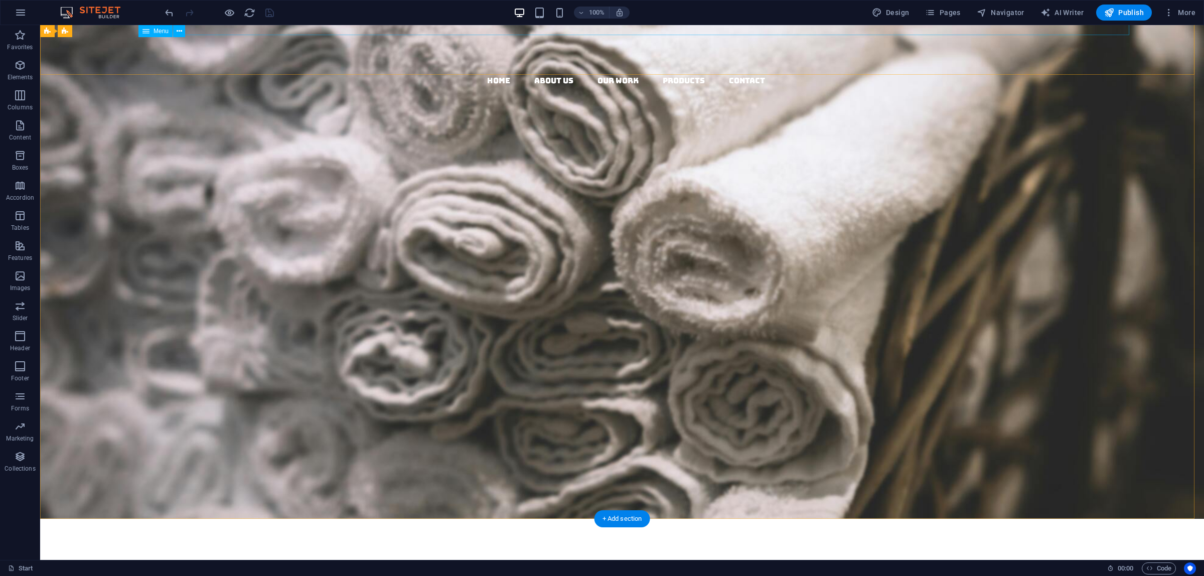
select select
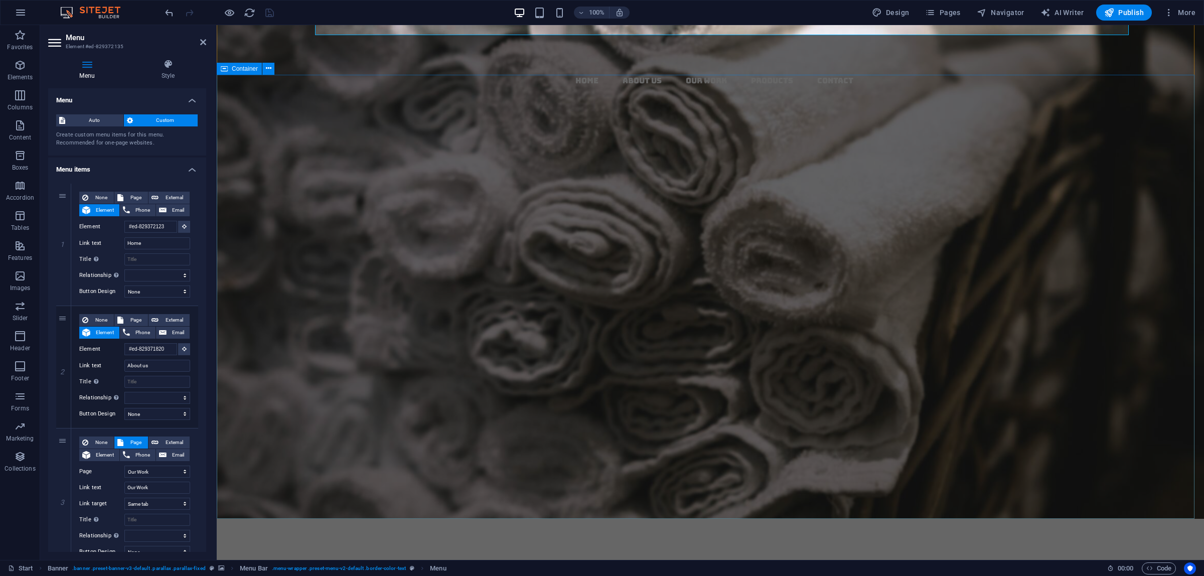
click at [357, 207] on div "connectıng the luxury wıth hospıtalıty We're connecting you with most possible …" at bounding box center [710, 326] width 987 height 317
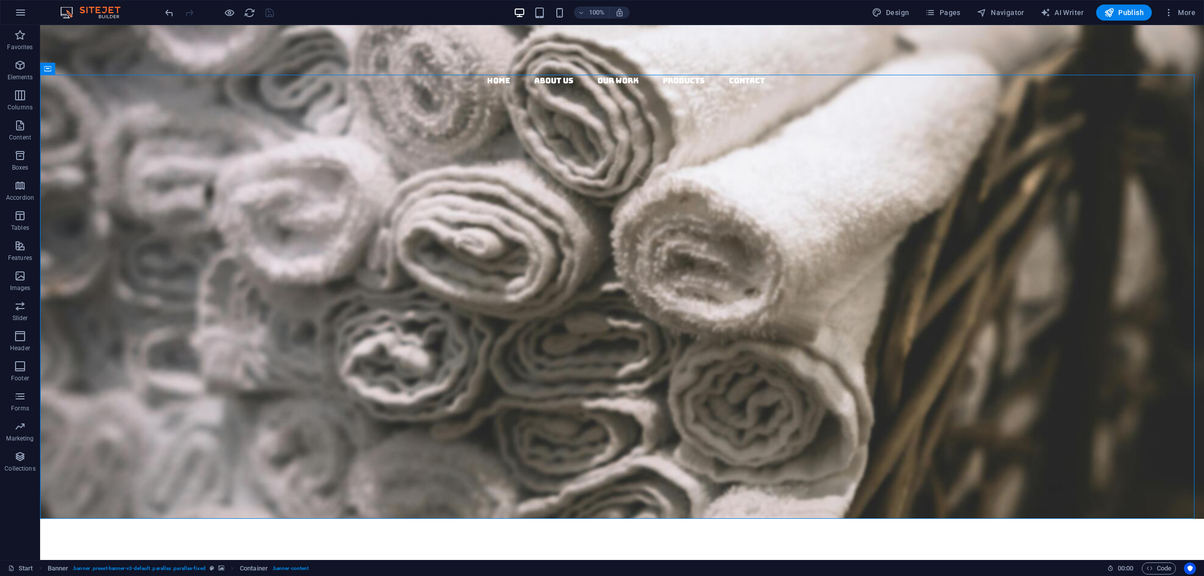
scroll to position [0, 0]
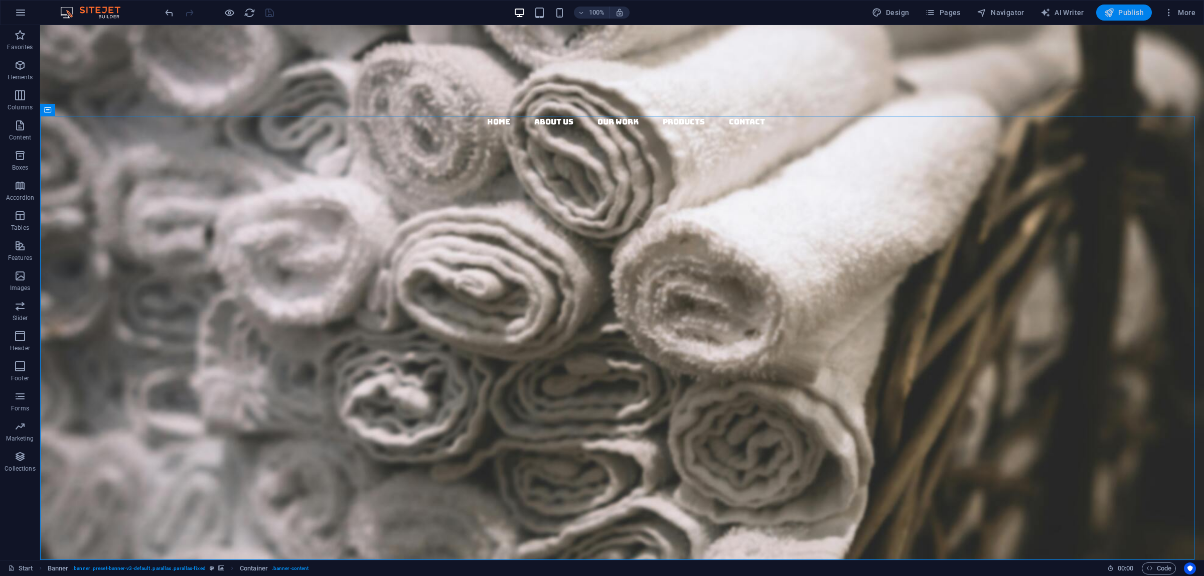
click at [963, 16] on span "Publish" at bounding box center [1124, 13] width 40 height 10
click at [956, 16] on span "Pages" at bounding box center [942, 13] width 35 height 10
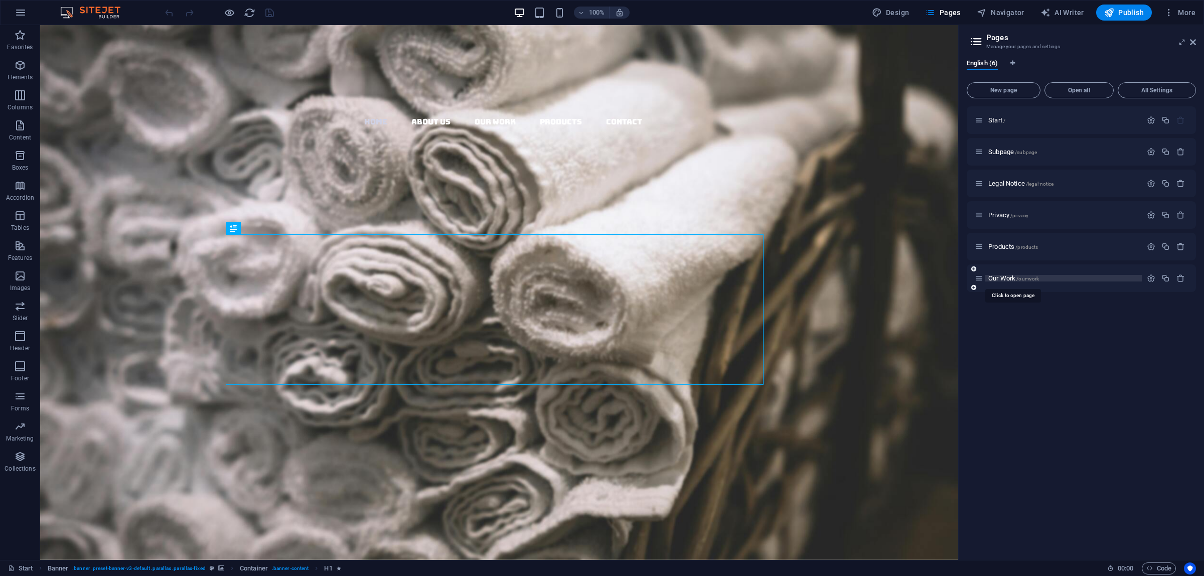
click at [1017, 280] on span "/our-work" at bounding box center [1027, 279] width 23 height 6
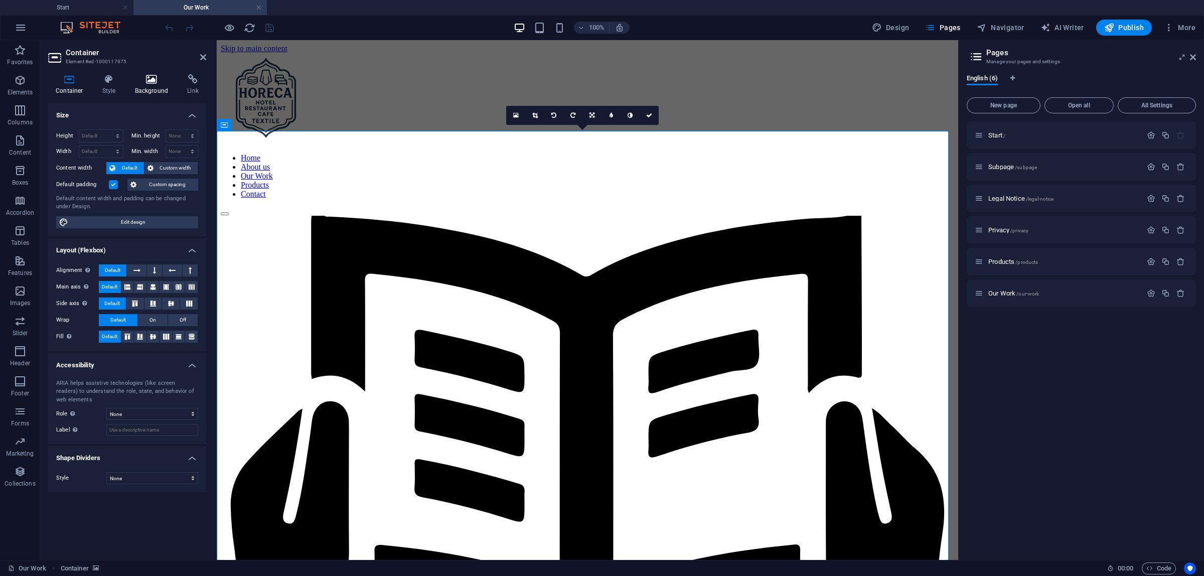
click at [148, 81] on icon at bounding box center [151, 79] width 49 height 10
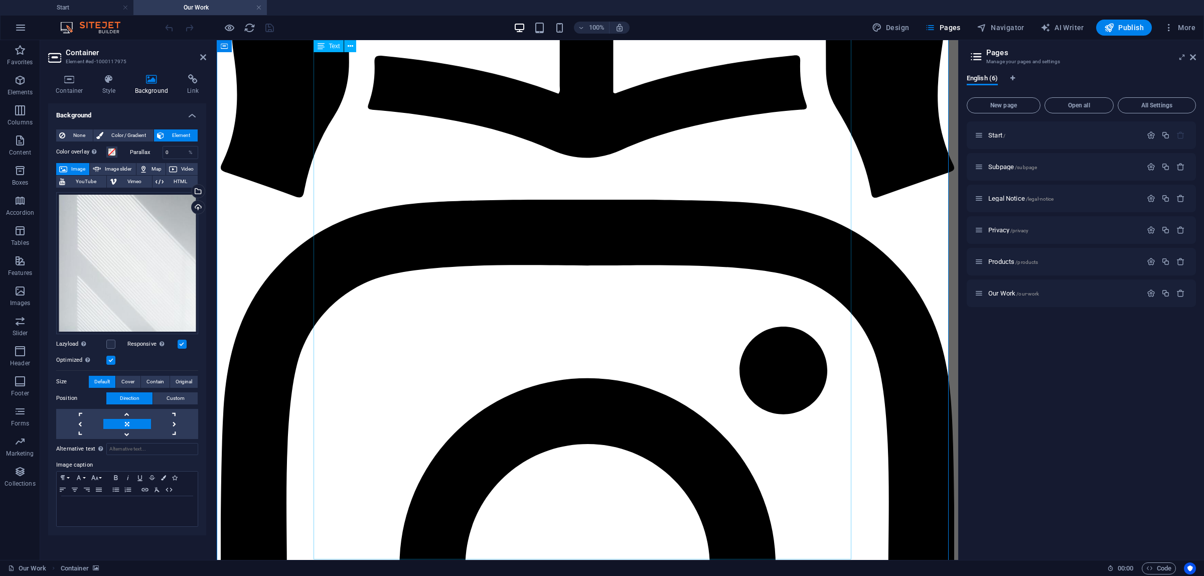
scroll to position [509, 0]
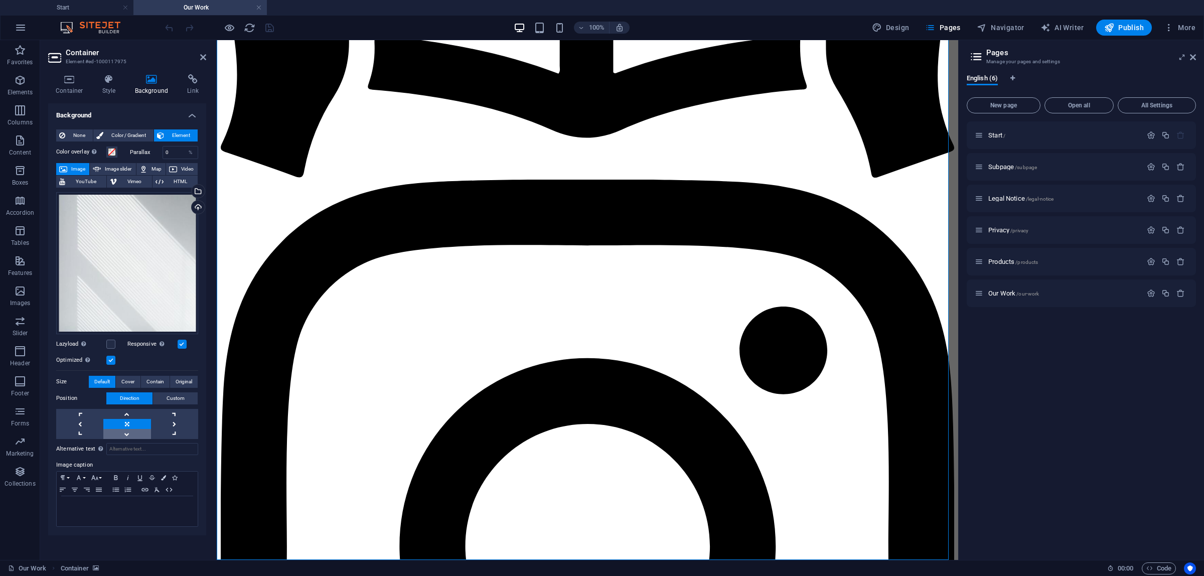
click at [138, 435] on link at bounding box center [126, 434] width 47 height 10
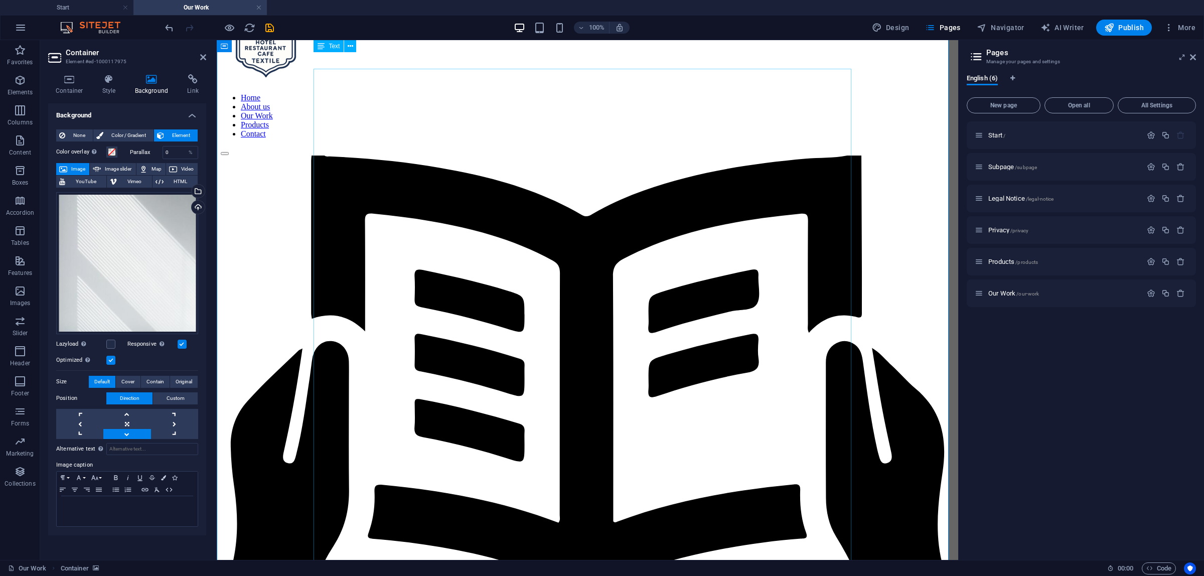
scroll to position [0, 0]
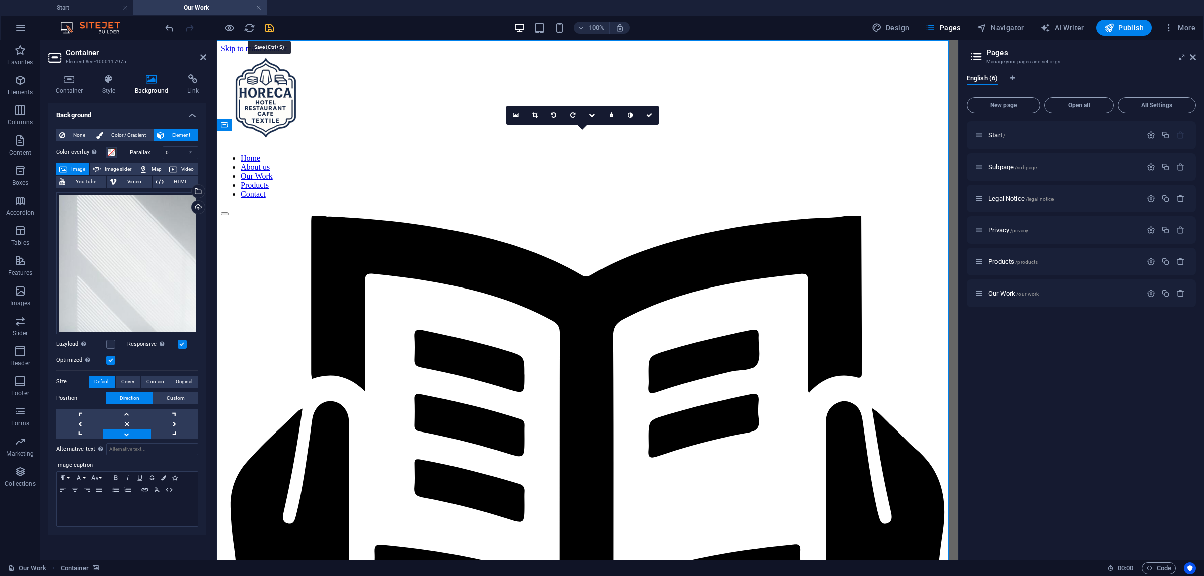
click at [271, 31] on icon "save" at bounding box center [270, 28] width 12 height 12
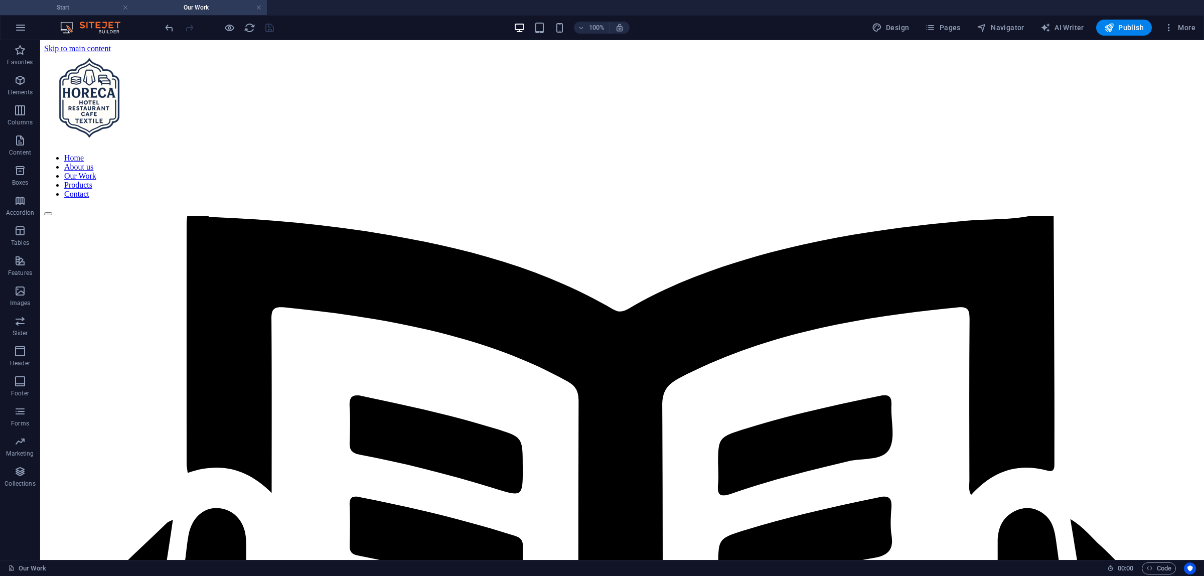
click at [76, 14] on li "Start" at bounding box center [66, 7] width 133 height 15
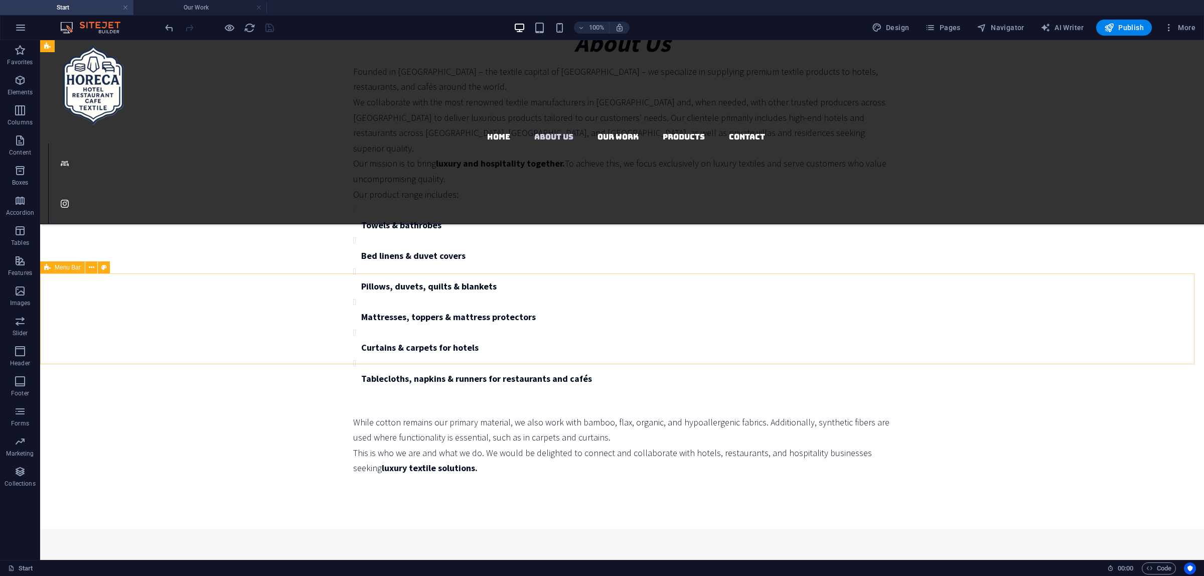
scroll to position [627, 0]
click at [1140, 143] on figure at bounding box center [626, 163] width 1156 height 40
select select "xMidYMid"
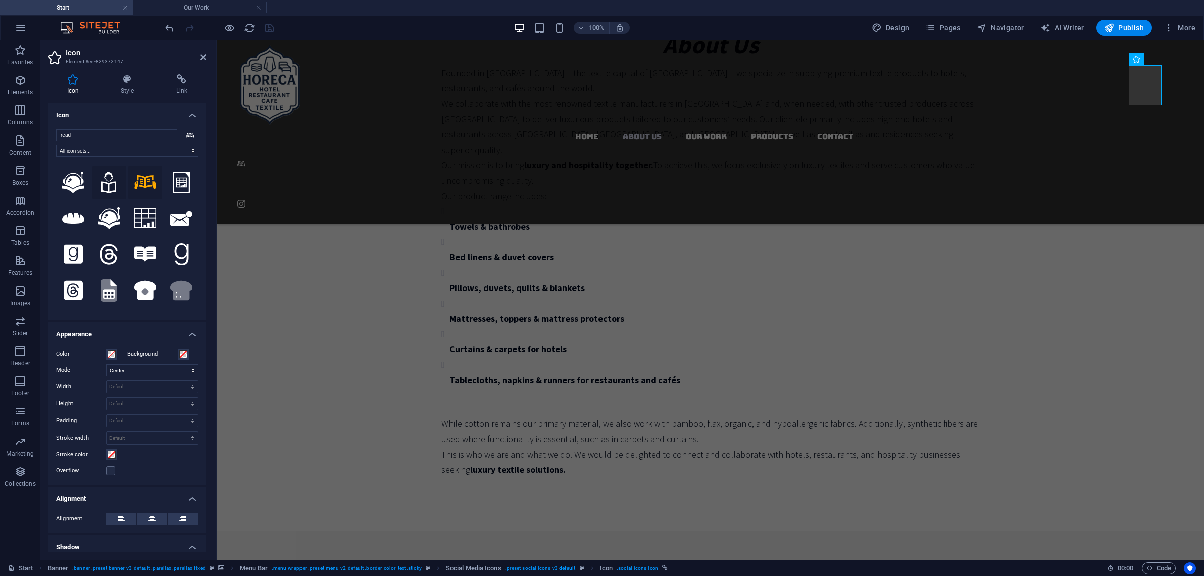
scroll to position [0, 0]
click at [184, 117] on h4 "Icon" at bounding box center [127, 112] width 158 height 18
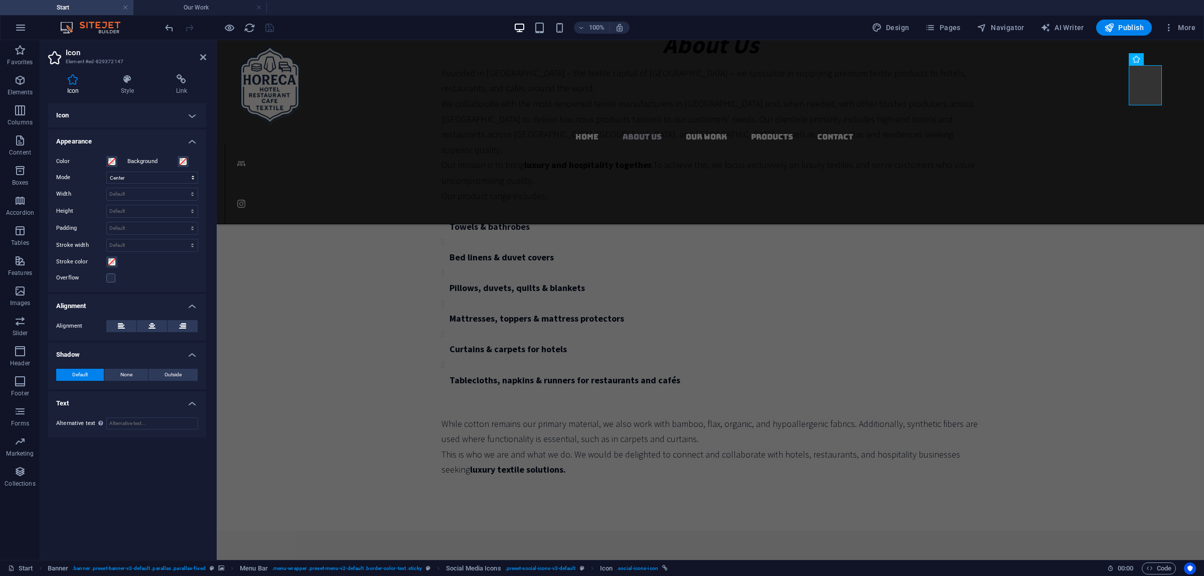
click at [184, 117] on h4 "Icon" at bounding box center [127, 115] width 158 height 24
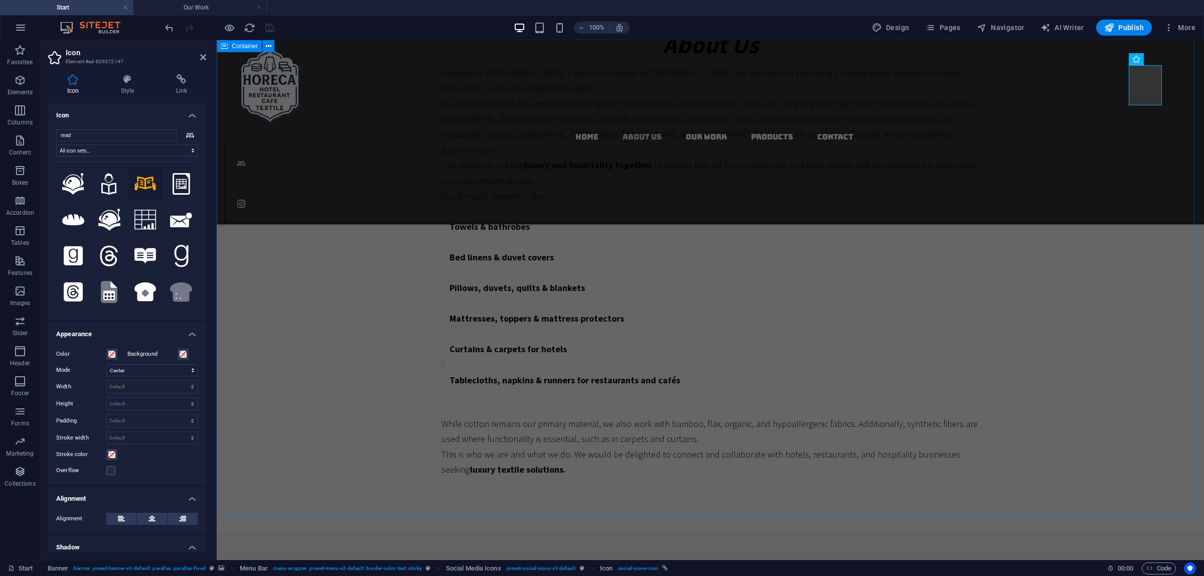
click at [327, 186] on div "Welcome to horecateks Hotel&Restaurant Cafe Textile About Us Founded in Denizli…" at bounding box center [710, 232] width 987 height 598
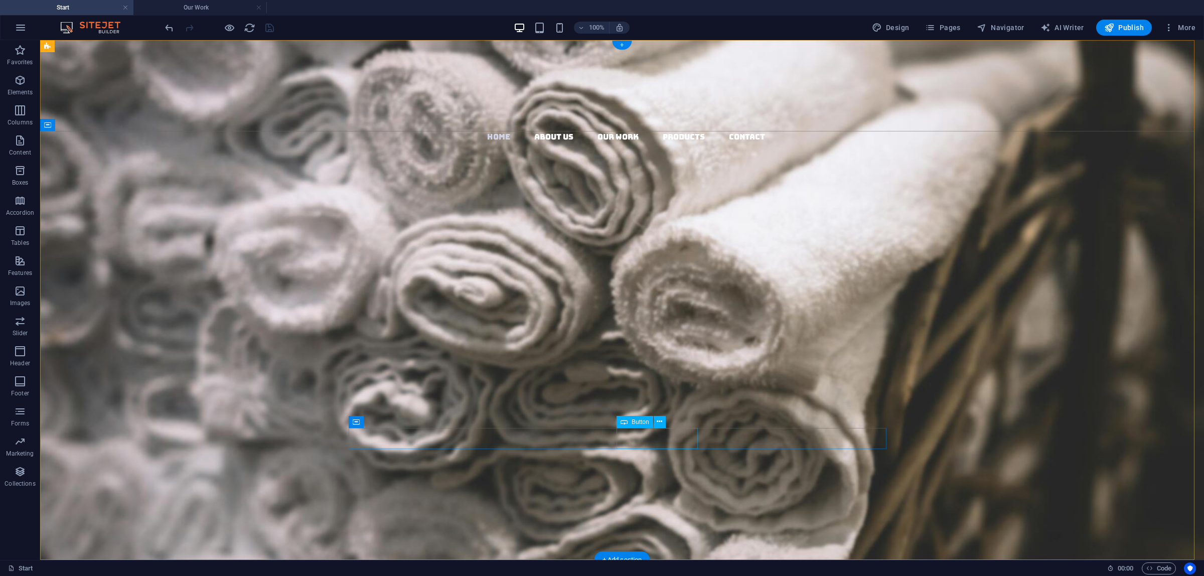
click at [653, 479] on div "Our Services" at bounding box center [622, 490] width 538 height 22
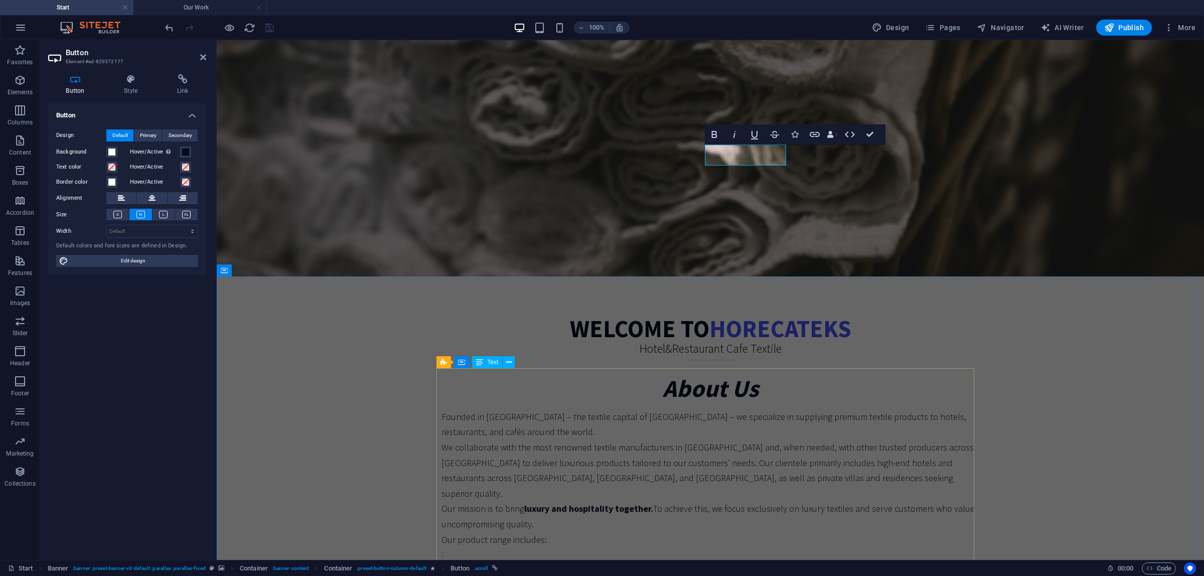
scroll to position [251, 0]
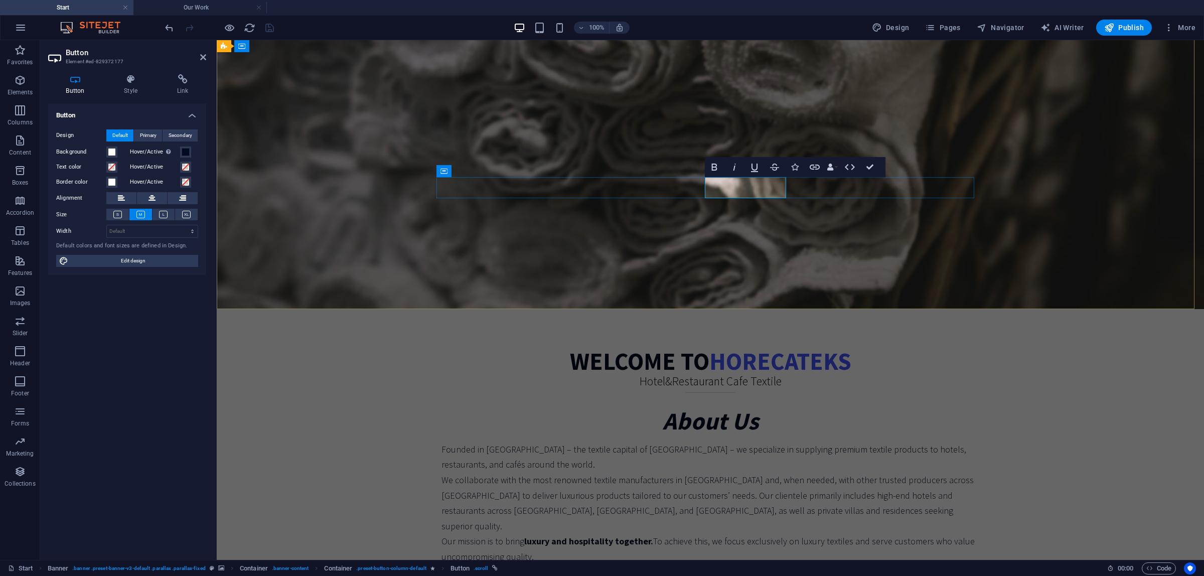
click at [523, 228] on link "Our Services" at bounding box center [482, 239] width 82 height 22
click at [164, 73] on div "Button Style Link Button Design Default Primary Secondary Background Hover/Acti…" at bounding box center [127, 313] width 174 height 494
click at [176, 74] on icon at bounding box center [182, 79] width 47 height 10
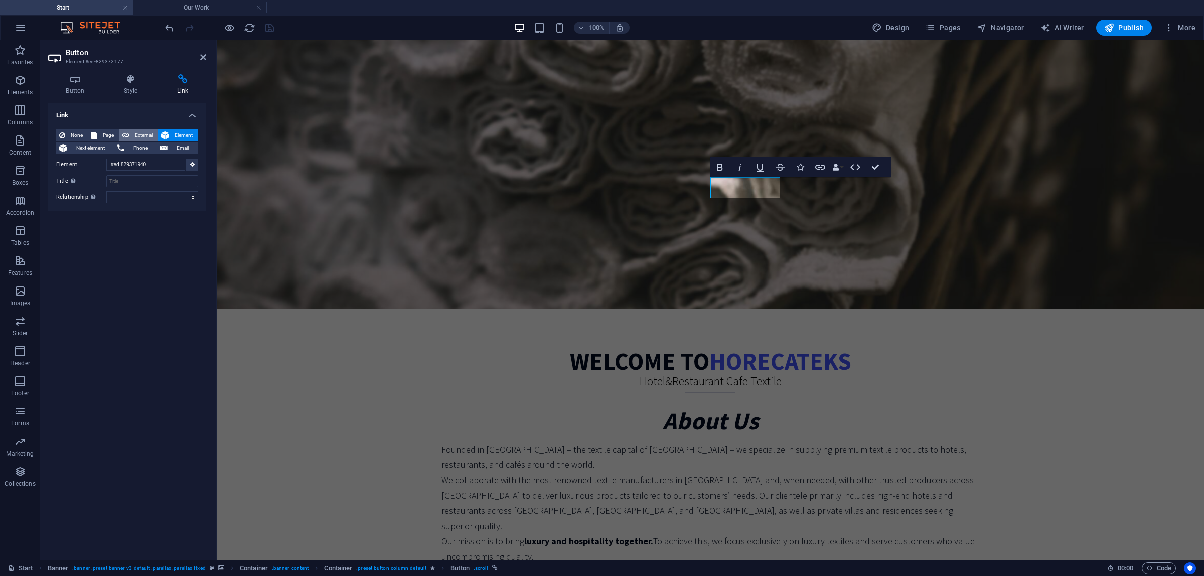
click at [129, 131] on button "External" at bounding box center [138, 135] width 38 height 12
select select "blank"
click at [172, 133] on span "Element" at bounding box center [183, 135] width 23 height 12
click at [96, 135] on icon at bounding box center [94, 135] width 6 height 12
select select
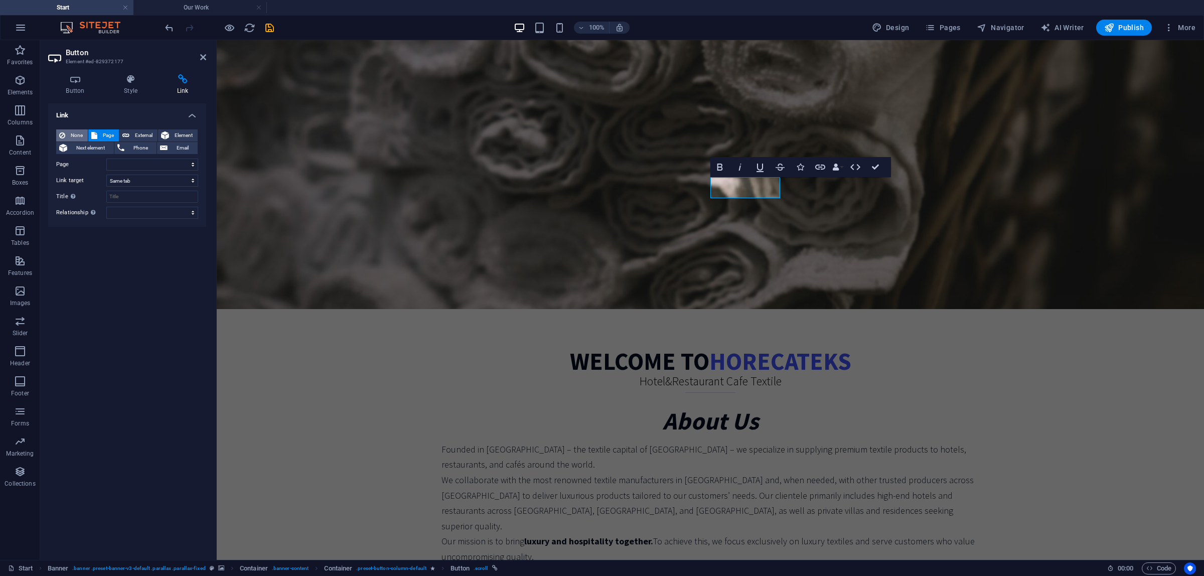
click at [74, 131] on span "None" at bounding box center [76, 135] width 17 height 12
click at [102, 148] on span "Next element" at bounding box center [90, 148] width 41 height 12
click at [129, 132] on button "External" at bounding box center [138, 135] width 38 height 12
select select "blank"
click at [110, 131] on span "Page" at bounding box center [108, 135] width 16 height 12
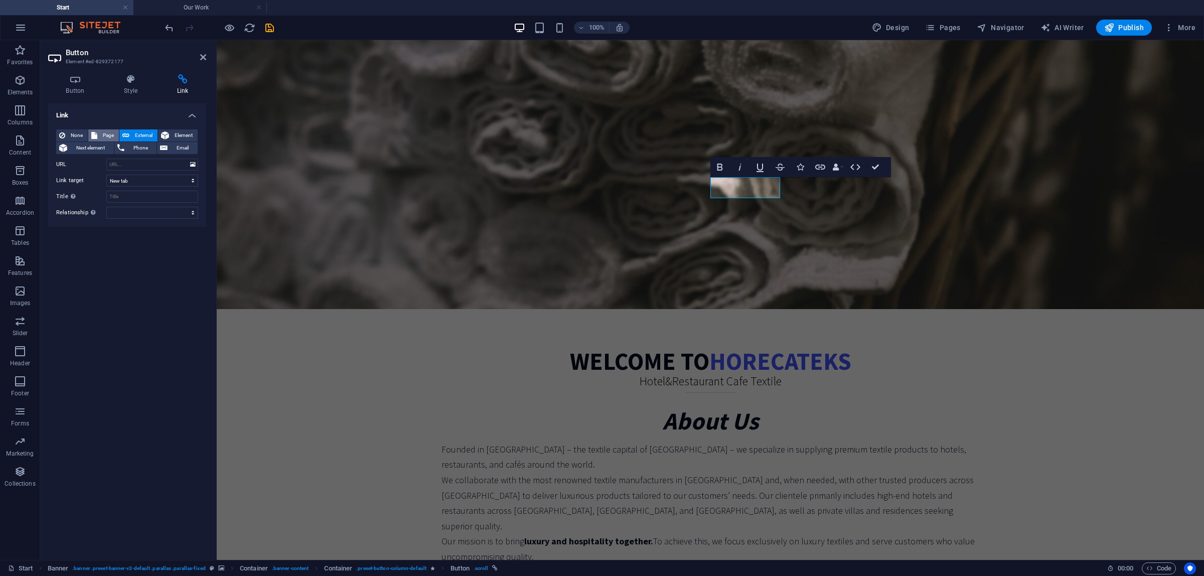
select select
click at [146, 134] on span "External" at bounding box center [143, 135] width 22 height 12
select select "blank"
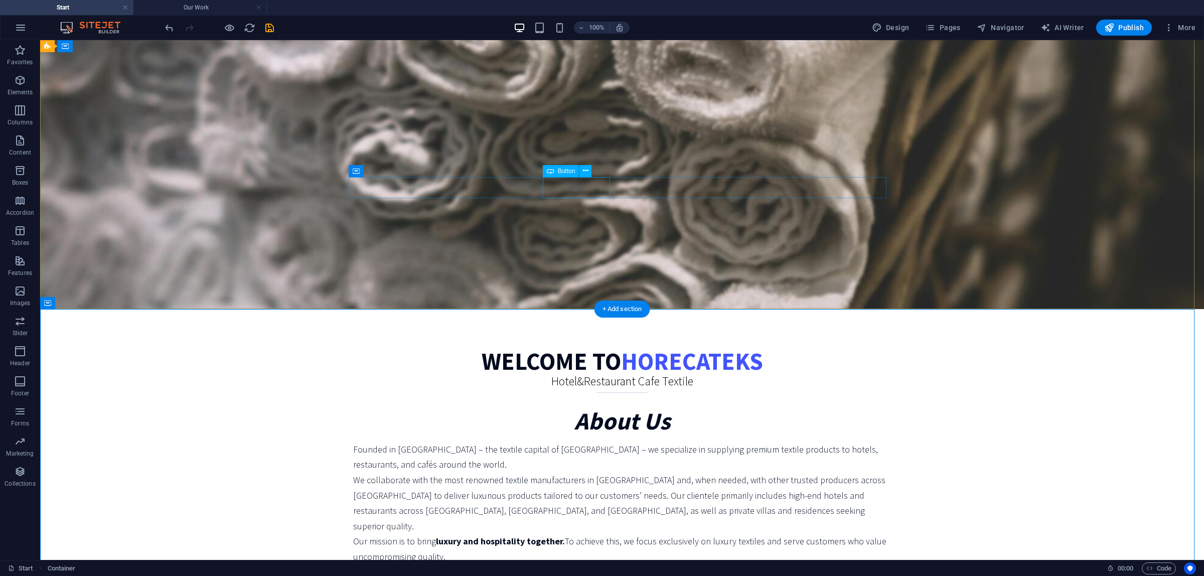
click at [558, 200] on div "About us" at bounding box center [622, 211] width 538 height 22
click at [382, 200] on div "About us Our work" at bounding box center [622, 225] width 538 height 50
click at [574, 200] on div "About us" at bounding box center [622, 211] width 538 height 22
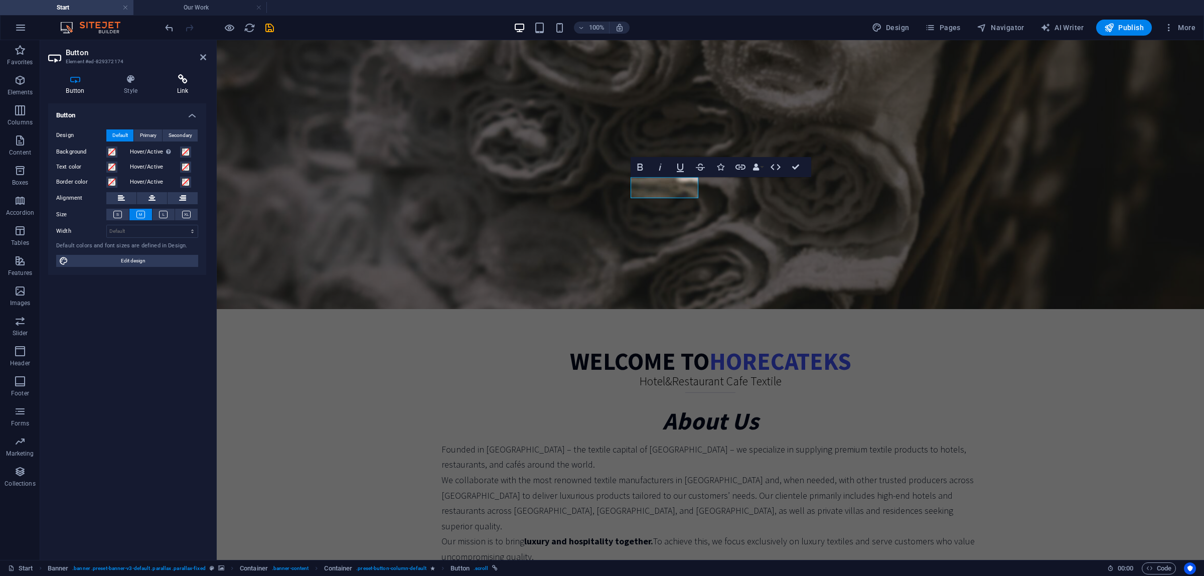
click at [179, 78] on icon at bounding box center [182, 79] width 47 height 10
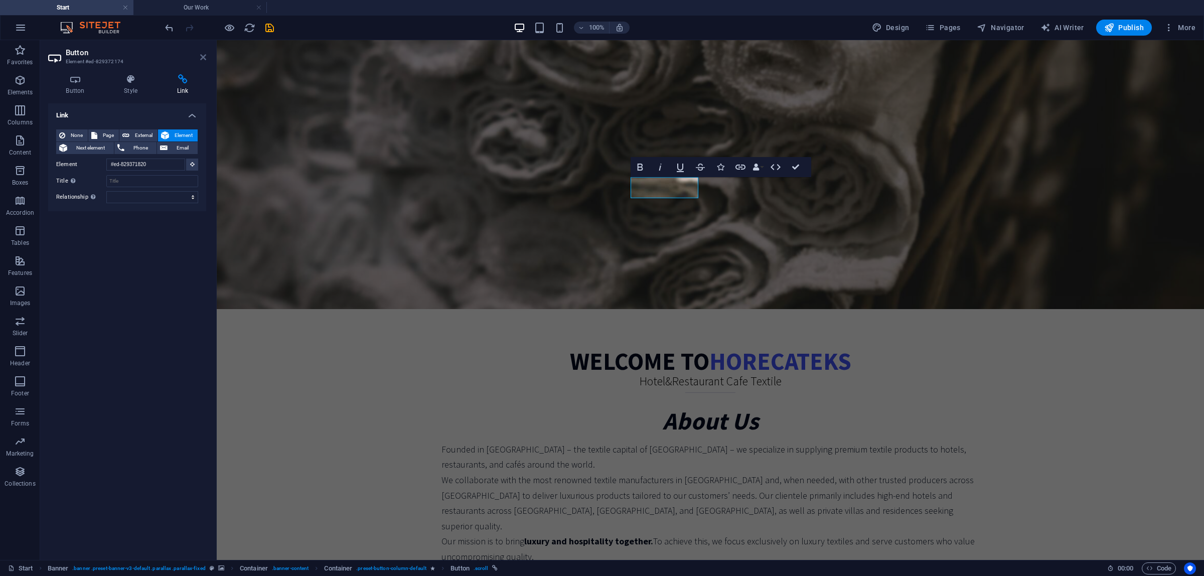
click at [203, 53] on icon at bounding box center [203, 57] width 6 height 8
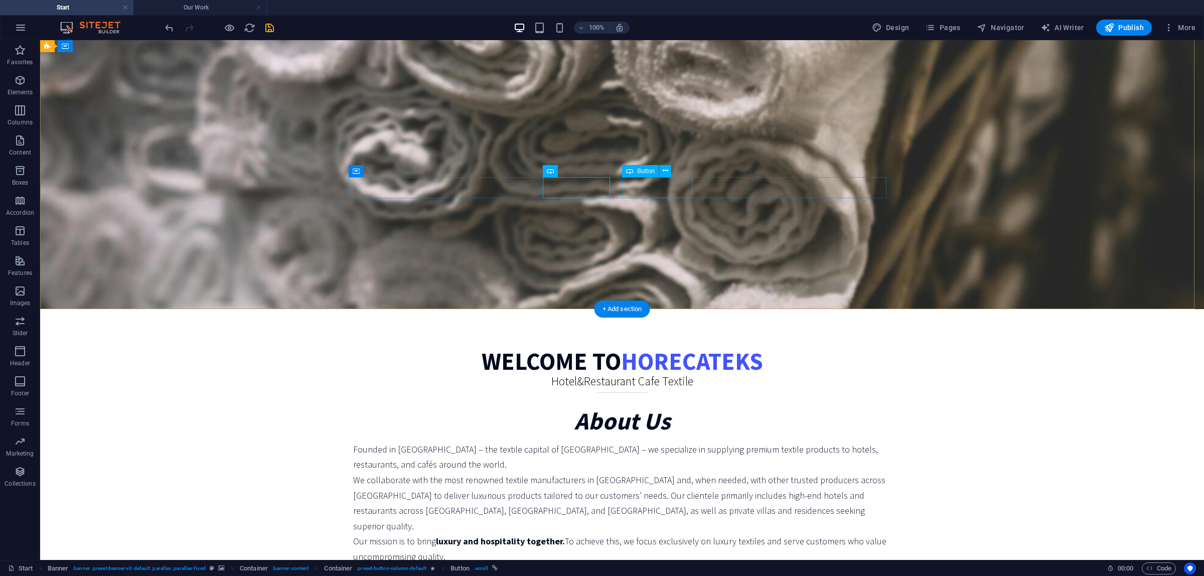
click at [660, 228] on div "Our work" at bounding box center [622, 239] width 538 height 22
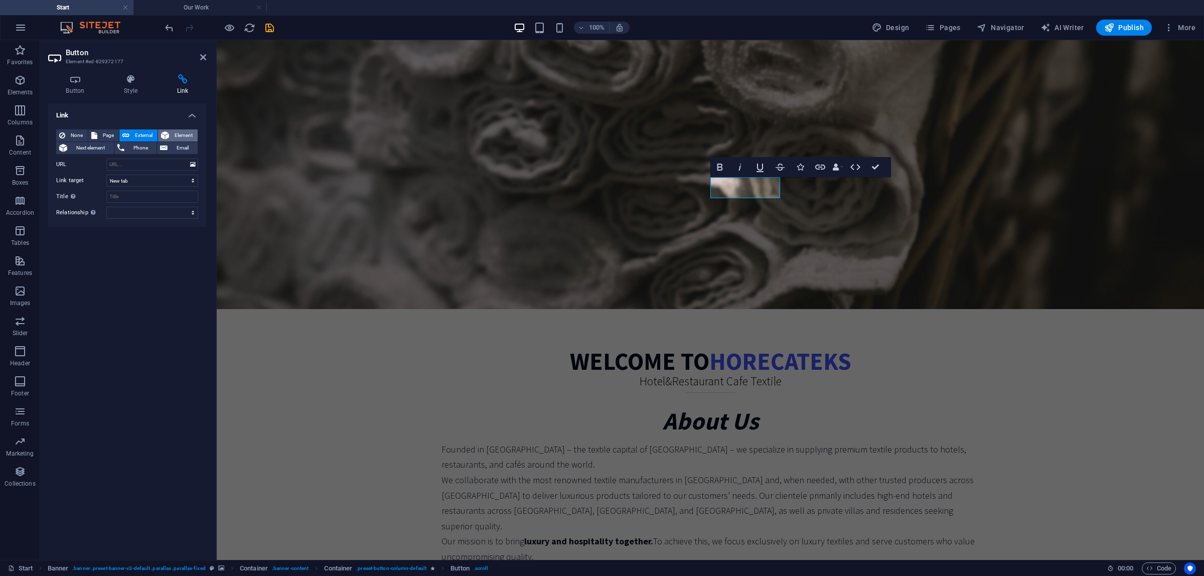
click at [177, 131] on span "Element" at bounding box center [183, 135] width 23 height 12
click at [193, 164] on icon at bounding box center [192, 164] width 5 height 5
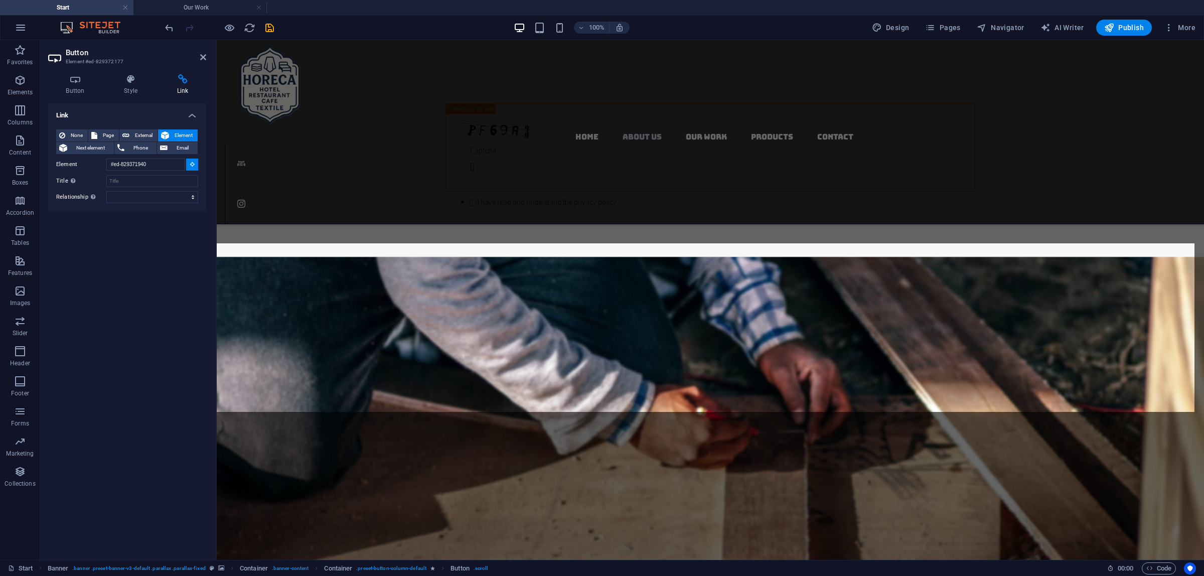
scroll to position [1442, 0]
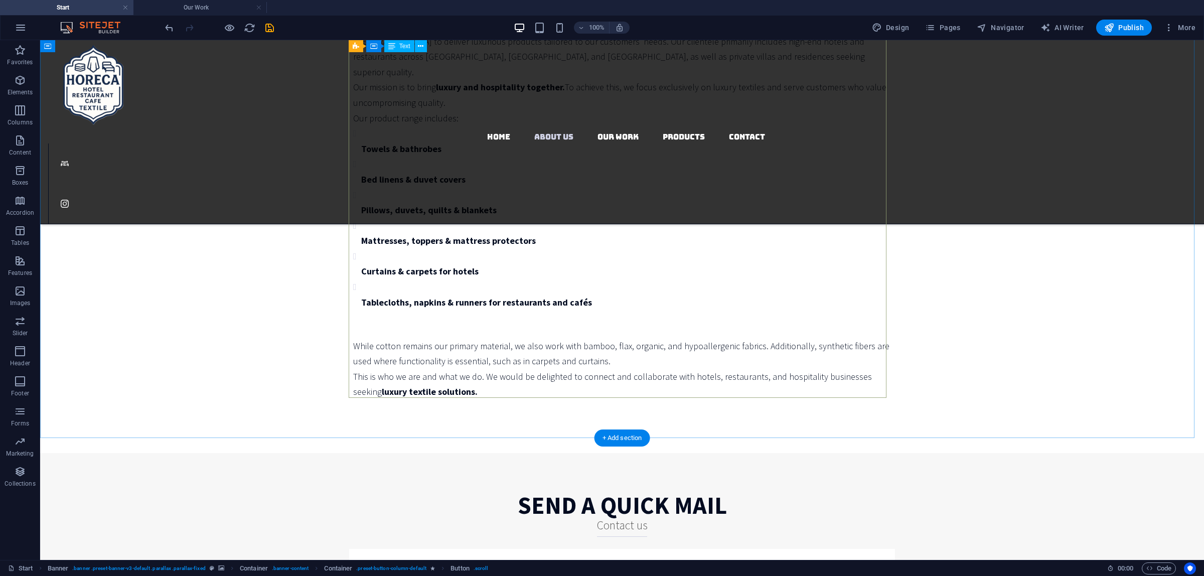
scroll to position [1016, 0]
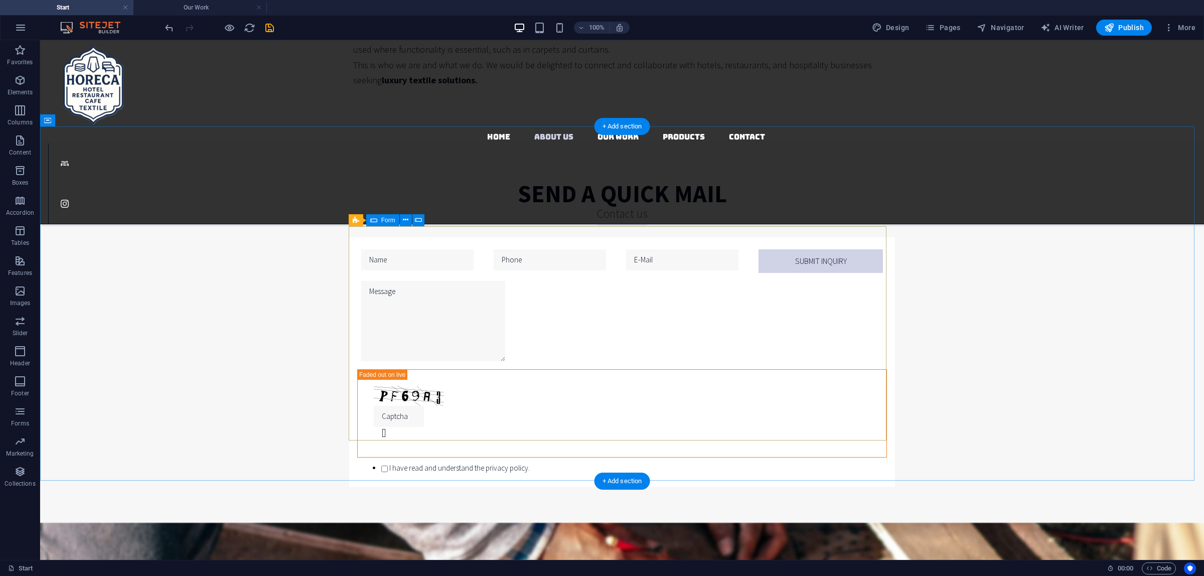
click at [353, 245] on div "Submit inquiry Unreadable? Load new I have read and understand the privacy poli…" at bounding box center [622, 361] width 538 height 249
click at [353, 244] on div "Submit inquiry Unreadable? Load new I have read and understand the privacy poli…" at bounding box center [622, 361] width 538 height 249
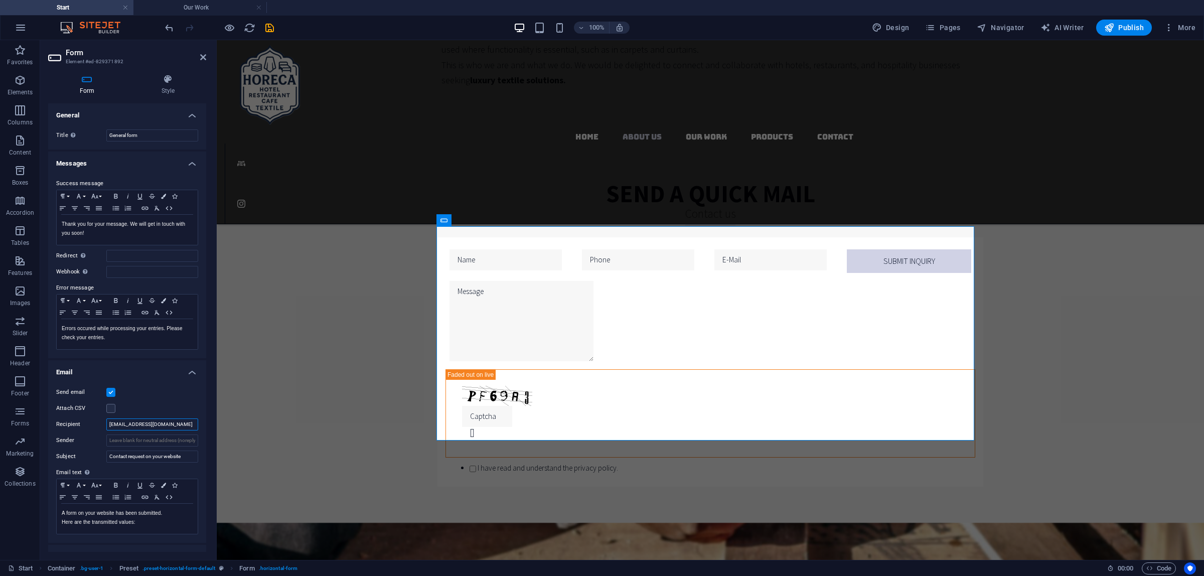
drag, startPoint x: 128, startPoint y: 425, endPoint x: 46, endPoint y: 420, distance: 82.5
click at [46, 420] on div "Form Style General Title Define a name for the form. General form Messages Succ…" at bounding box center [127, 313] width 174 height 494
type input "[EMAIL_ADDRESS][DOMAIN_NAME]"
click at [1016, 242] on div "send a quıck maıl Contact us Submit inquiry Unreadable? Load new I have read an…" at bounding box center [710, 331] width 987 height 381
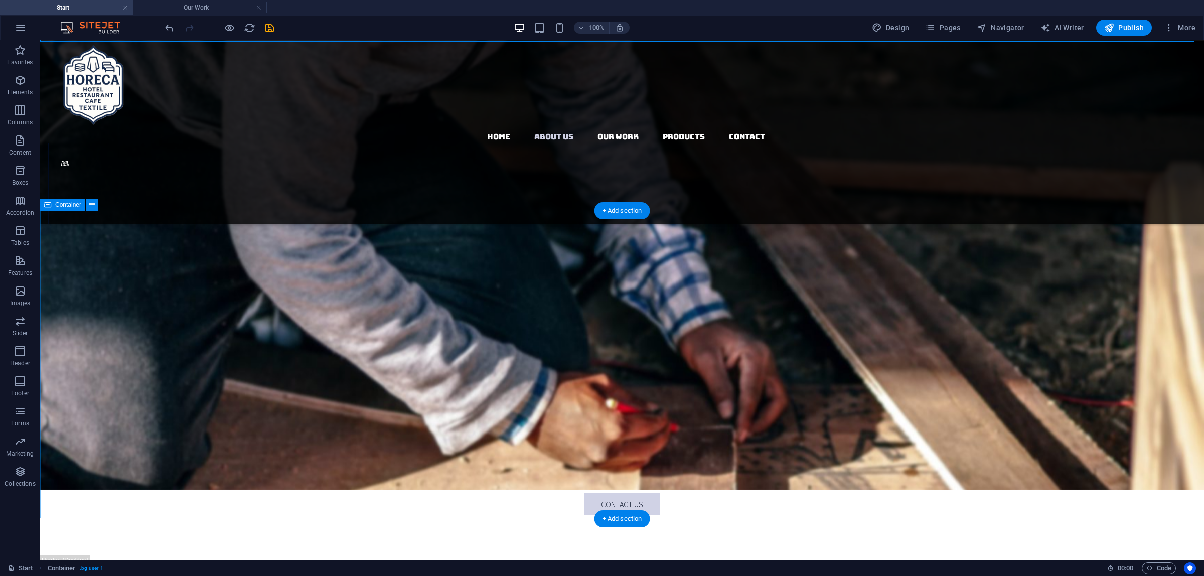
scroll to position [1922, 0]
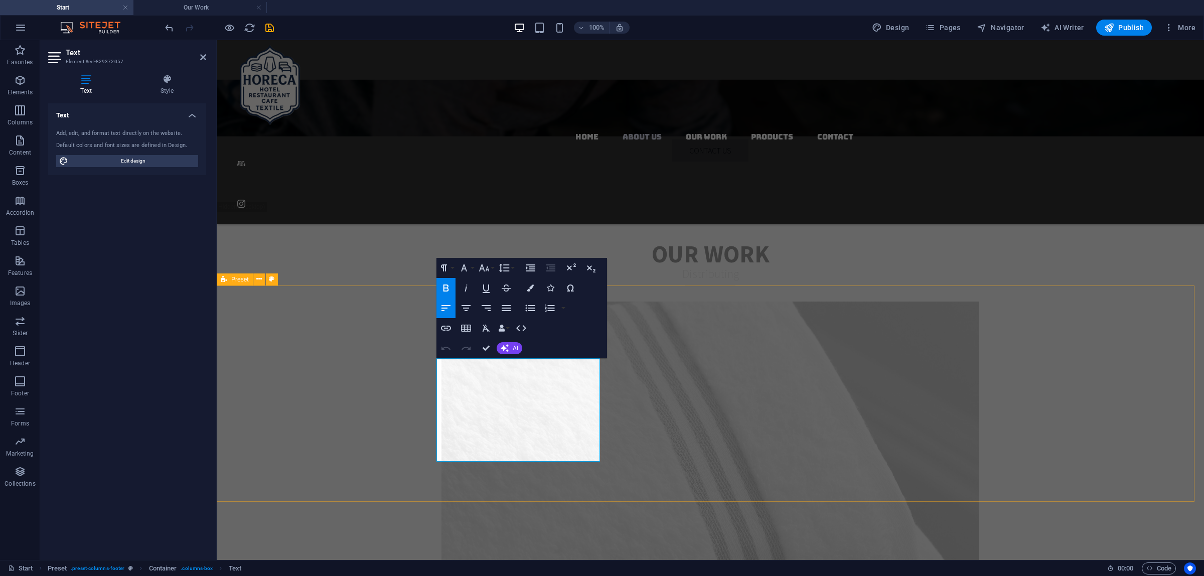
drag, startPoint x: 465, startPoint y: 455, endPoint x: 432, endPoint y: 455, distance: 33.1
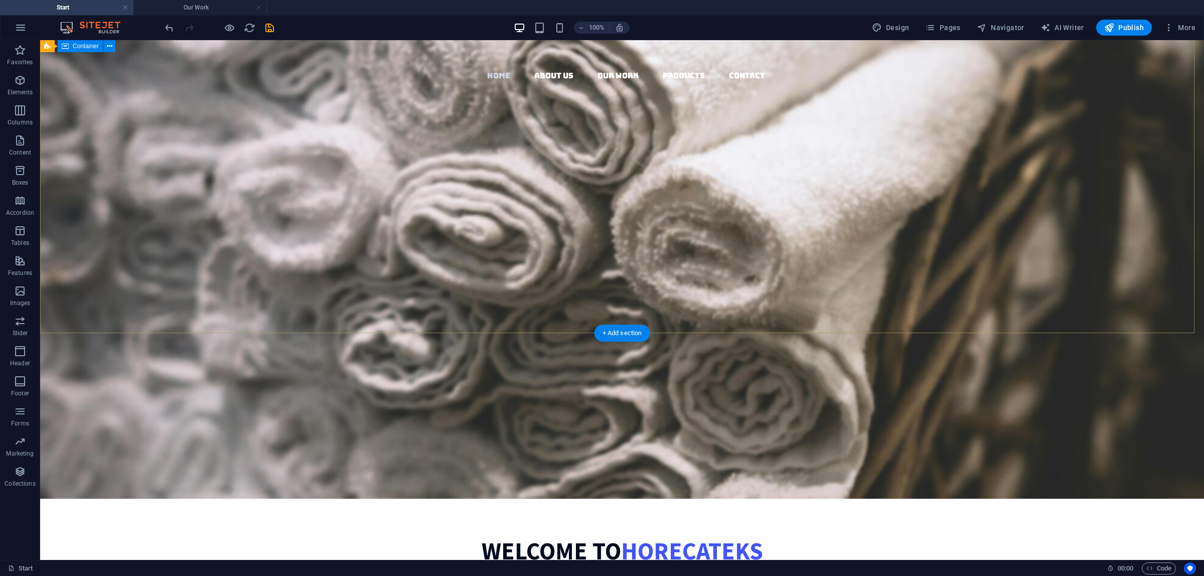
scroll to position [0, 0]
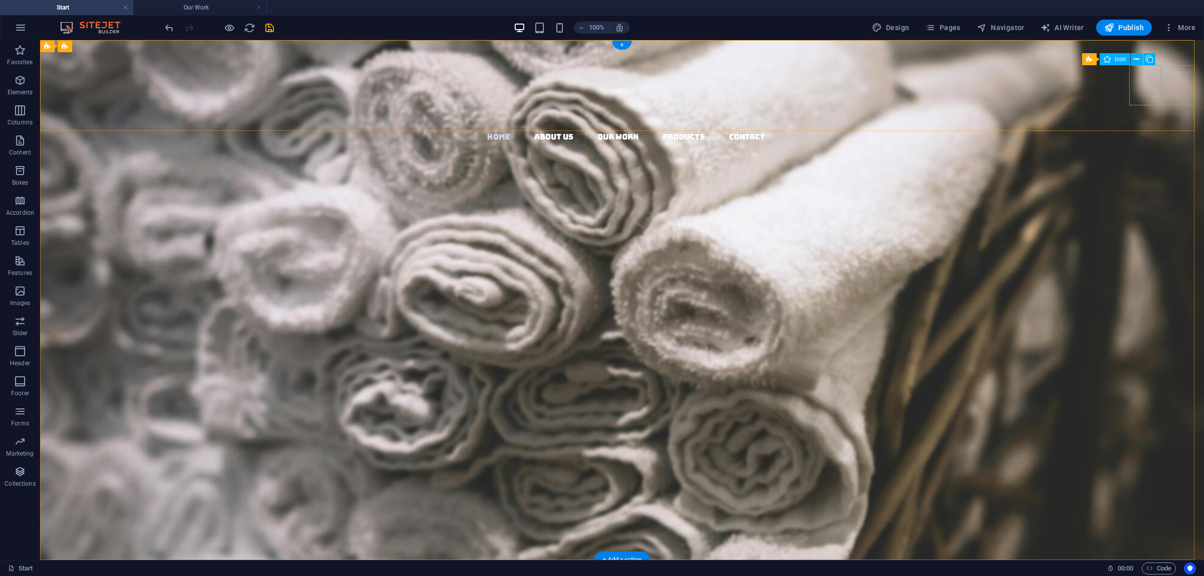
click at [1146, 143] on figure at bounding box center [626, 163] width 1156 height 40
select select "xMidYMid"
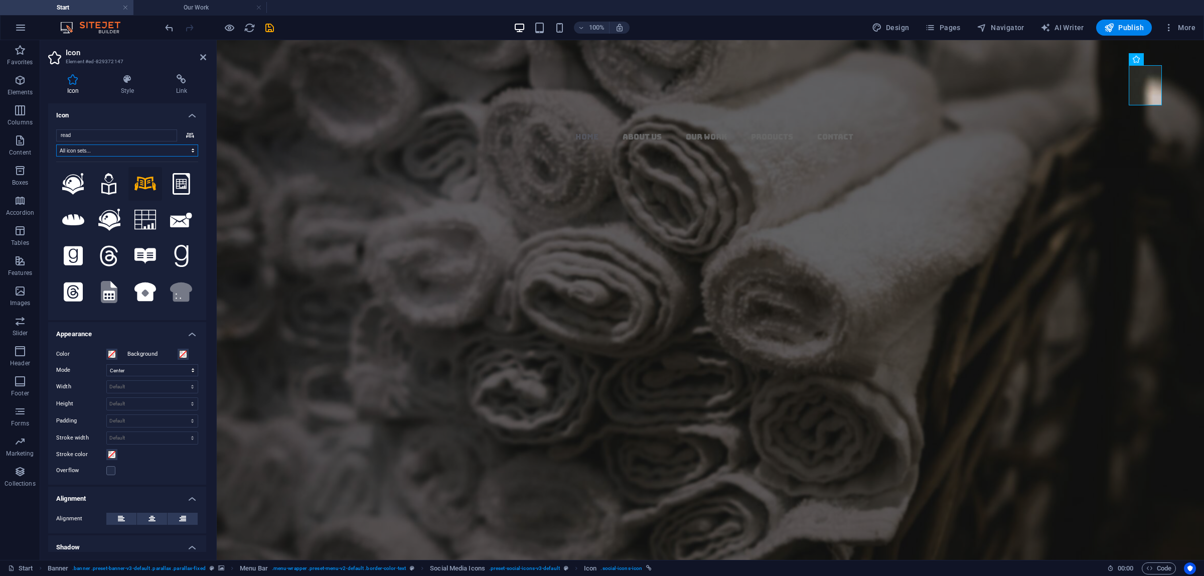
click at [107, 151] on select "All icon sets... IcoFont Ionicons FontAwesome Brands FontAwesome Duotone FontAw…" at bounding box center [127, 150] width 142 height 12
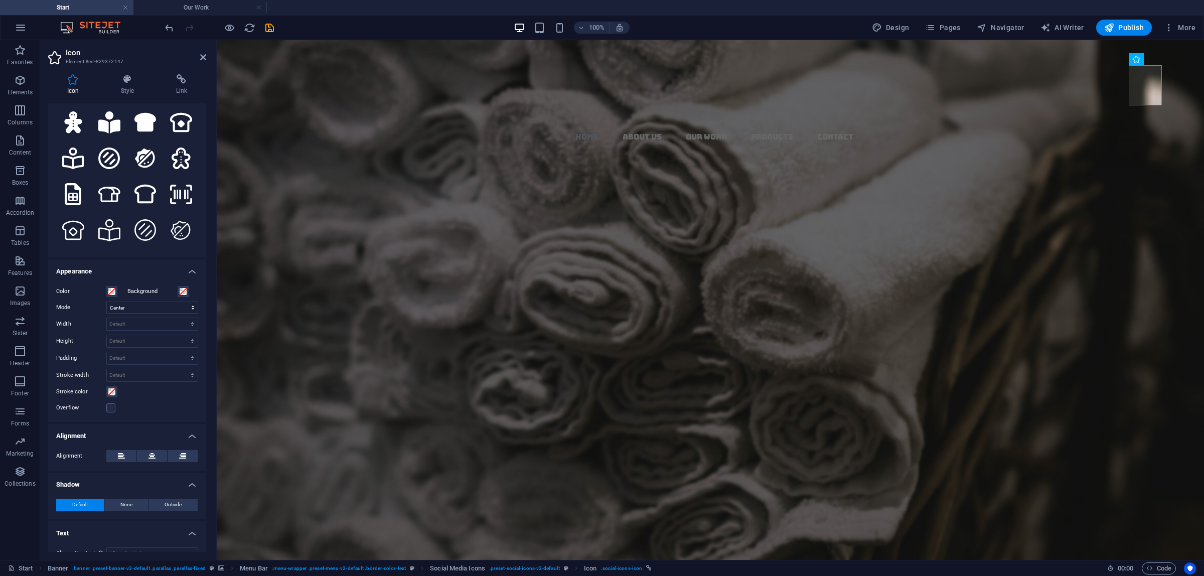
scroll to position [78, 0]
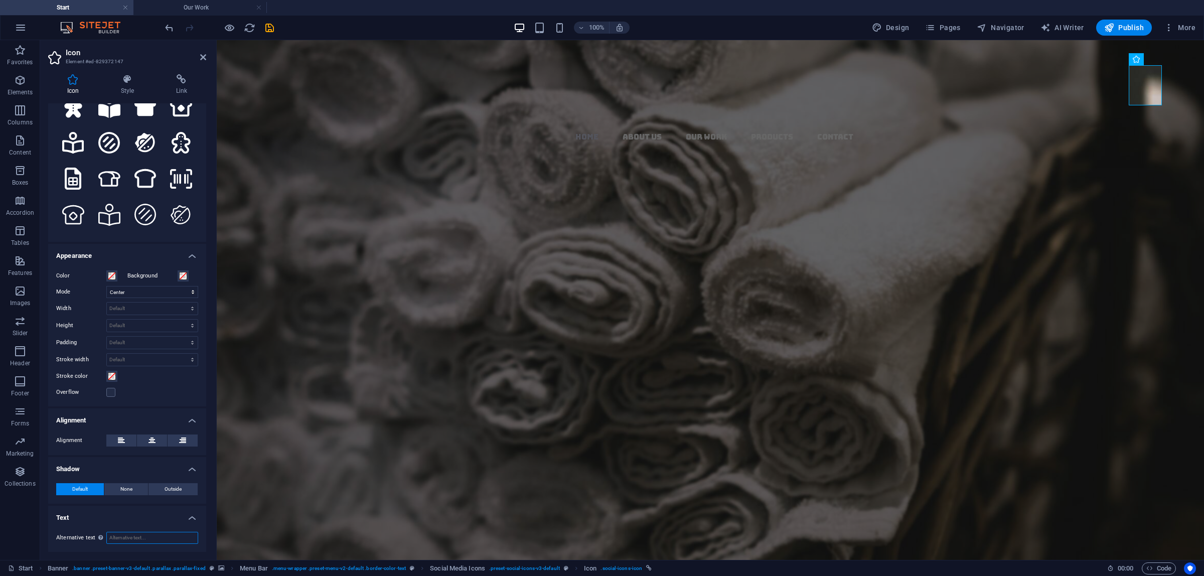
click at [129, 535] on input "Alternative text The alternative text is used by devices that cannot display im…" at bounding box center [152, 538] width 92 height 12
type input "A"
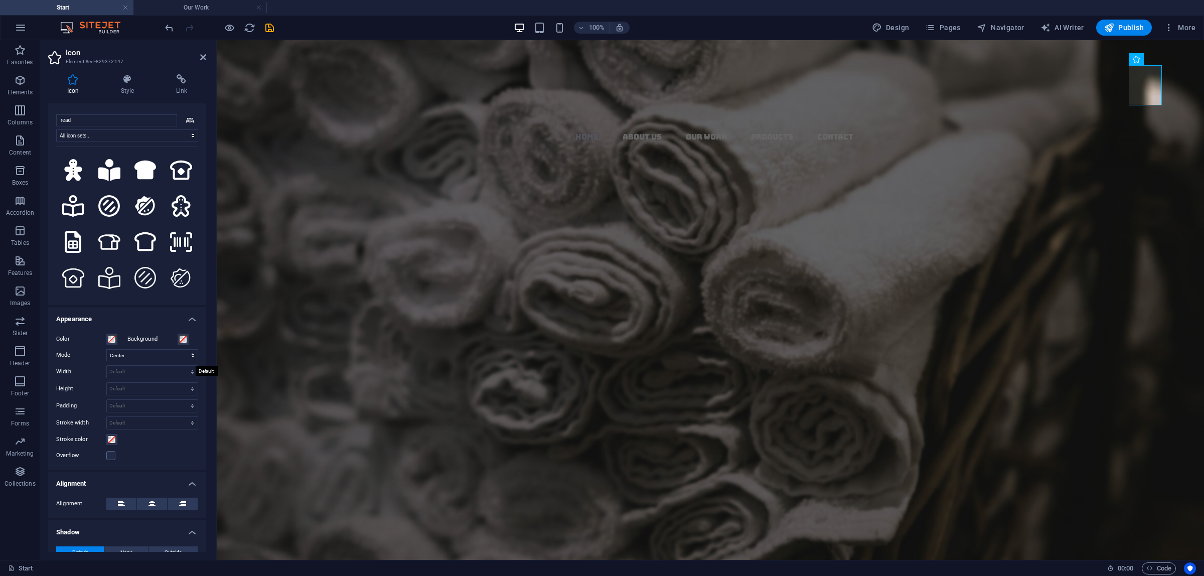
scroll to position [0, 0]
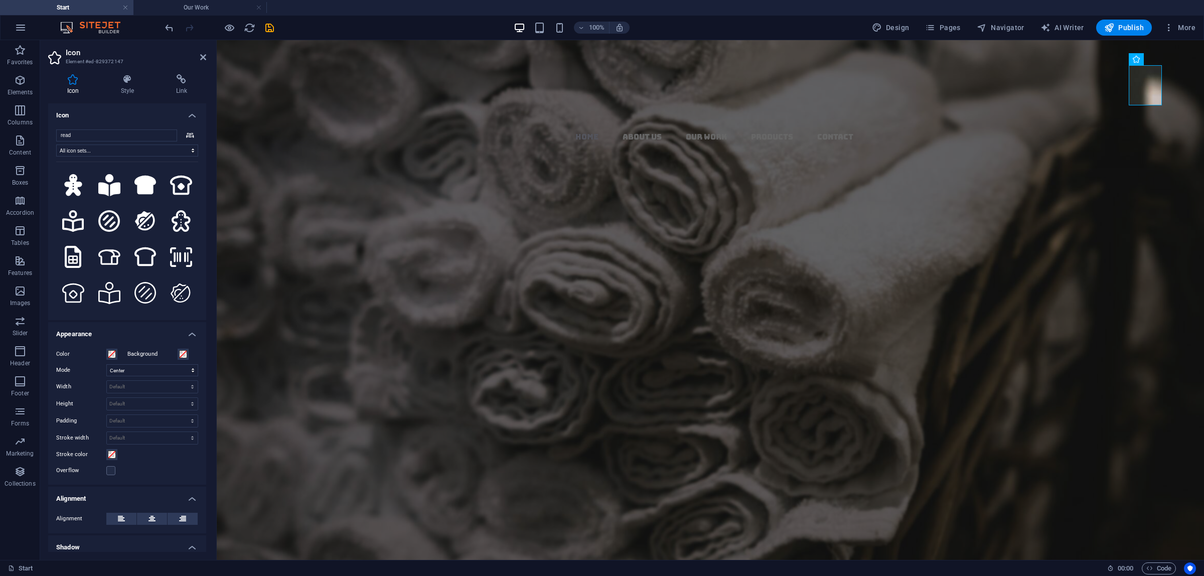
type input "E-Catalogue"
click at [129, 95] on div "Icon Style Link Icon read All icon sets... IcoFont Ionicons FontAwesome Brands …" at bounding box center [127, 313] width 158 height 478
click at [117, 87] on h4 "Style" at bounding box center [129, 84] width 55 height 21
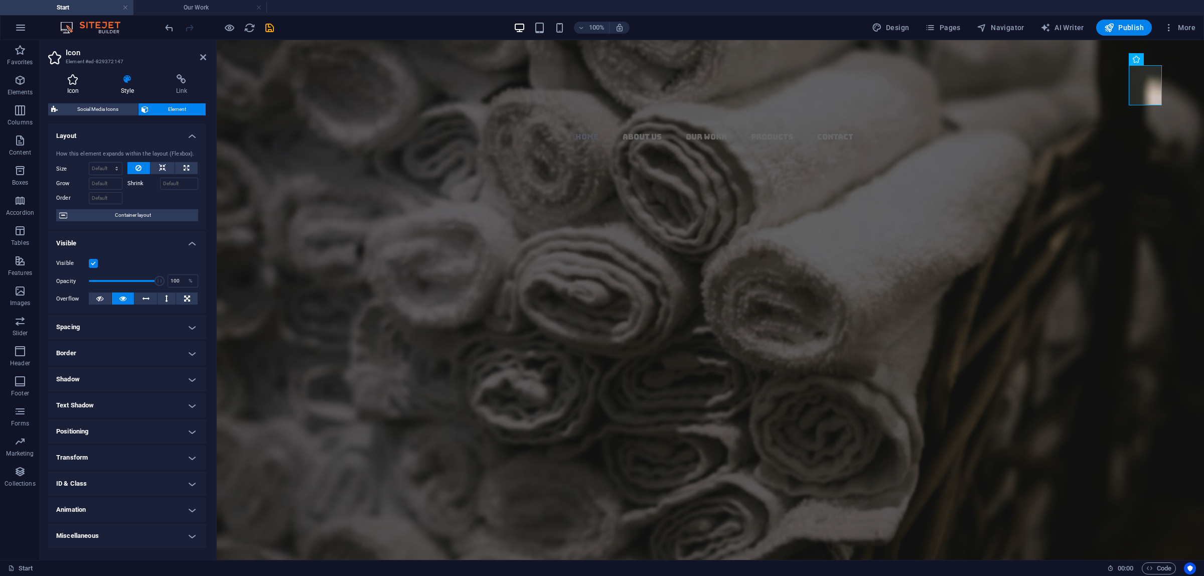
click at [71, 84] on h4 "Icon" at bounding box center [75, 84] width 54 height 21
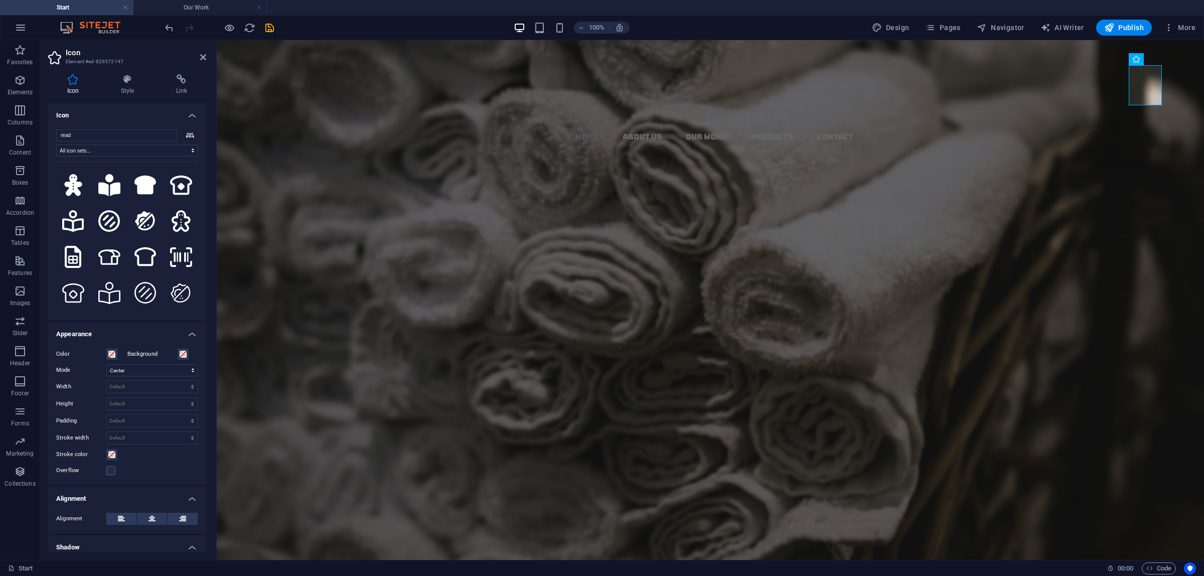
scroll to position [247, 0]
click at [119, 83] on icon at bounding box center [127, 79] width 51 height 10
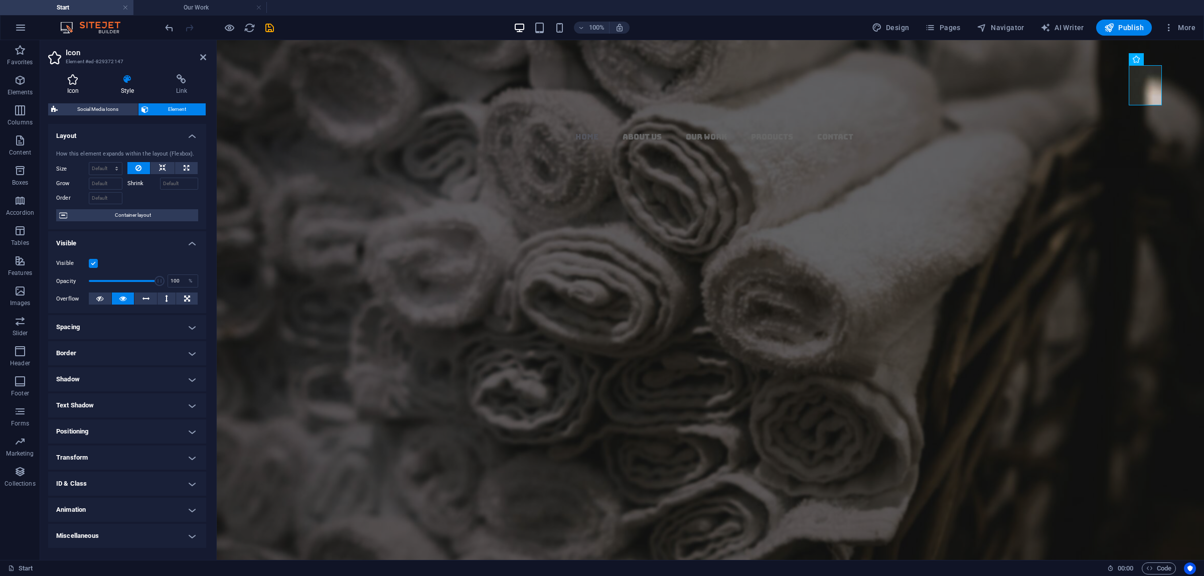
click at [69, 81] on icon at bounding box center [73, 79] width 50 height 10
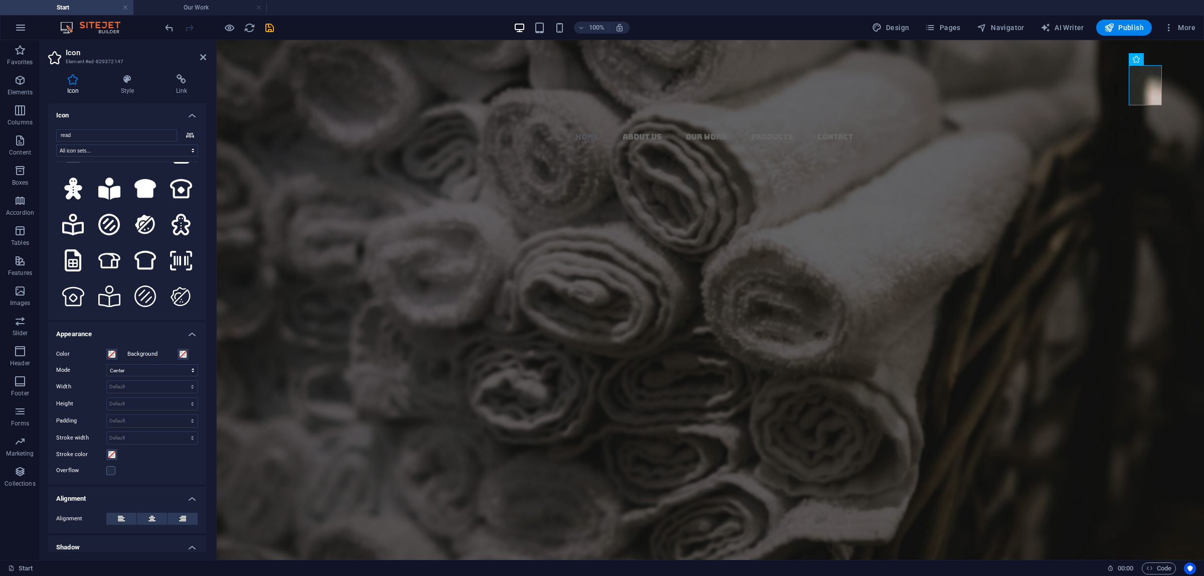
scroll to position [244, 0]
click at [891, 130] on nav "Home About us Our Work Products Contact" at bounding box center [714, 136] width 979 height 13
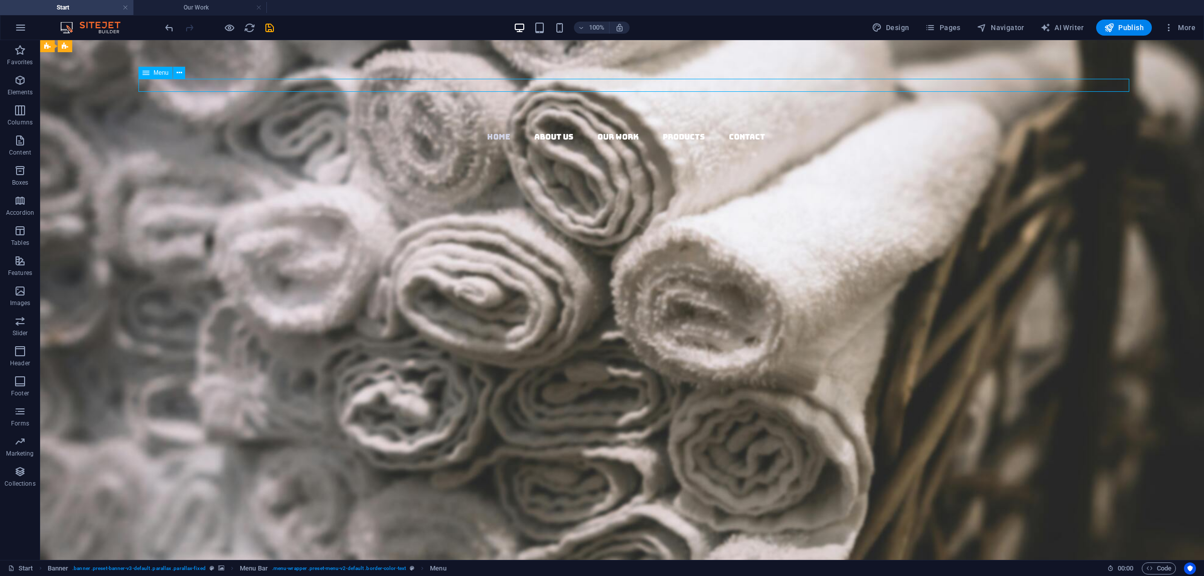
click at [826, 130] on nav "Home About us Our Work Products Contact" at bounding box center [626, 136] width 1156 height 13
select select "5"
select select
select select "4"
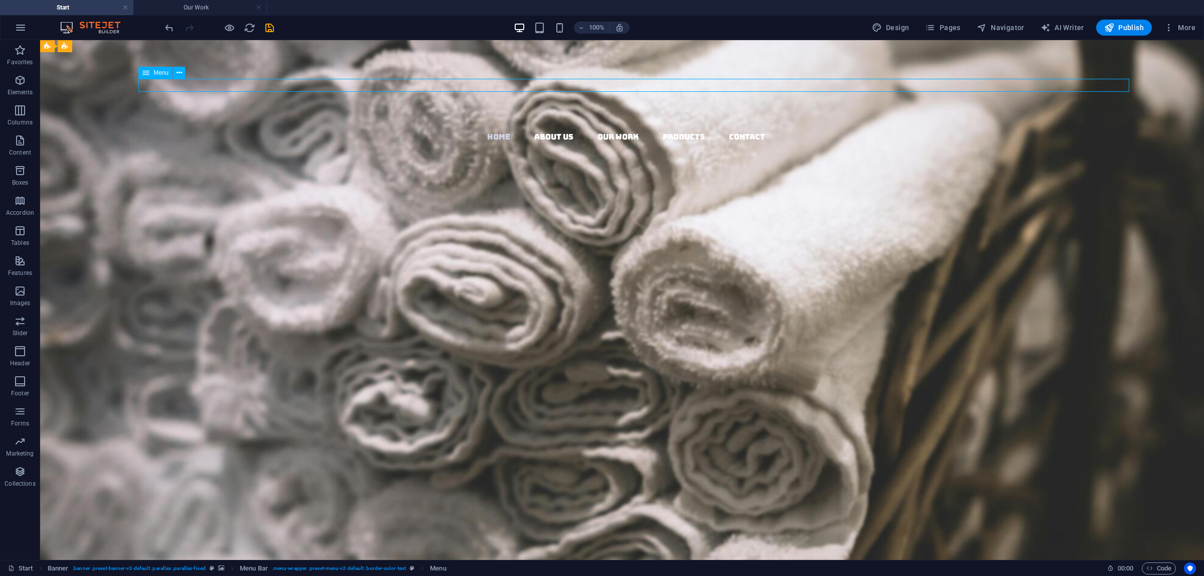
select select
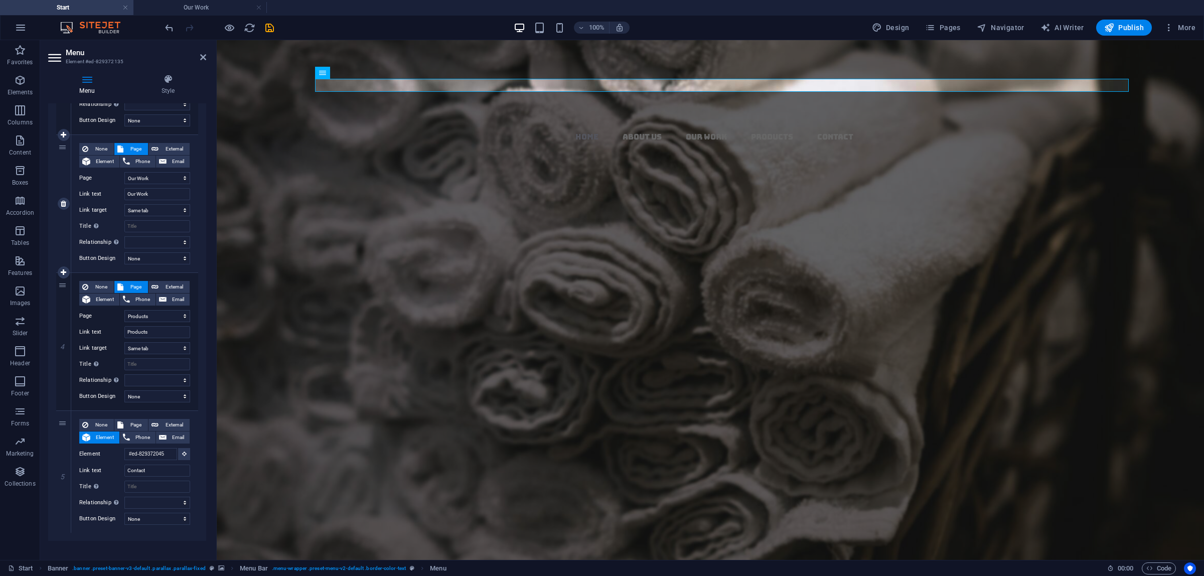
scroll to position [317, 0]
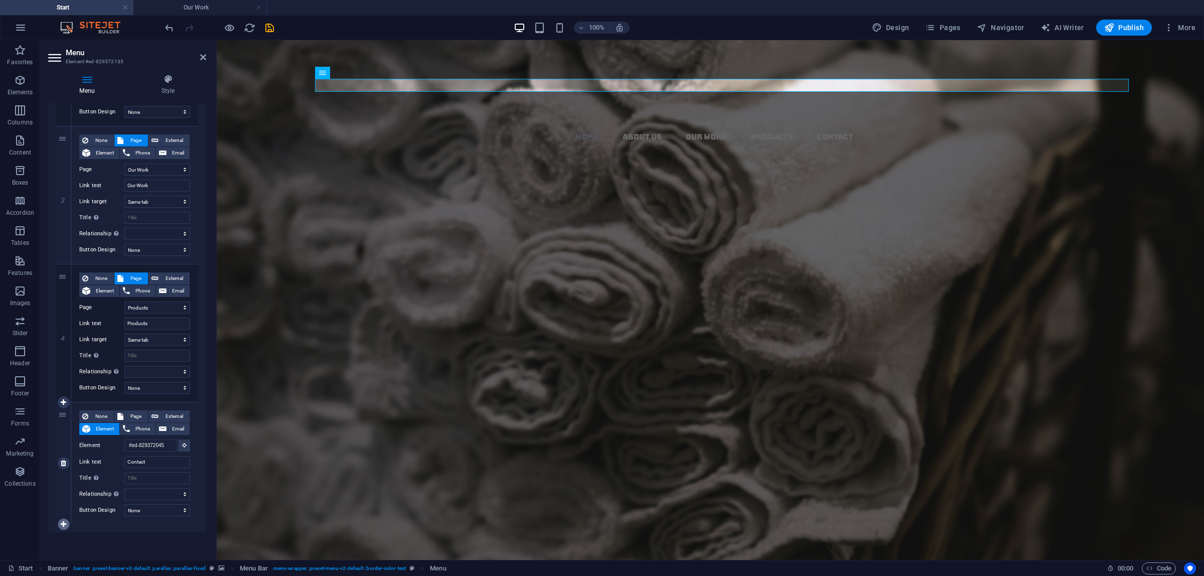
click at [63, 522] on icon at bounding box center [64, 524] width 6 height 7
select select
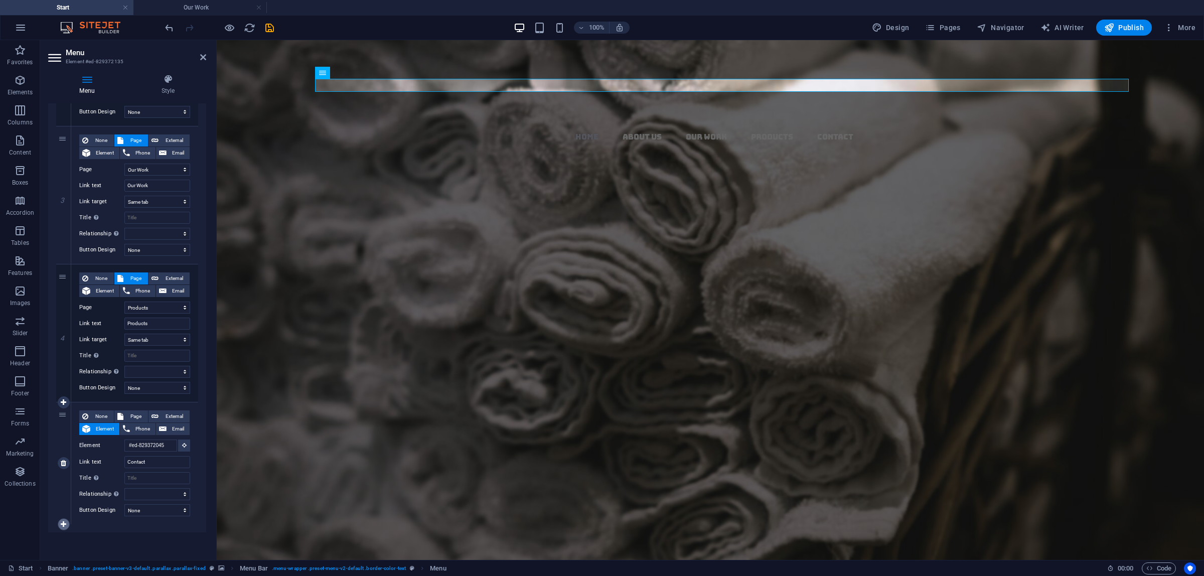
select select
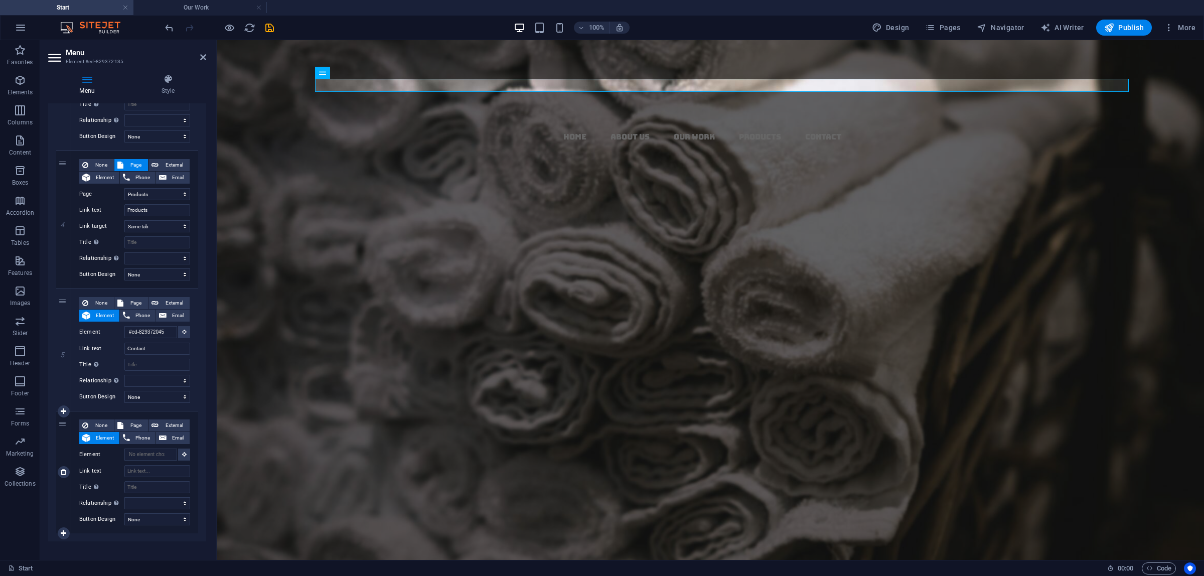
scroll to position [439, 0]
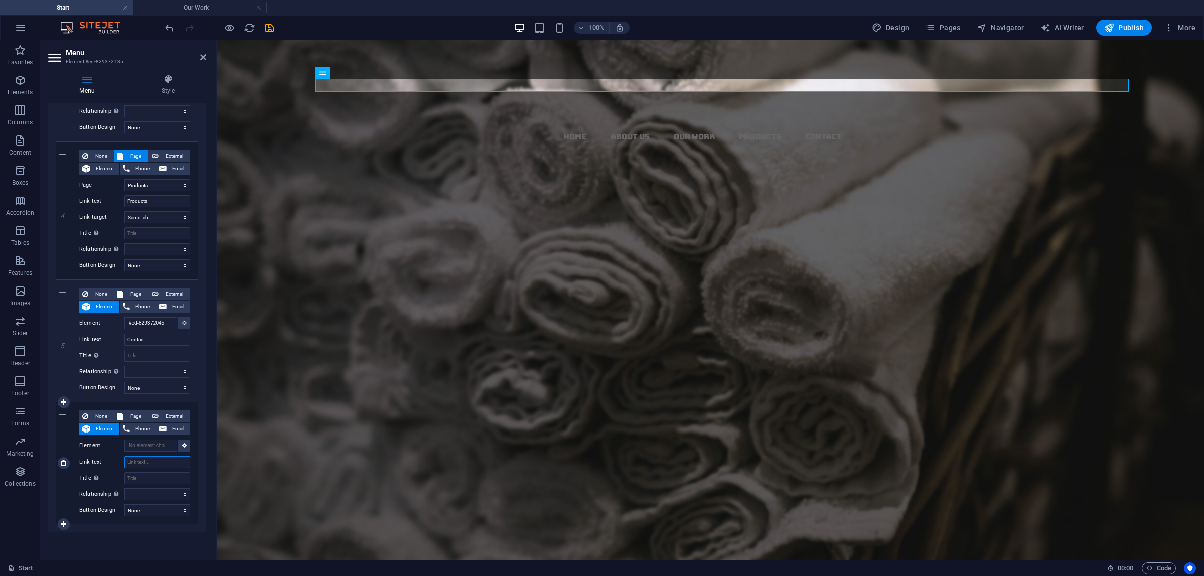
click at [133, 466] on input "Link text" at bounding box center [157, 462] width 66 height 12
type input "E"
select select
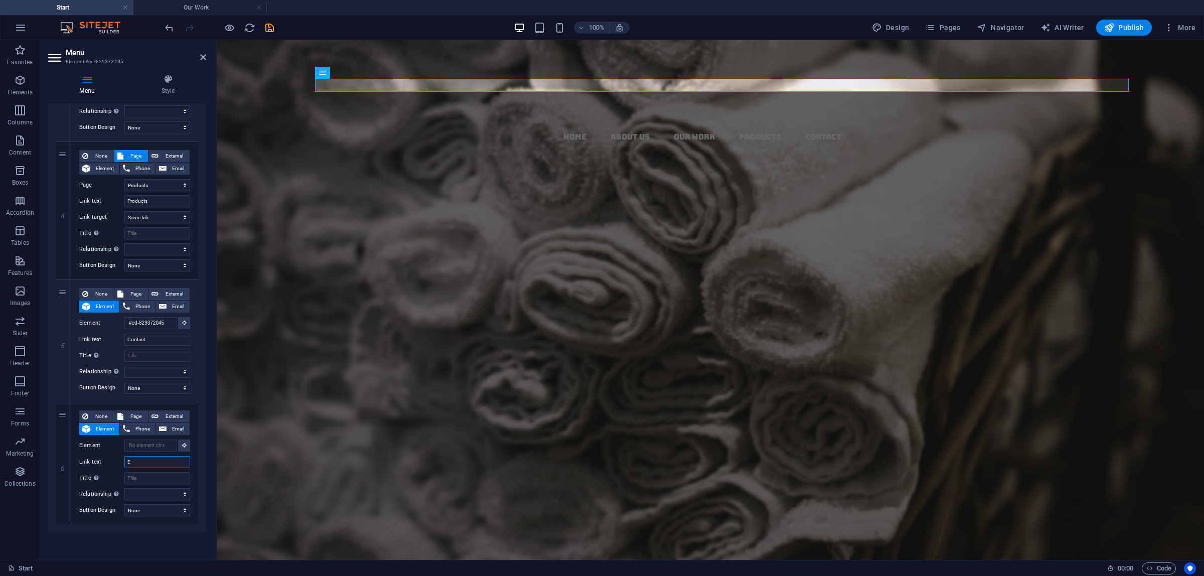
select select
type input "E-C"
select select
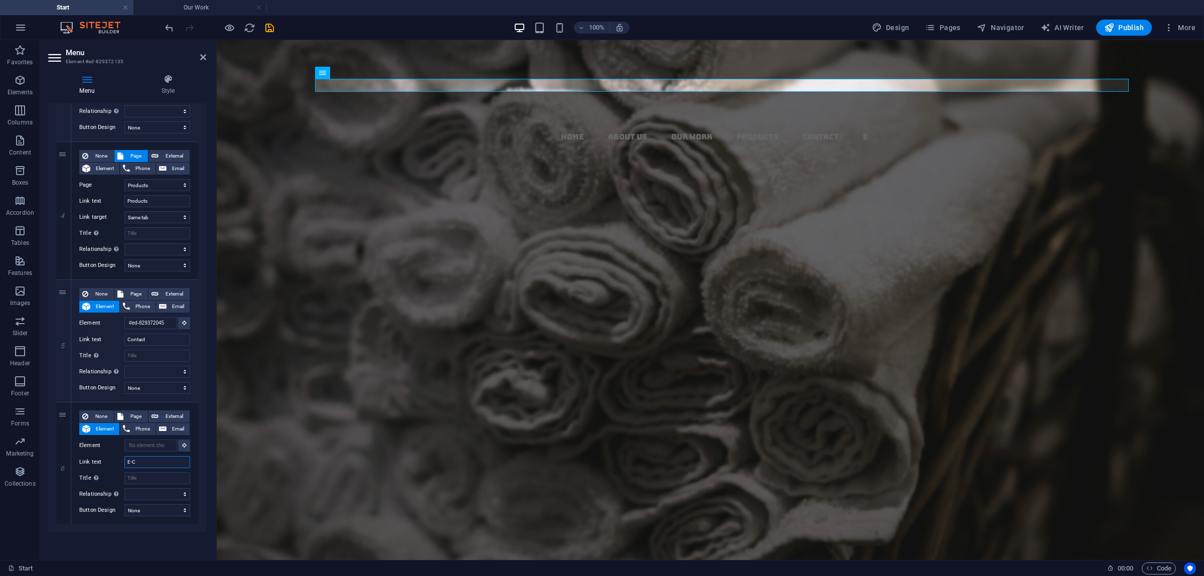
select select
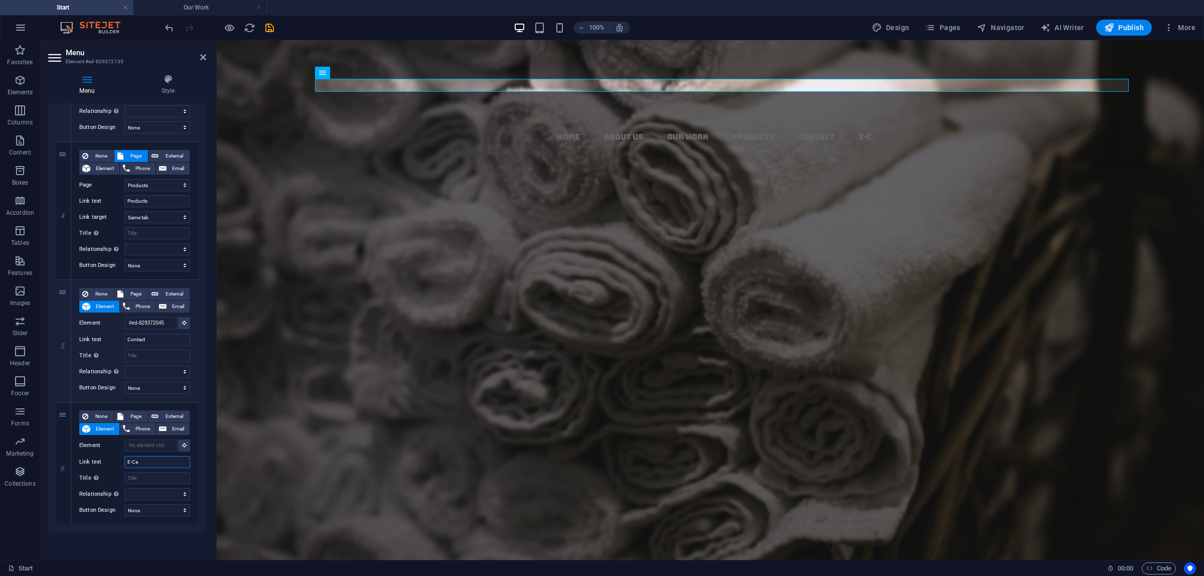
type input "E-Cat"
select select
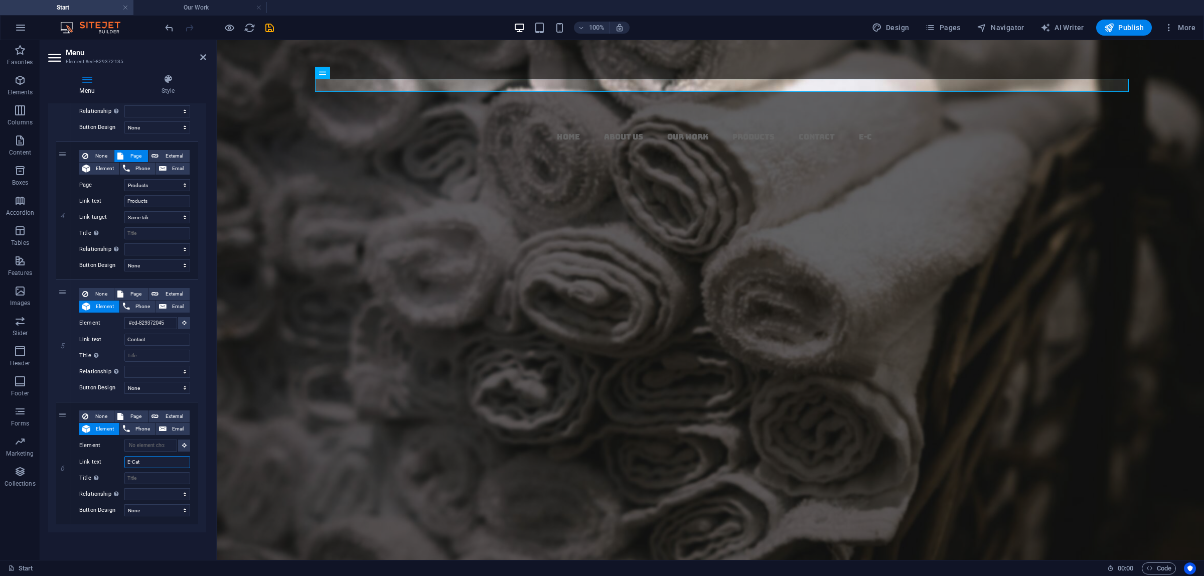
select select
type input "E-Cata"
select select
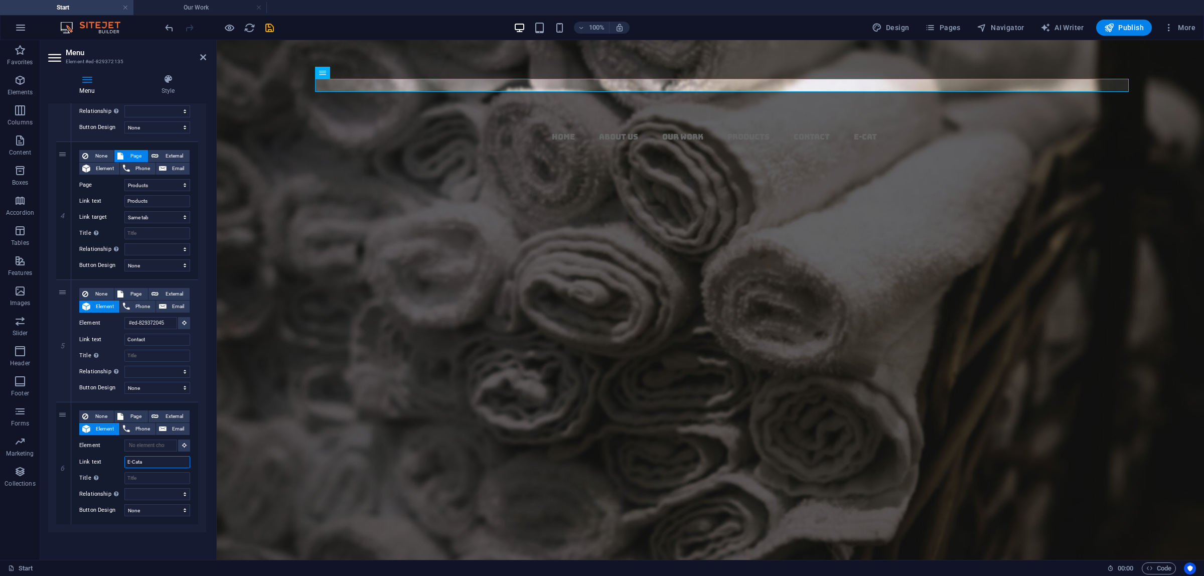
select select
type input "E-Catalg"
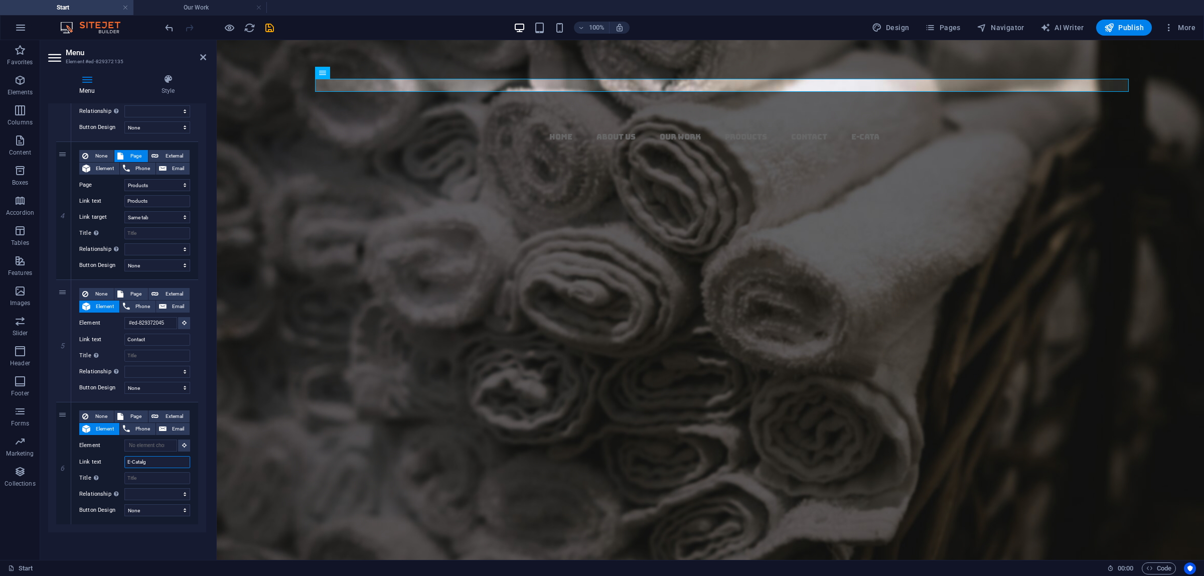
select select
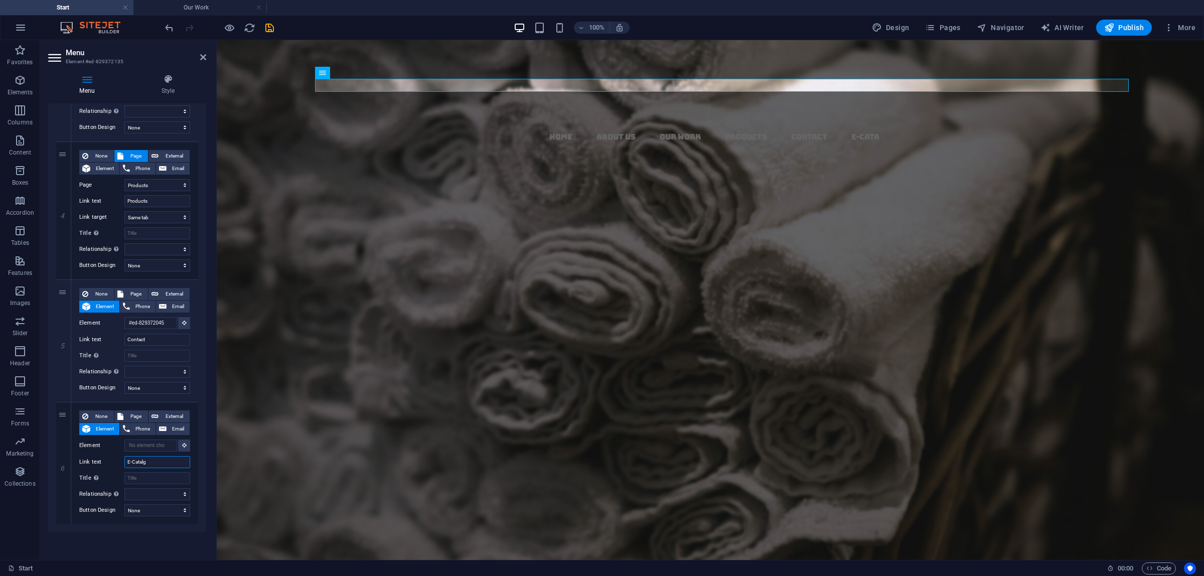
select select
type input "E-Catalogue"
select select
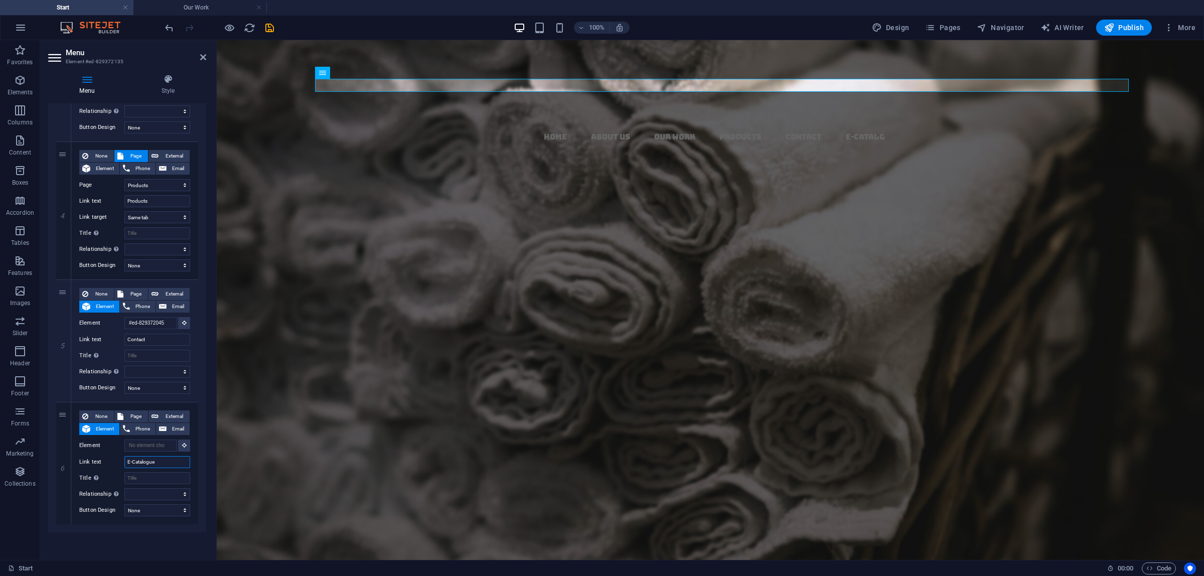
select select
type input "E-Catalogue"
click at [165, 419] on span "External" at bounding box center [174, 416] width 25 height 12
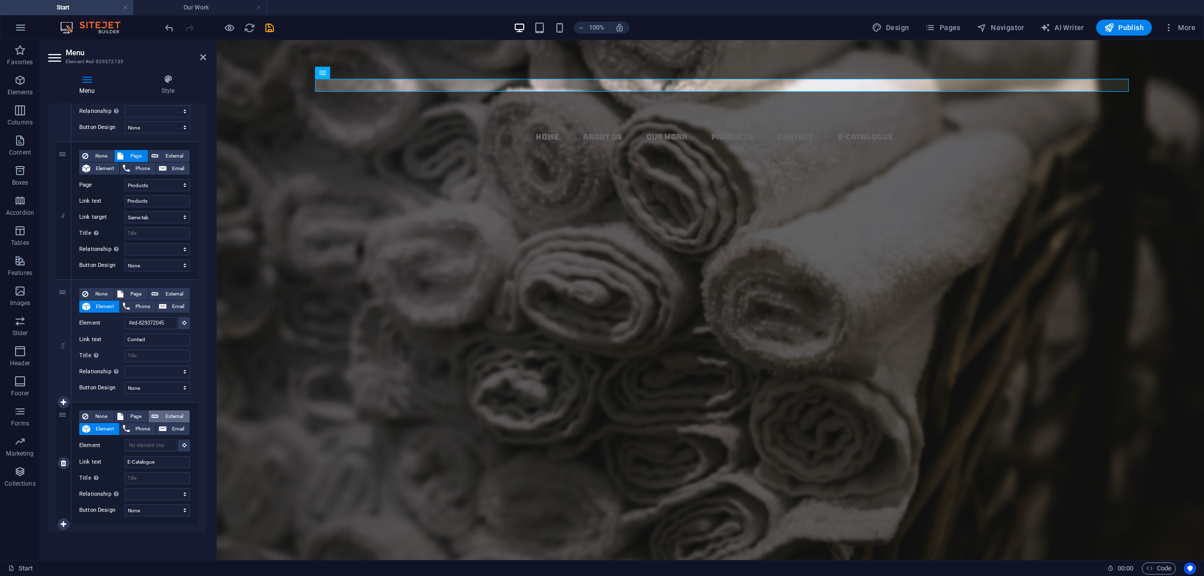
select select
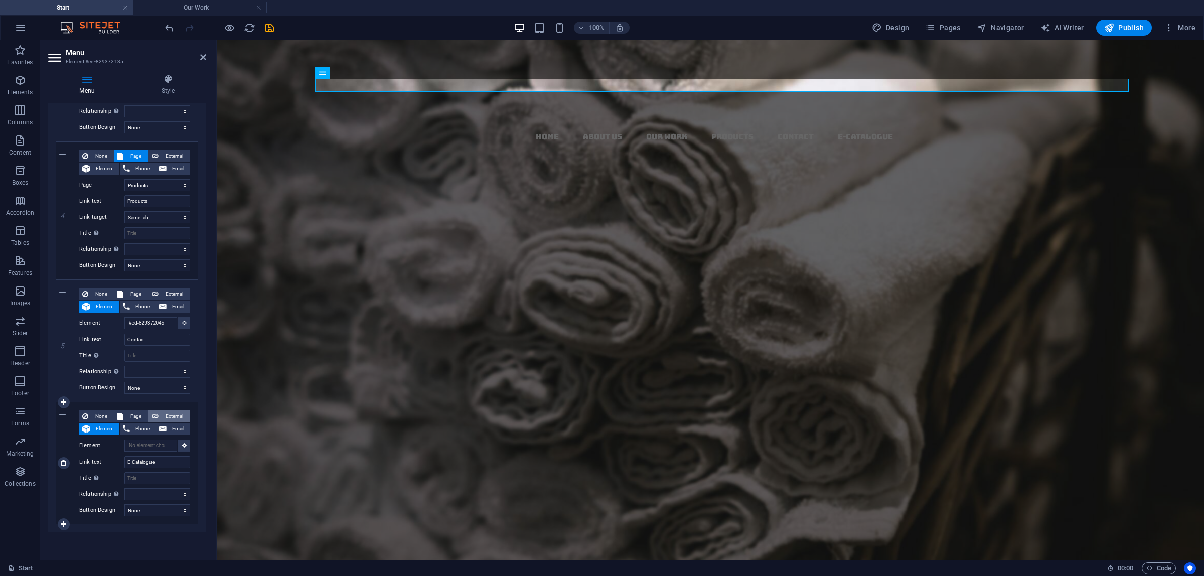
select select "blank"
select select
click at [136, 417] on span "Page" at bounding box center [135, 416] width 19 height 12
select select
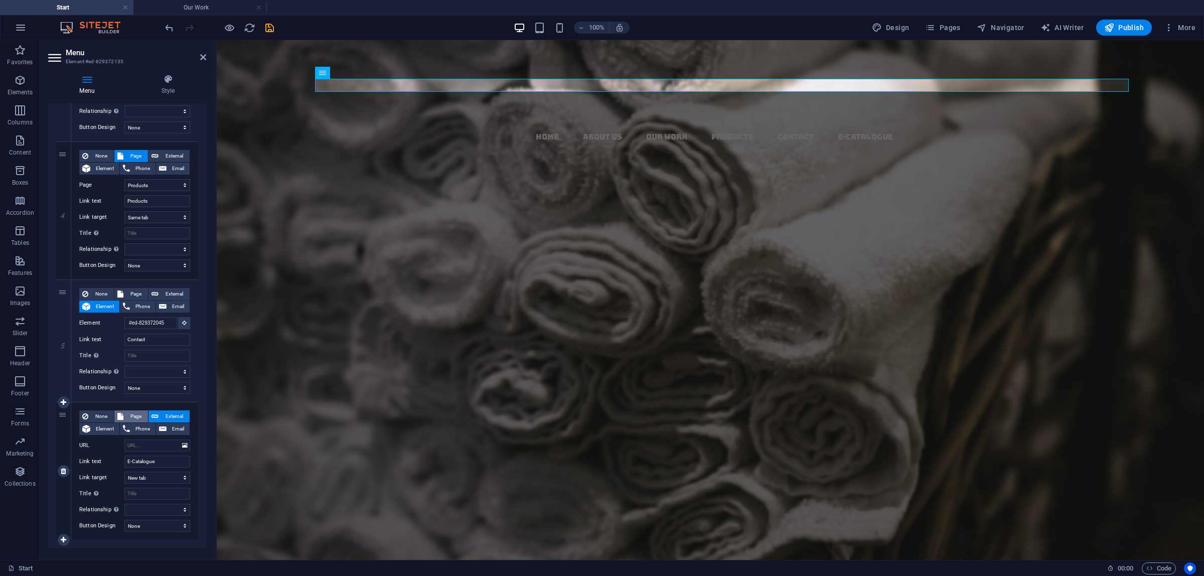
select select
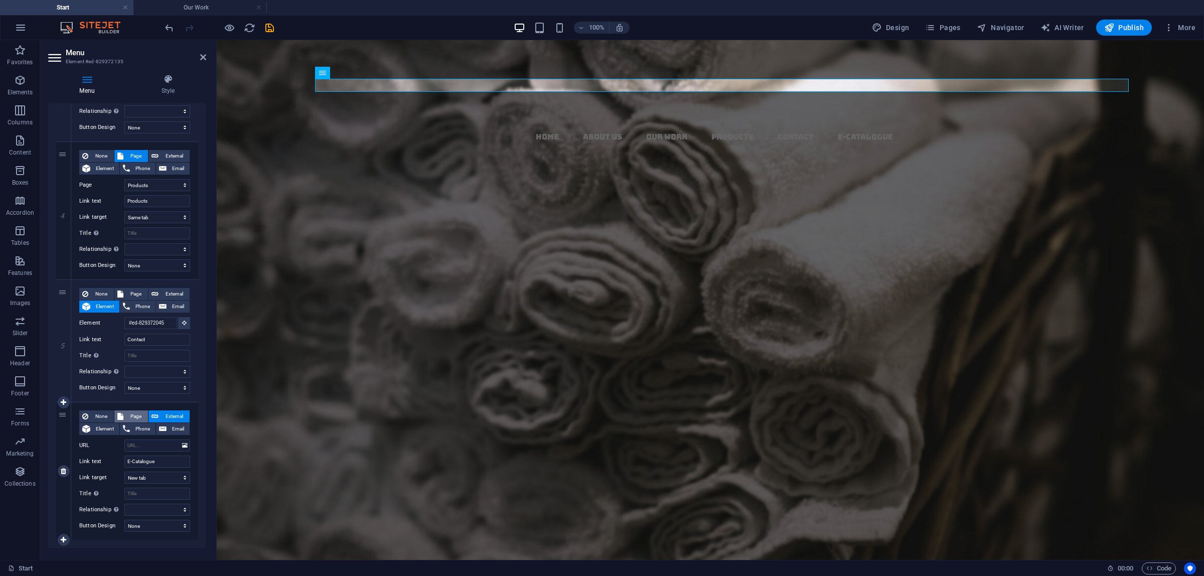
select select
click at [166, 414] on span "External" at bounding box center [174, 416] width 25 height 12
select select
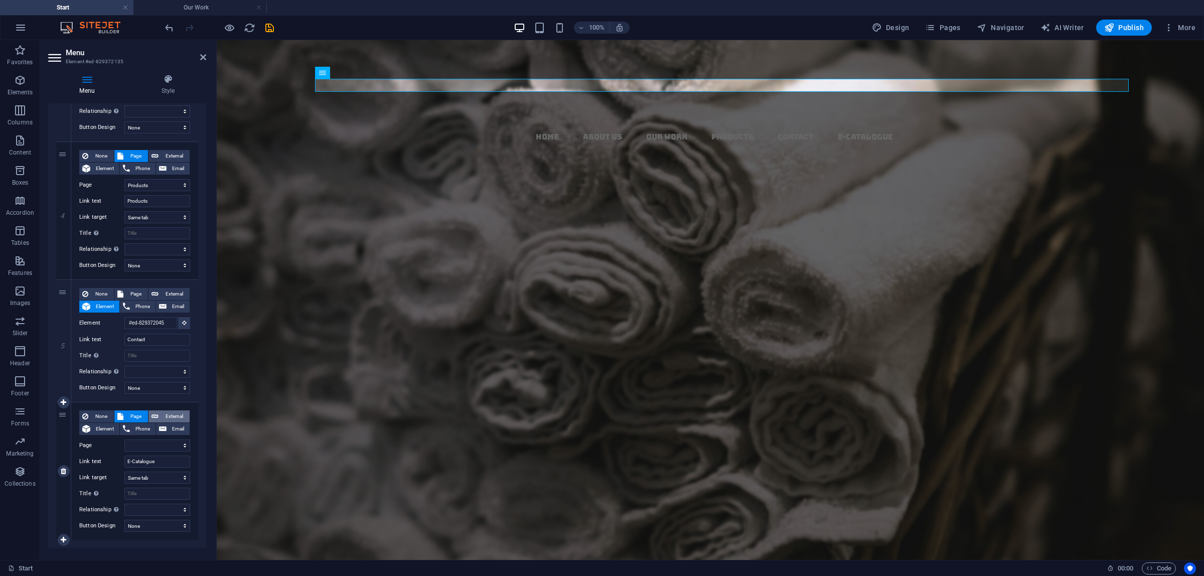
select select
select select "blank"
select select
click at [106, 429] on span "Element" at bounding box center [104, 429] width 23 height 12
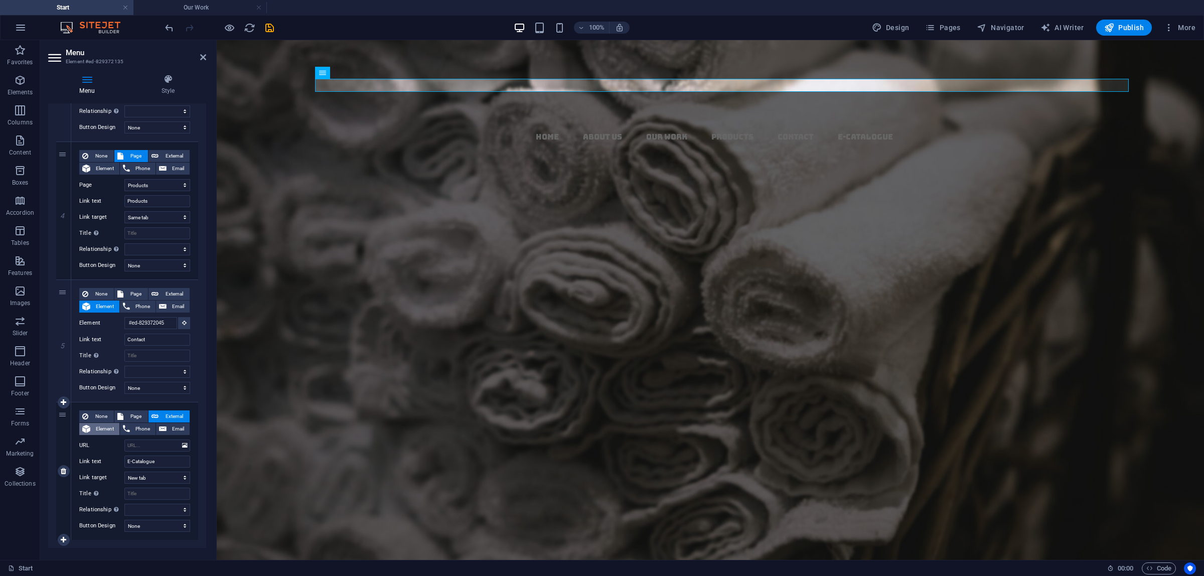
select select
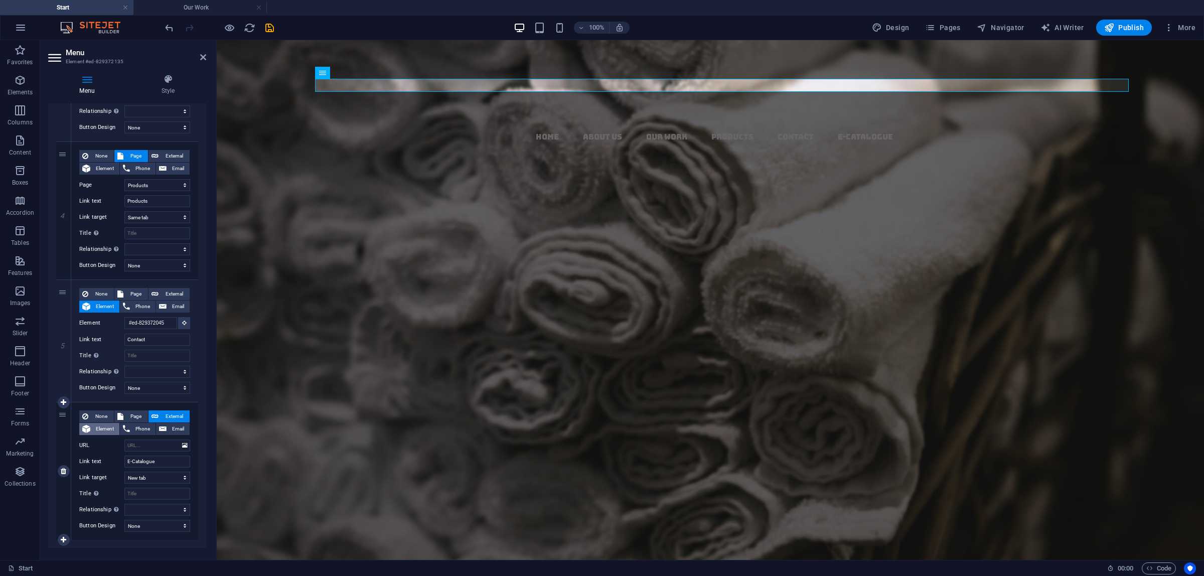
select select
click at [123, 424] on icon at bounding box center [126, 429] width 7 height 12
select select
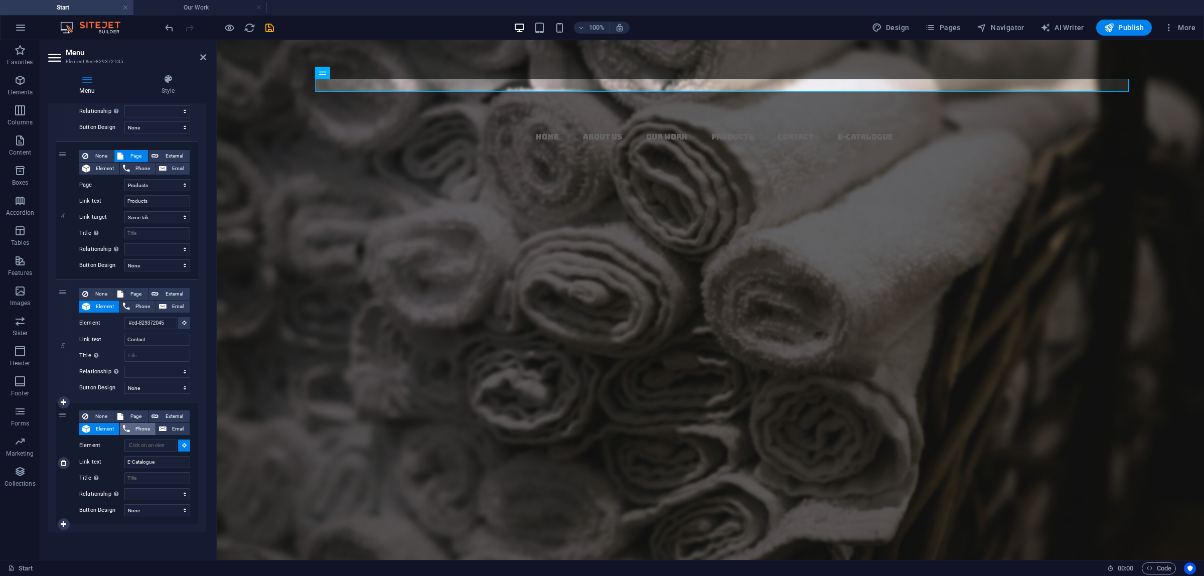
select select
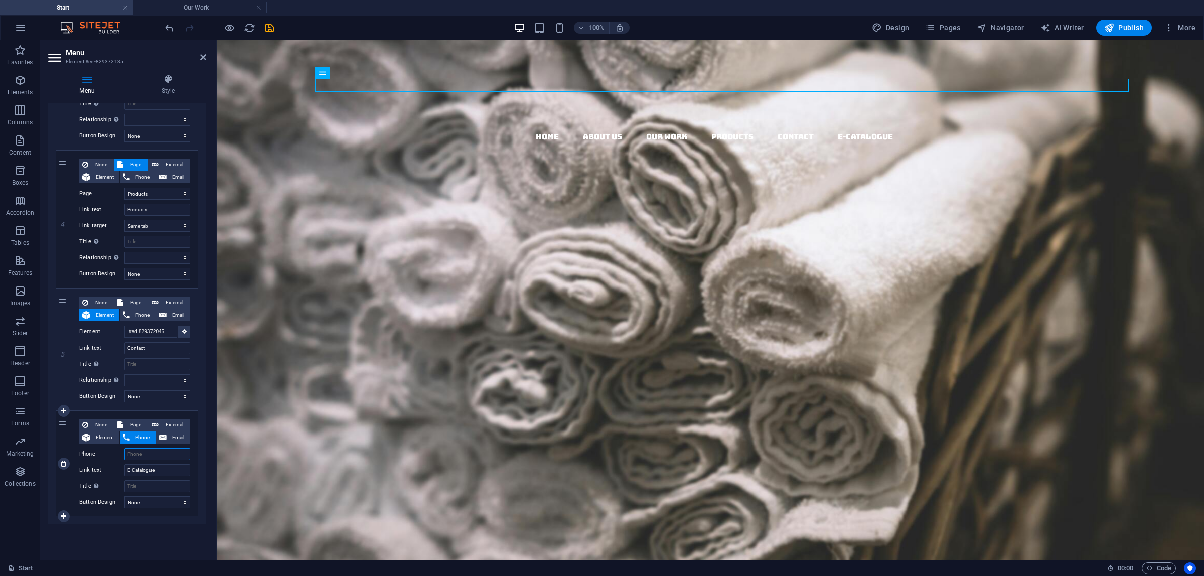
scroll to position [430, 0]
click at [148, 422] on button "External" at bounding box center [168, 425] width 41 height 12
select select
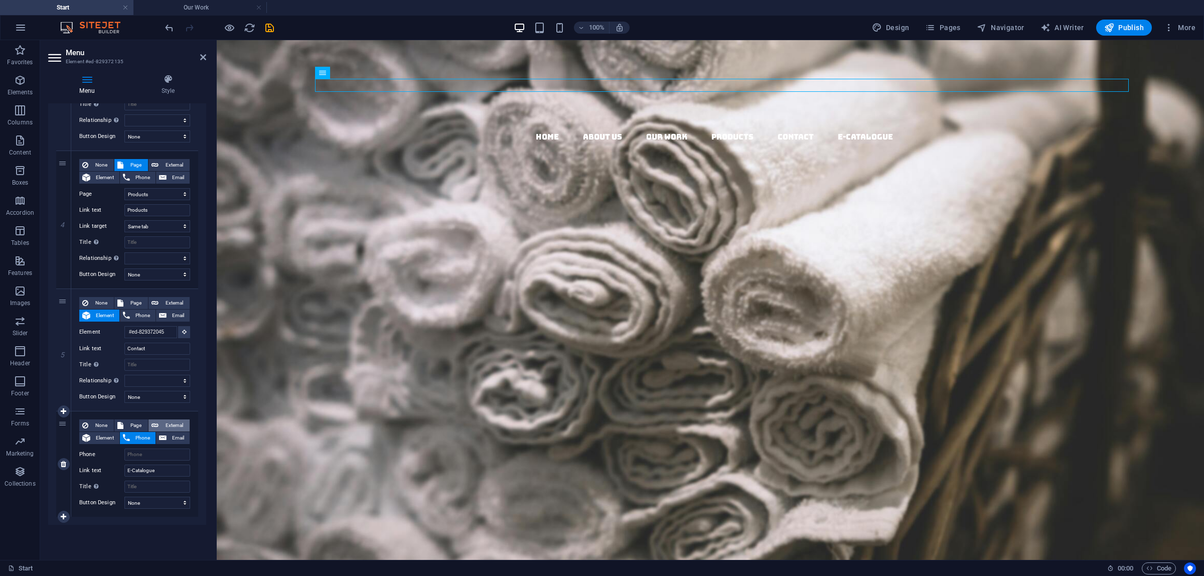
select select
select select "blank"
select select
click at [182, 452] on icon at bounding box center [185, 454] width 6 height 11
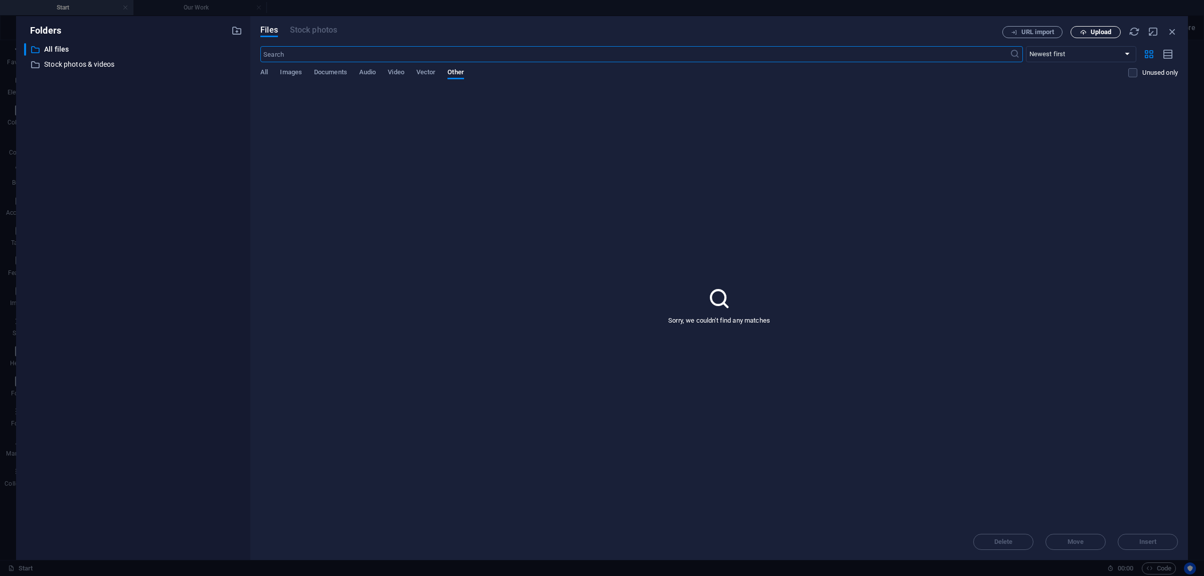
click at [1094, 38] on button "Upload" at bounding box center [1096, 32] width 50 height 12
click at [271, 68] on div "All Images Documents Audio Video Vector Other" at bounding box center [694, 77] width 868 height 19
click at [267, 72] on span "All" at bounding box center [264, 73] width 8 height 14
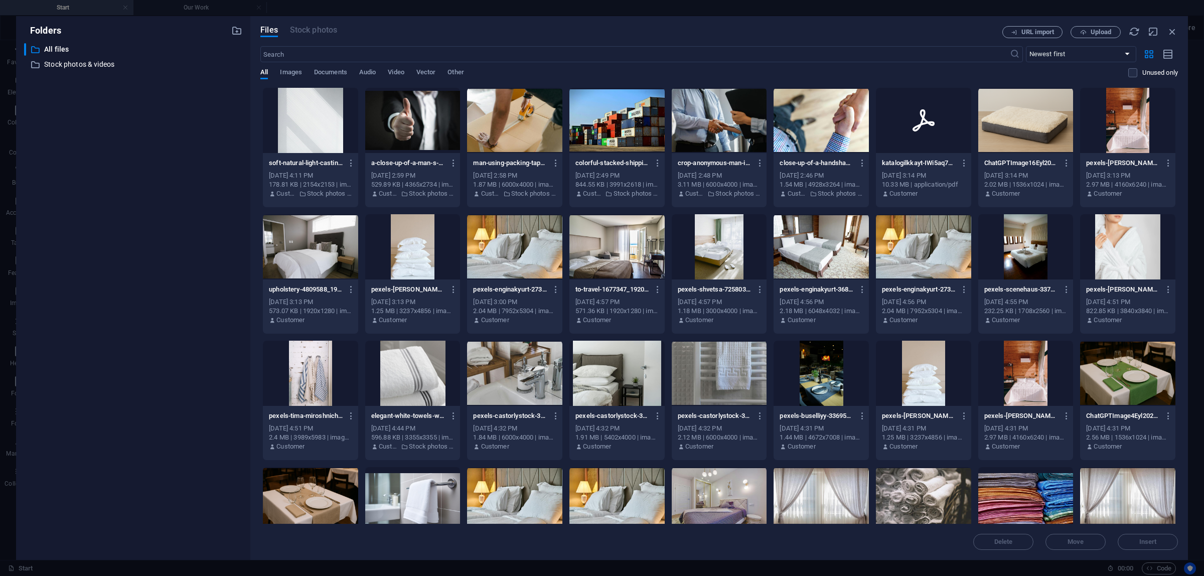
click at [297, 67] on div "​ Newest first Oldest first Name (A-Z) Name (Z-A) Size (0-9) Size (9-0) Resolut…" at bounding box center [719, 66] width 918 height 41
drag, startPoint x: 310, startPoint y: 73, endPoint x: 405, endPoint y: 68, distance: 95.9
click at [310, 73] on div "All Images Documents Audio Video Vector Other" at bounding box center [694, 77] width 868 height 19
click at [452, 69] on span "Other" at bounding box center [455, 73] width 16 height 14
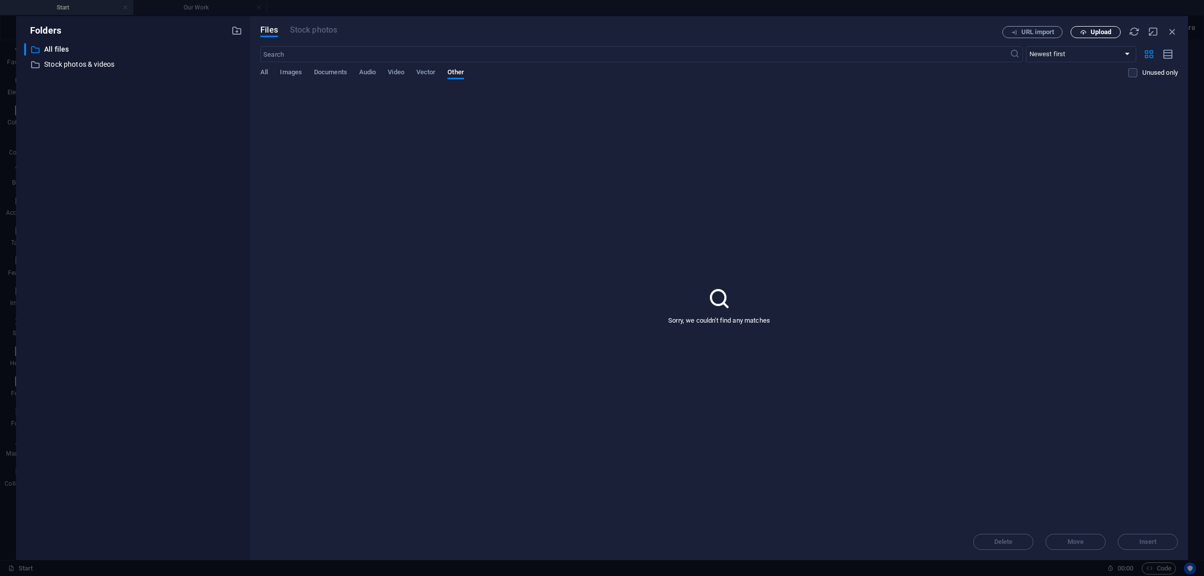
click at [1092, 34] on span "Upload" at bounding box center [1101, 32] width 21 height 6
select select
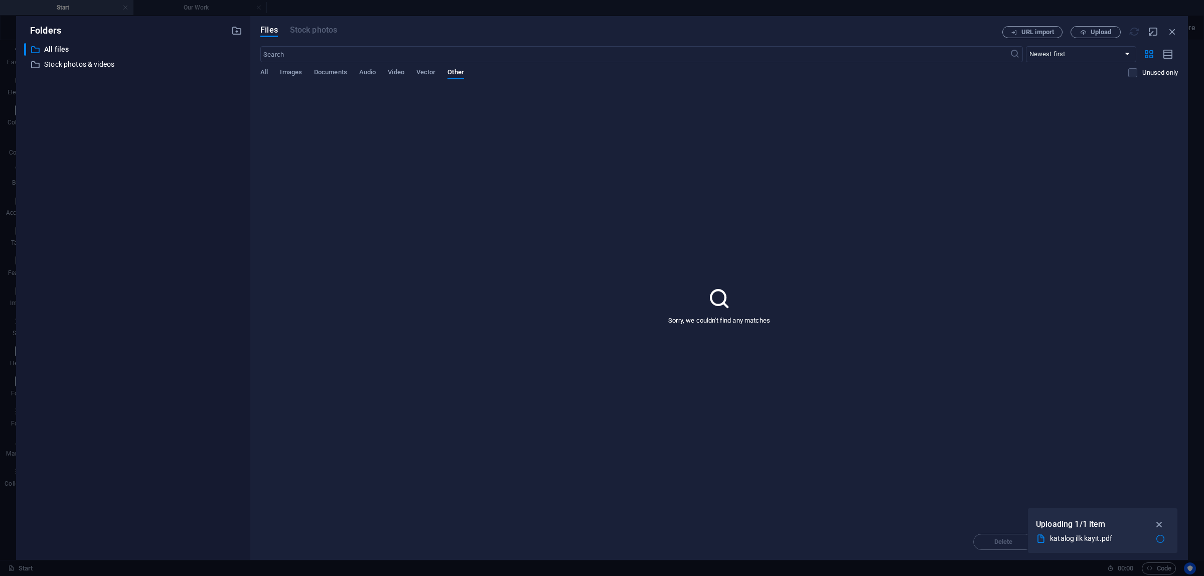
select select
type input "https://cdn1.site-media.eu/images/document/19609213/katalogilkkayt-bPmcE1lEMPMs…"
select select
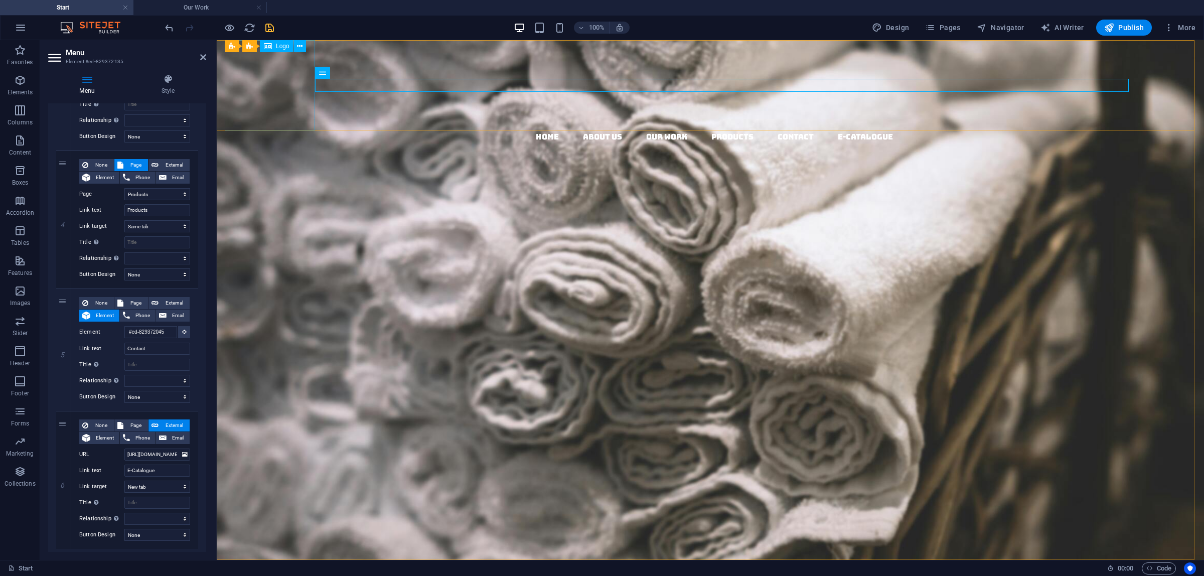
click at [269, 26] on icon "save" at bounding box center [270, 28] width 12 height 12
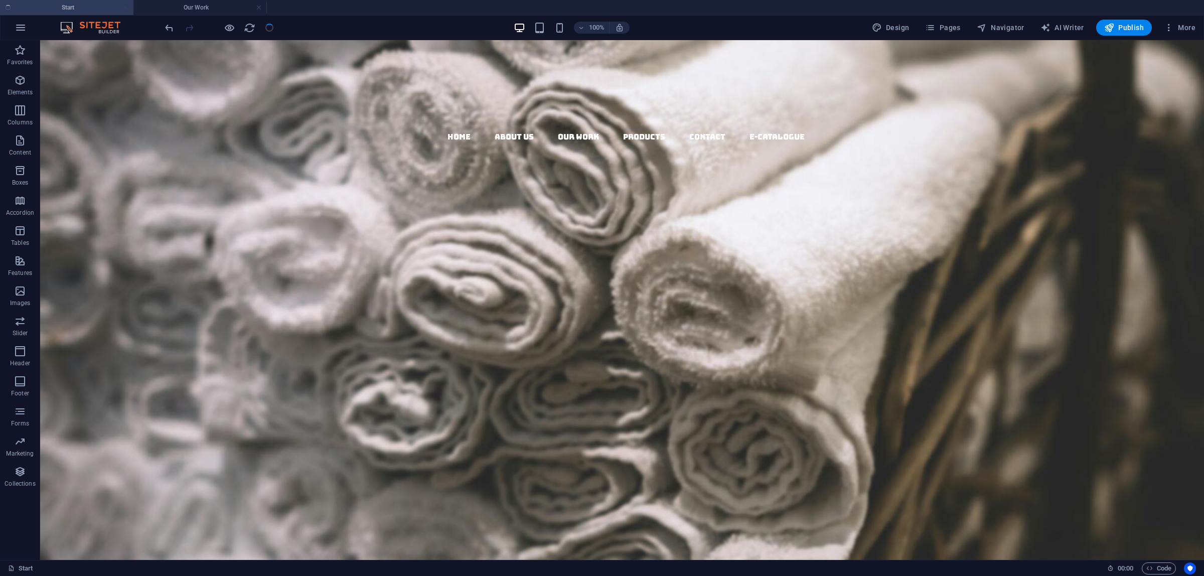
checkbox input "false"
click at [192, 9] on h4 "Our Work" at bounding box center [199, 7] width 133 height 11
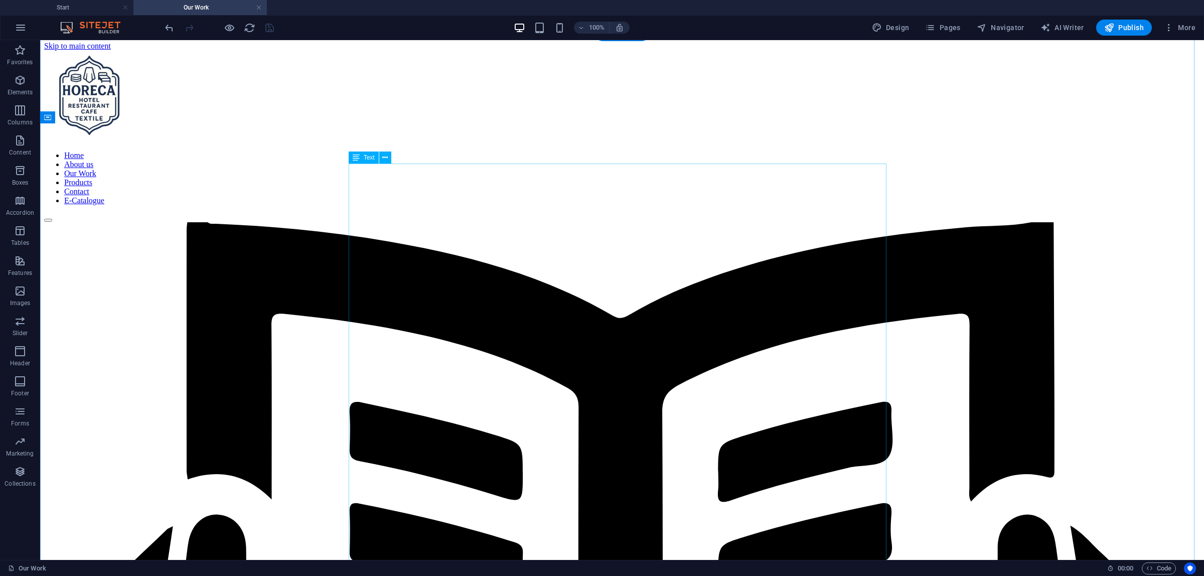
scroll to position [0, 0]
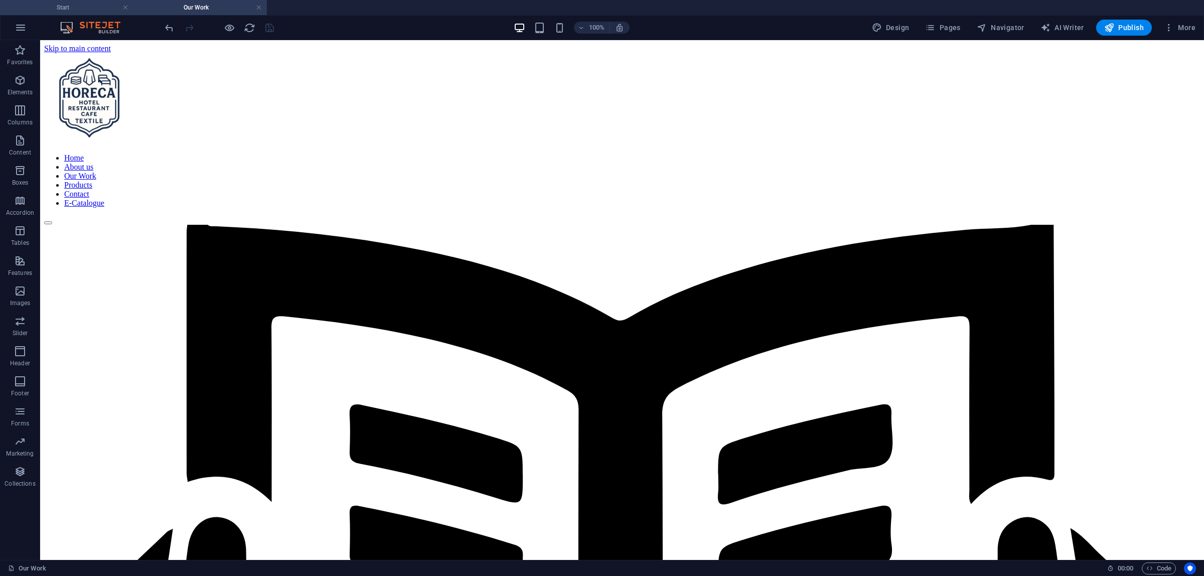
click at [82, 10] on h4 "Start" at bounding box center [66, 7] width 133 height 11
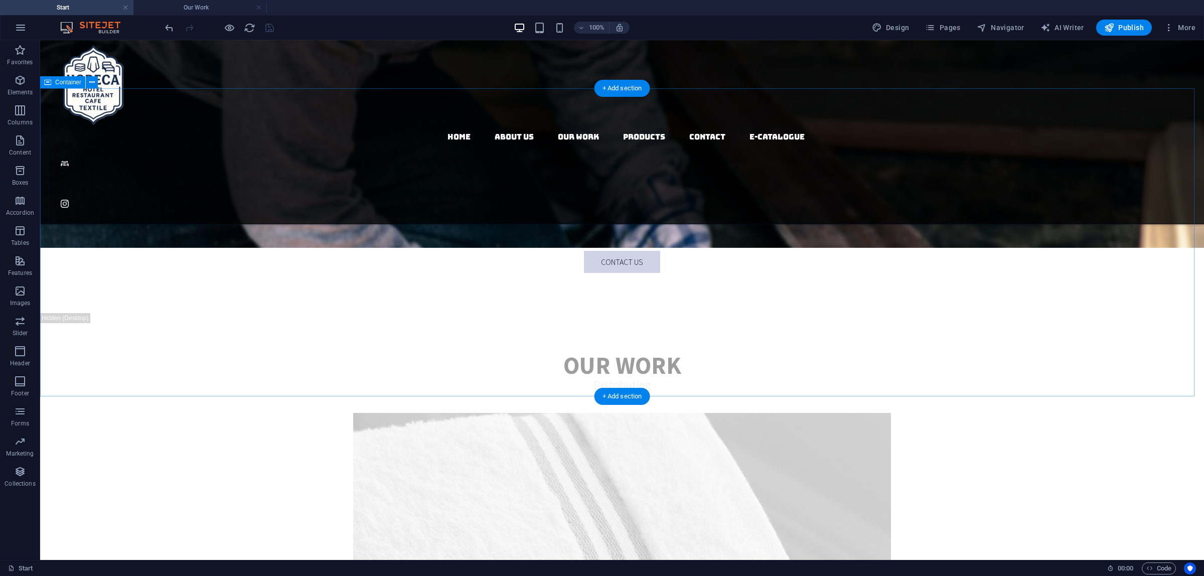
scroll to position [1818, 0]
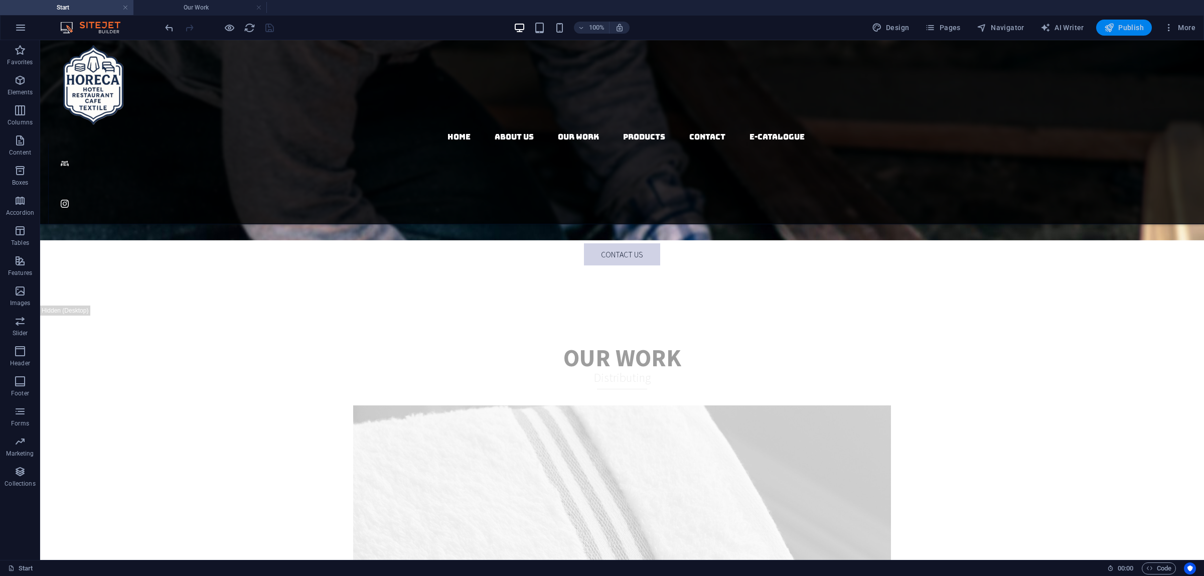
click at [1114, 32] on icon "button" at bounding box center [1109, 28] width 10 height 10
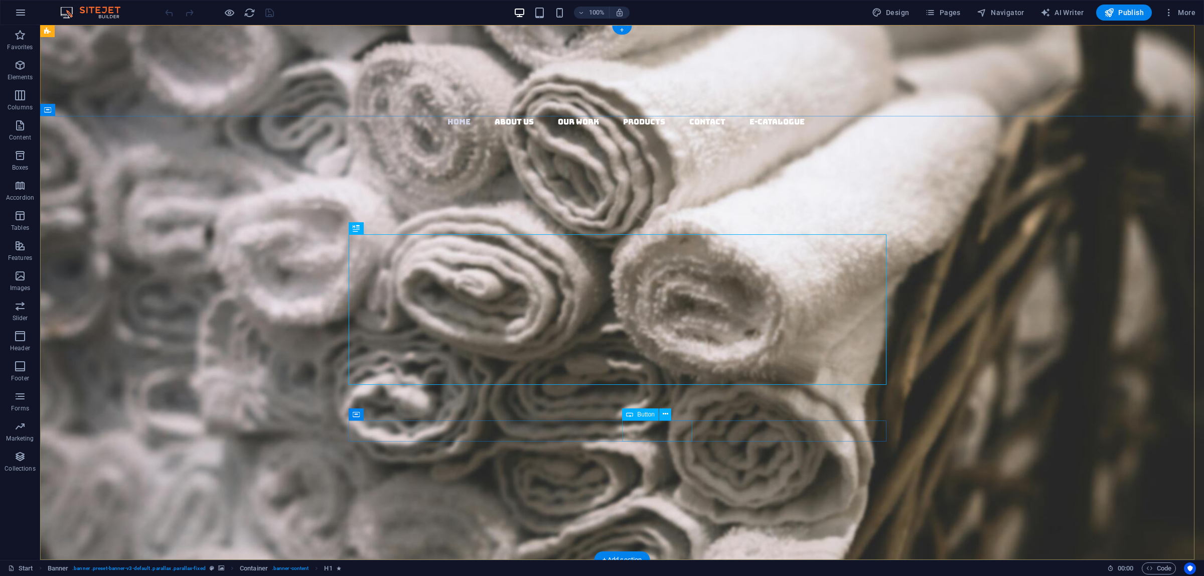
click at [658, 464] on div "Our work" at bounding box center [622, 475] width 538 height 22
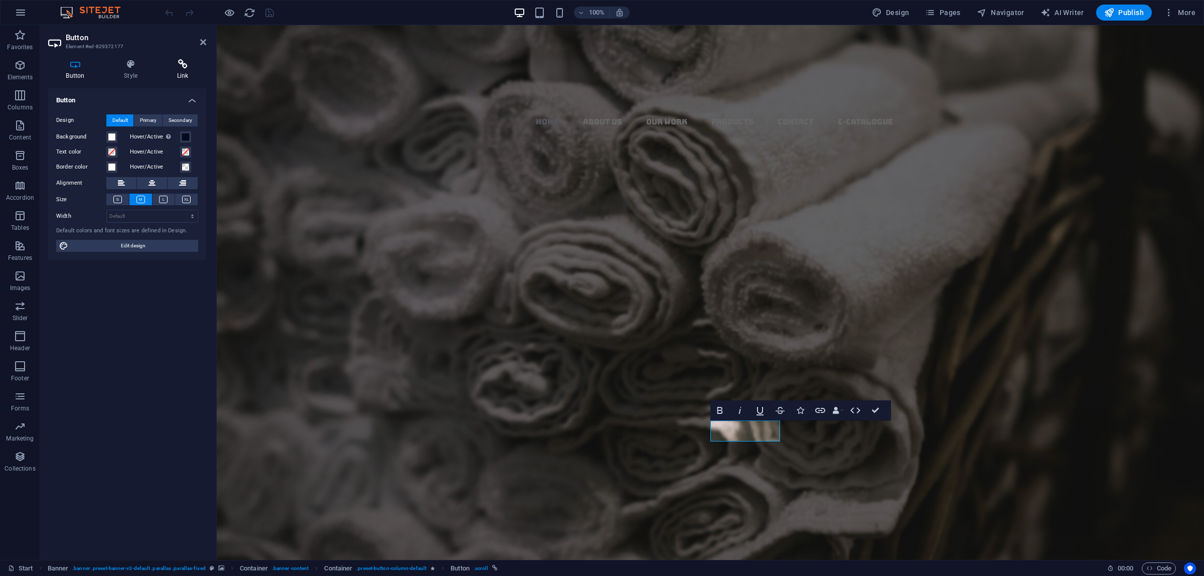
click at [179, 67] on icon at bounding box center [182, 64] width 47 height 10
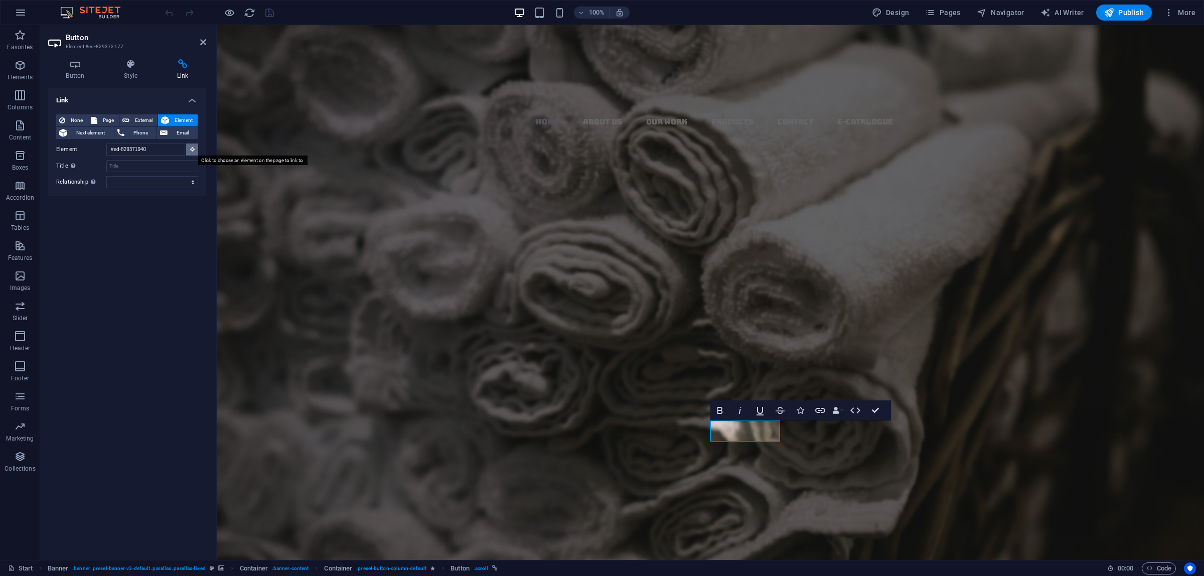
click at [193, 148] on icon at bounding box center [192, 148] width 5 height 5
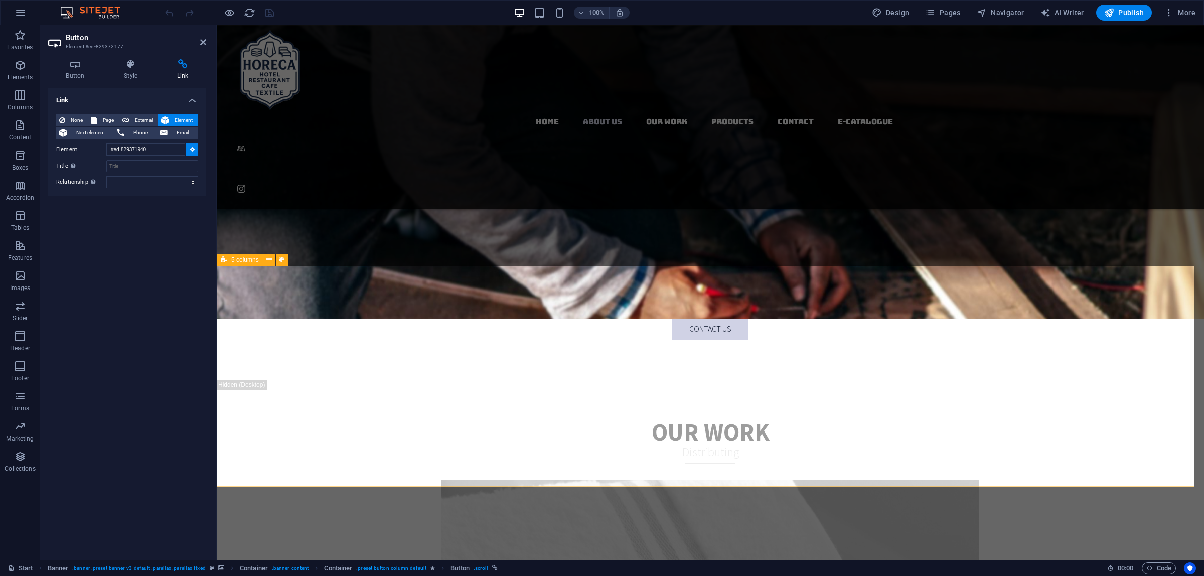
scroll to position [1756, 0]
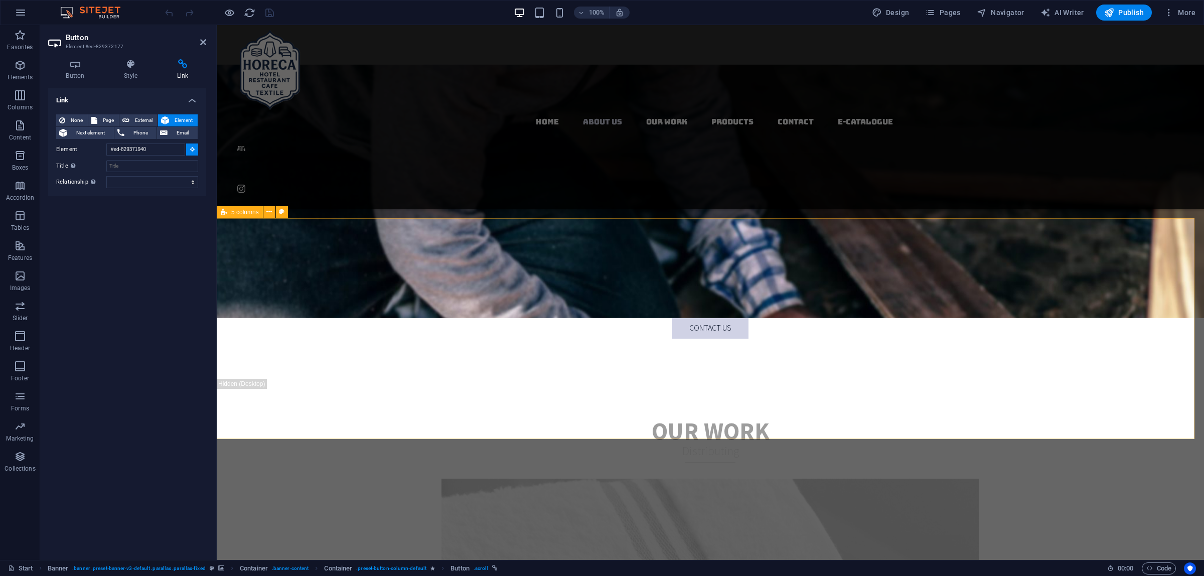
type input "#ed-1000141603"
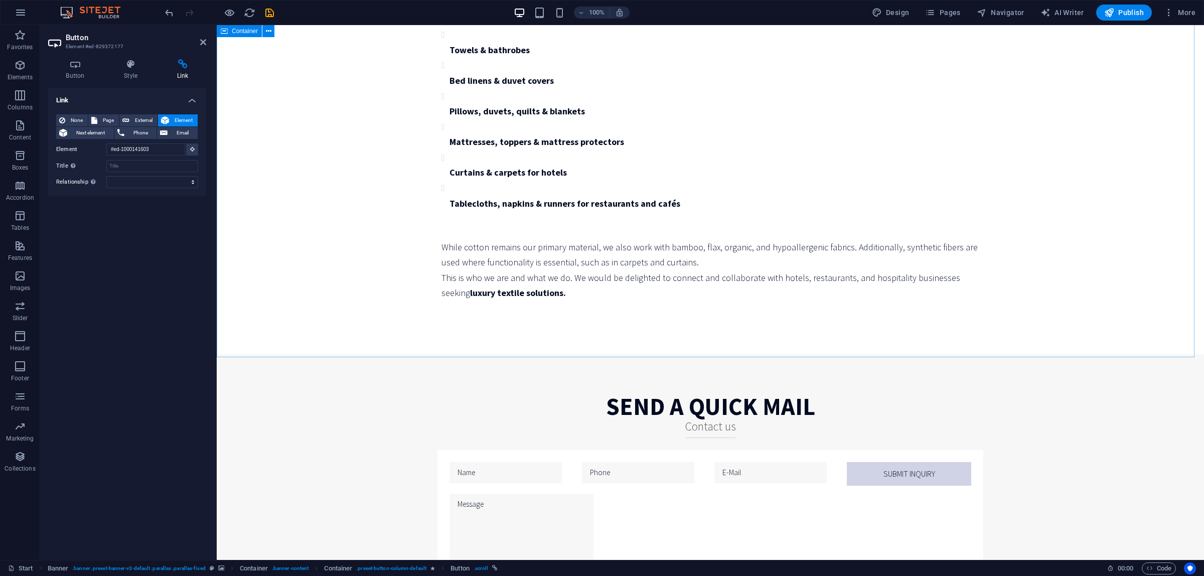
scroll to position [138, 0]
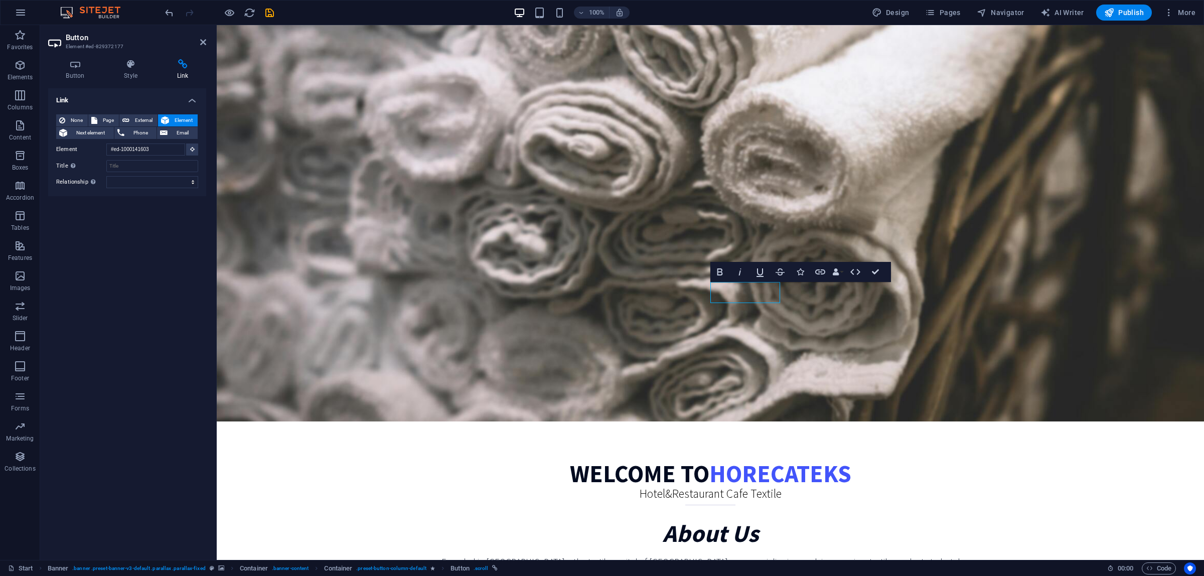
click at [270, 18] on icon "save" at bounding box center [270, 13] width 12 height 12
checkbox input "false"
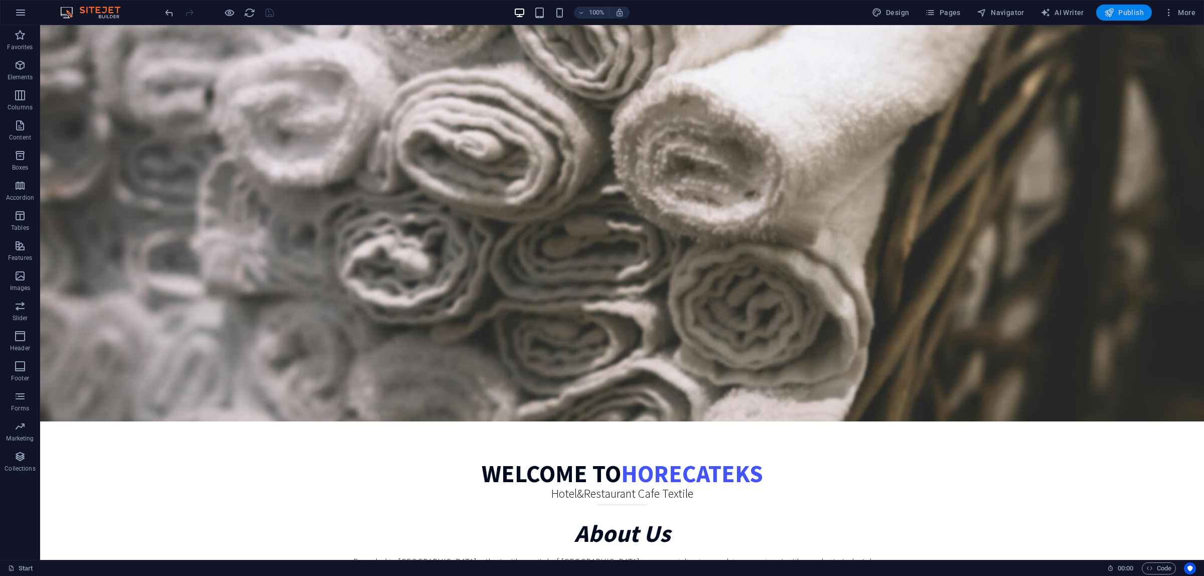
click at [1124, 12] on span "Publish" at bounding box center [1124, 13] width 40 height 10
